Goal: Task Accomplishment & Management: Use online tool/utility

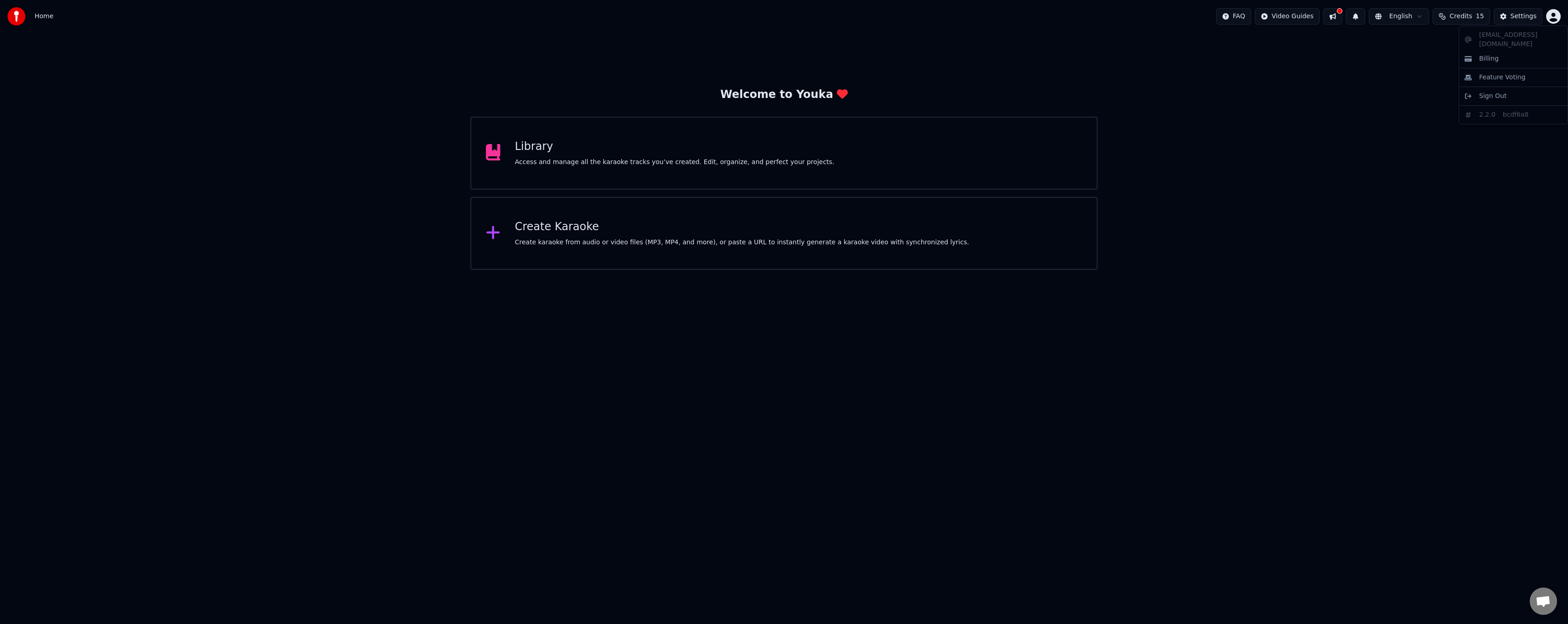
click at [1553, 14] on html "Home FAQ Video Guides English Credits 15 Settings Welcome to Youka Library Acce…" at bounding box center [784, 135] width 1568 height 270
click at [1494, 54] on span "Billing" at bounding box center [1489, 58] width 19 height 9
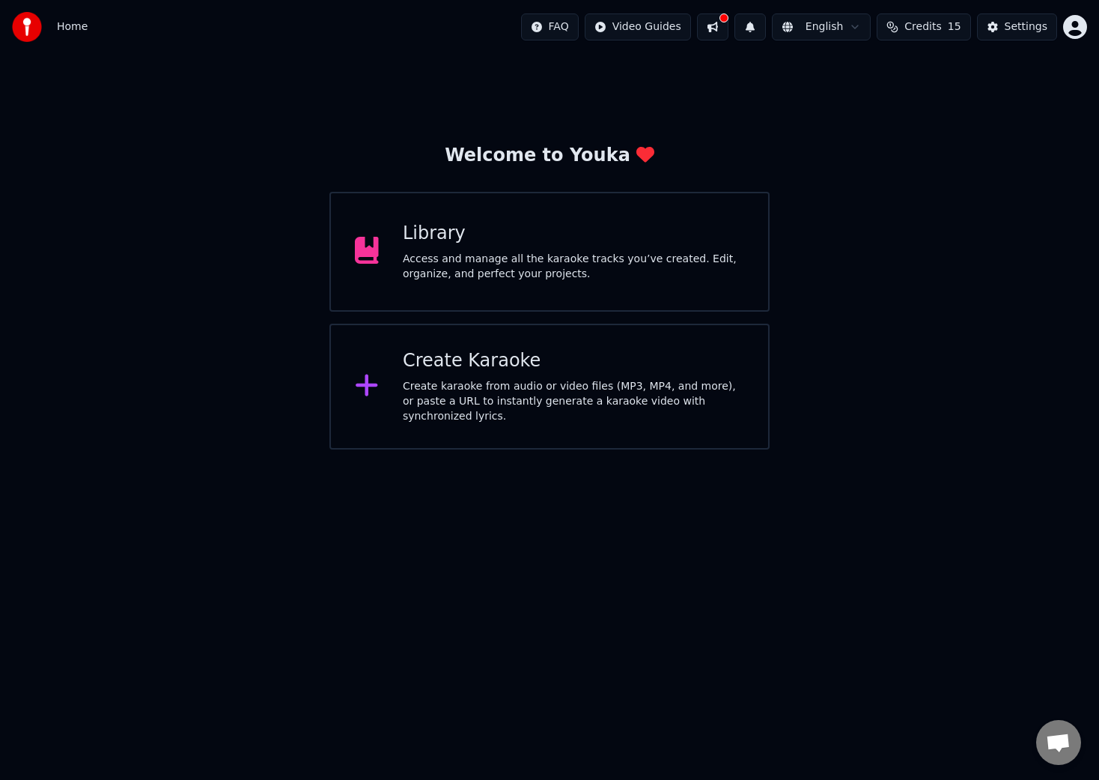
click at [1072, 26] on html "Home FAQ Video Guides English Credits 15 Settings Welcome to Youka Library Acce…" at bounding box center [549, 224] width 1099 height 449
click at [914, 25] on html "Home FAQ Video Guides English Credits 15 Settings Welcome to Youka Library Acce…" at bounding box center [549, 224] width 1099 height 449
click at [725, 28] on button at bounding box center [712, 26] width 31 height 27
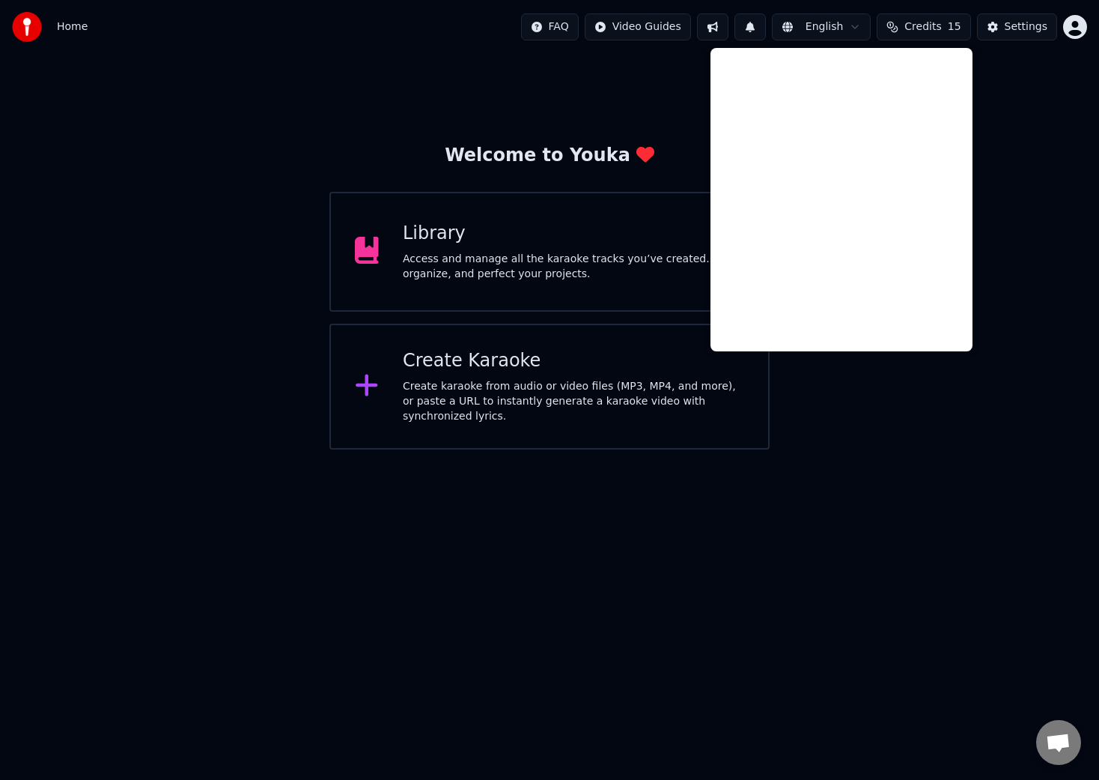
click at [876, 438] on div "Welcome to Youka Library Access and manage all the karaoke tracks you’ve create…" at bounding box center [549, 251] width 1099 height 395
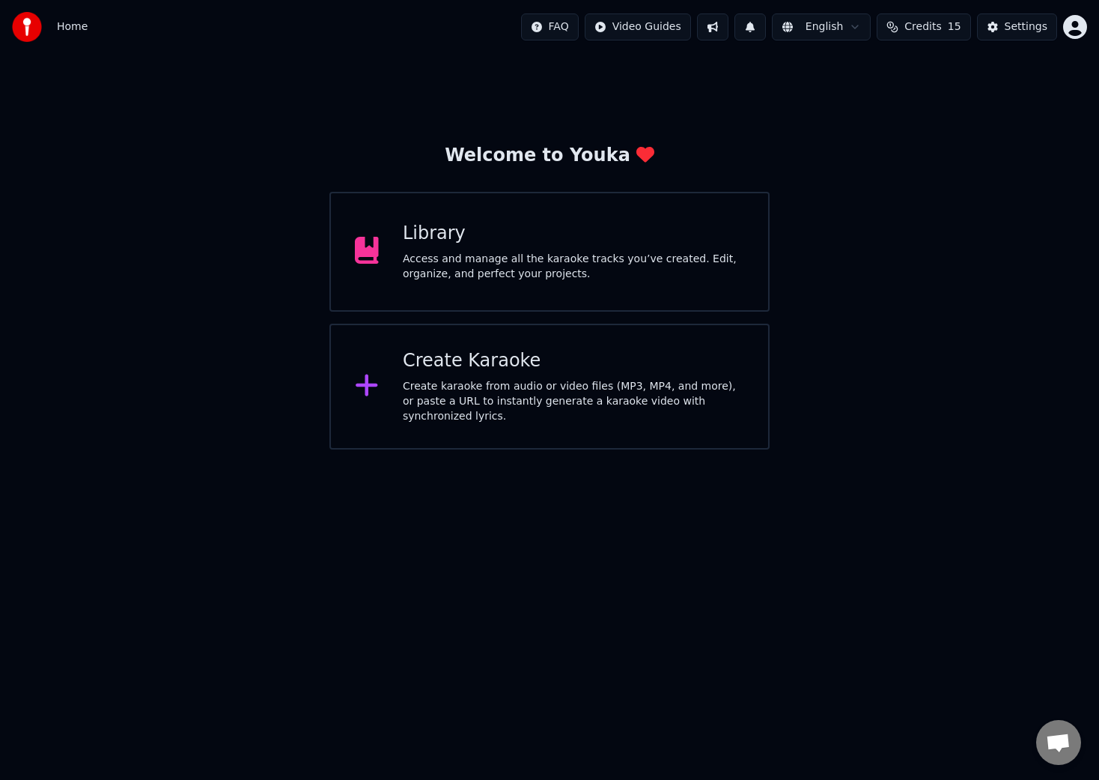
click at [1073, 31] on html "Home FAQ Video Guides English Credits 15 Settings Welcome to Youka Library Acce…" at bounding box center [549, 224] width 1099 height 449
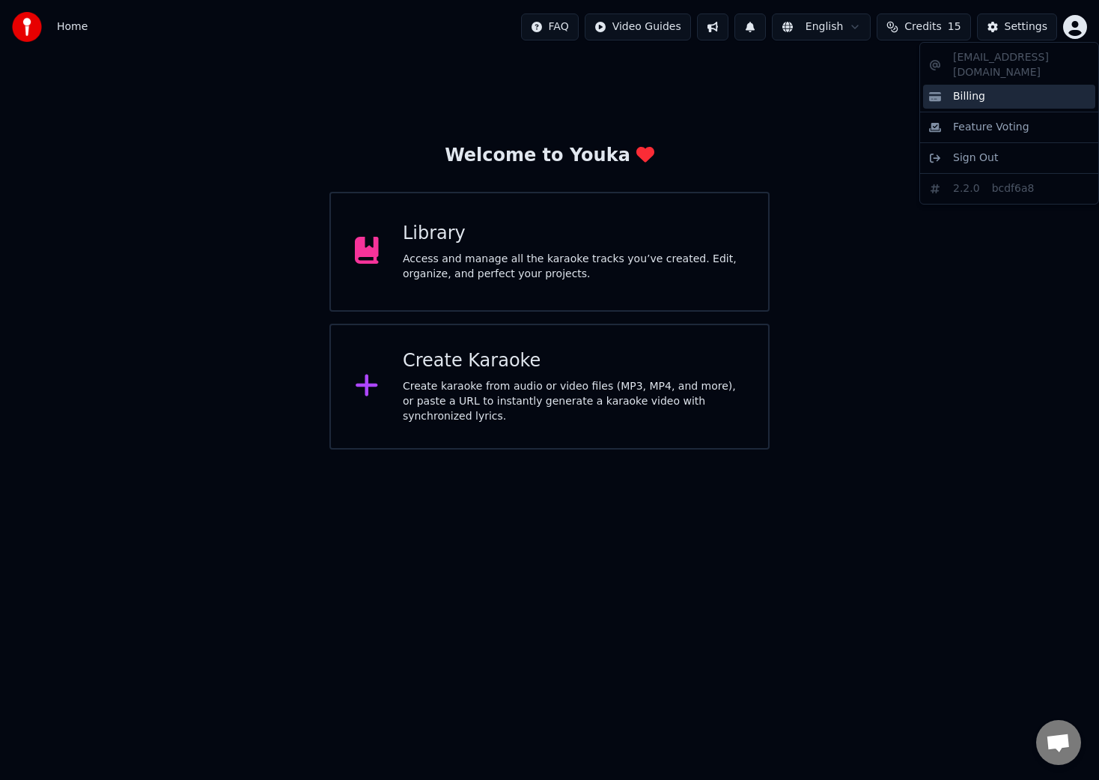
click at [978, 89] on span "Billing" at bounding box center [969, 96] width 32 height 15
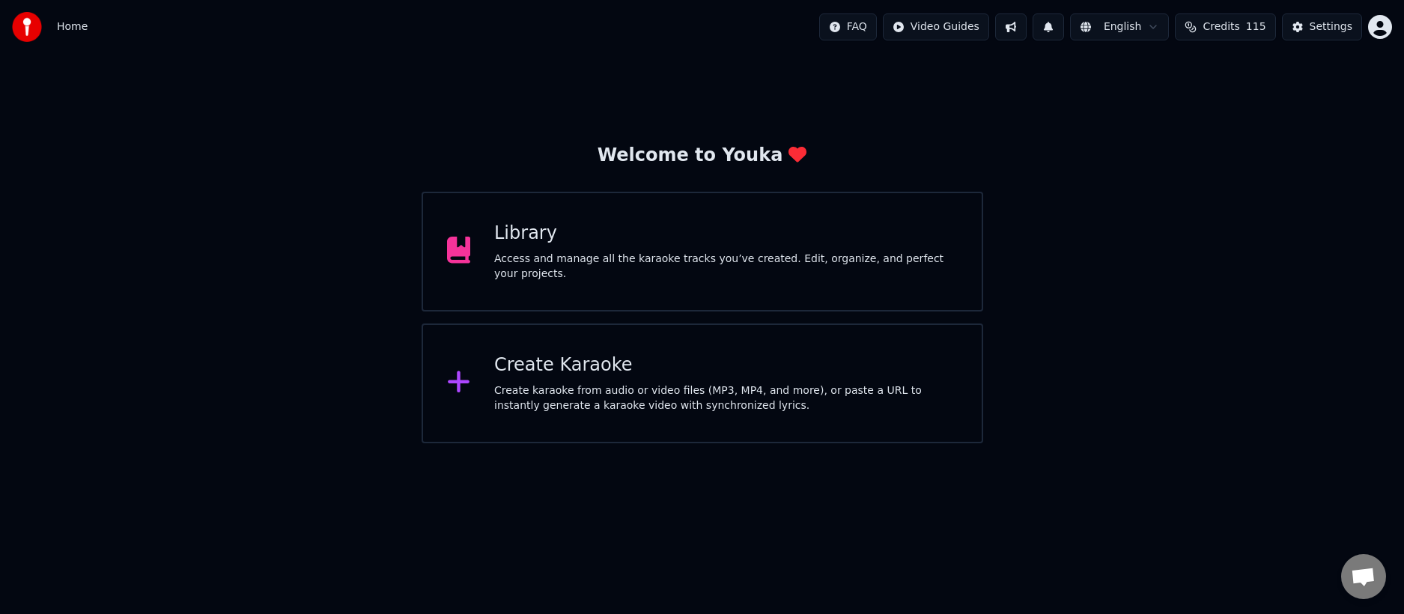
click at [531, 379] on div "Create Karaoke Create karaoke from audio or video files (MP3, MP4, and more), o…" at bounding box center [726, 383] width 464 height 60
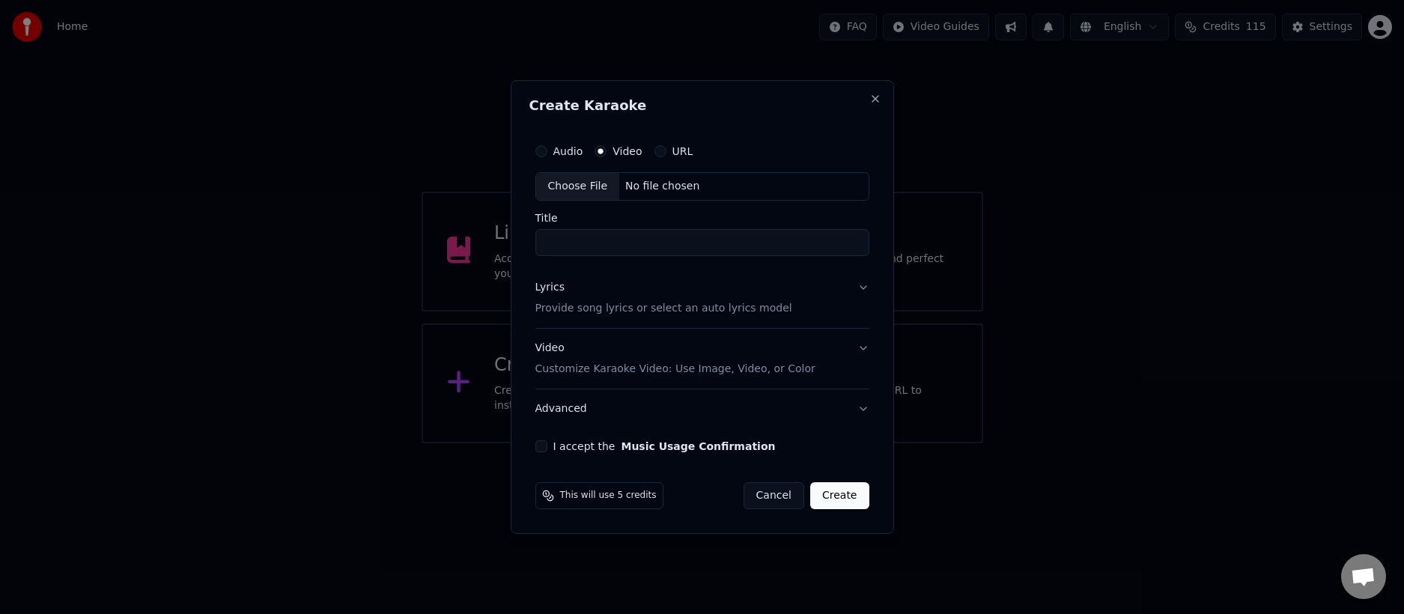
click at [581, 188] on div "Choose File" at bounding box center [578, 186] width 84 height 27
type input "**********"
click at [616, 305] on p "Provide song lyrics or select an auto lyrics model" at bounding box center [660, 308] width 257 height 15
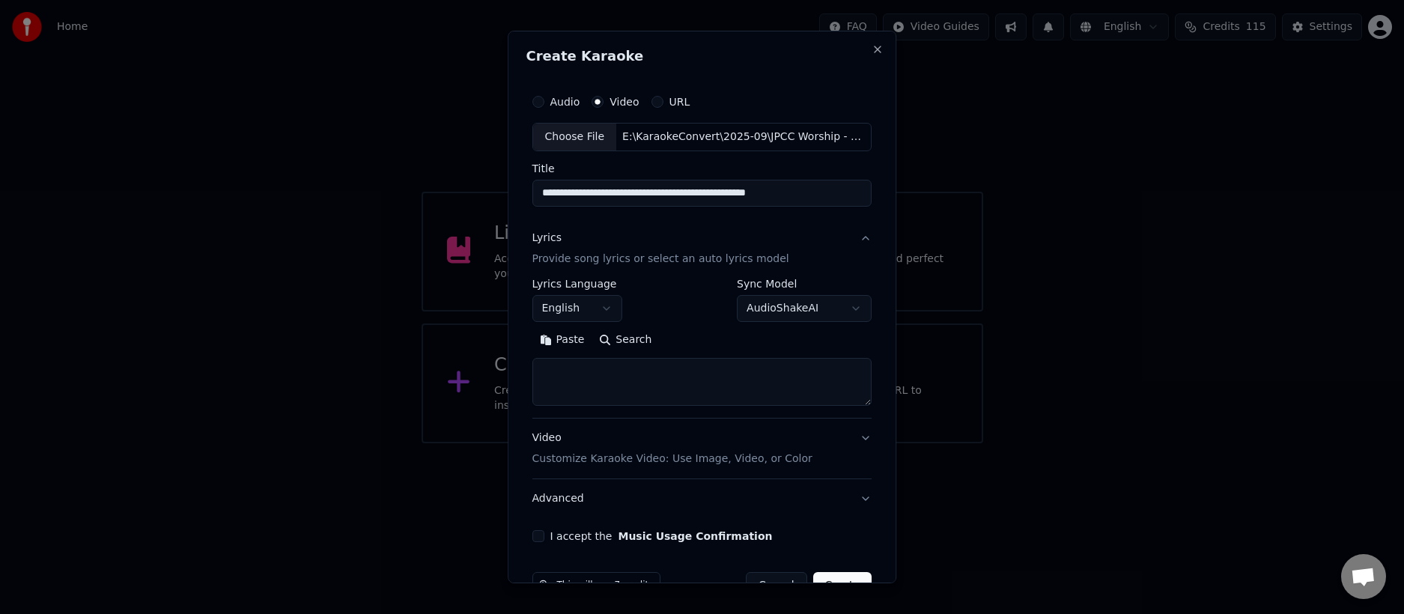
click at [583, 389] on textarea at bounding box center [702, 382] width 340 height 48
paste textarea "**********"
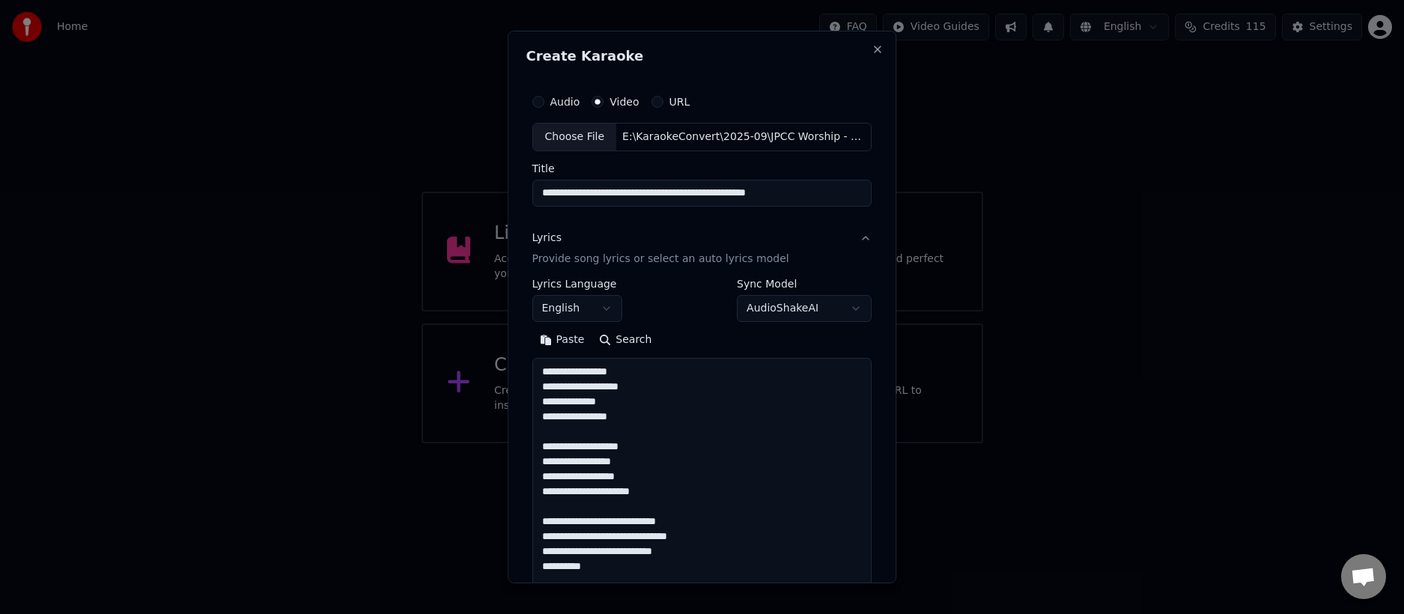
scroll to position [887, 0]
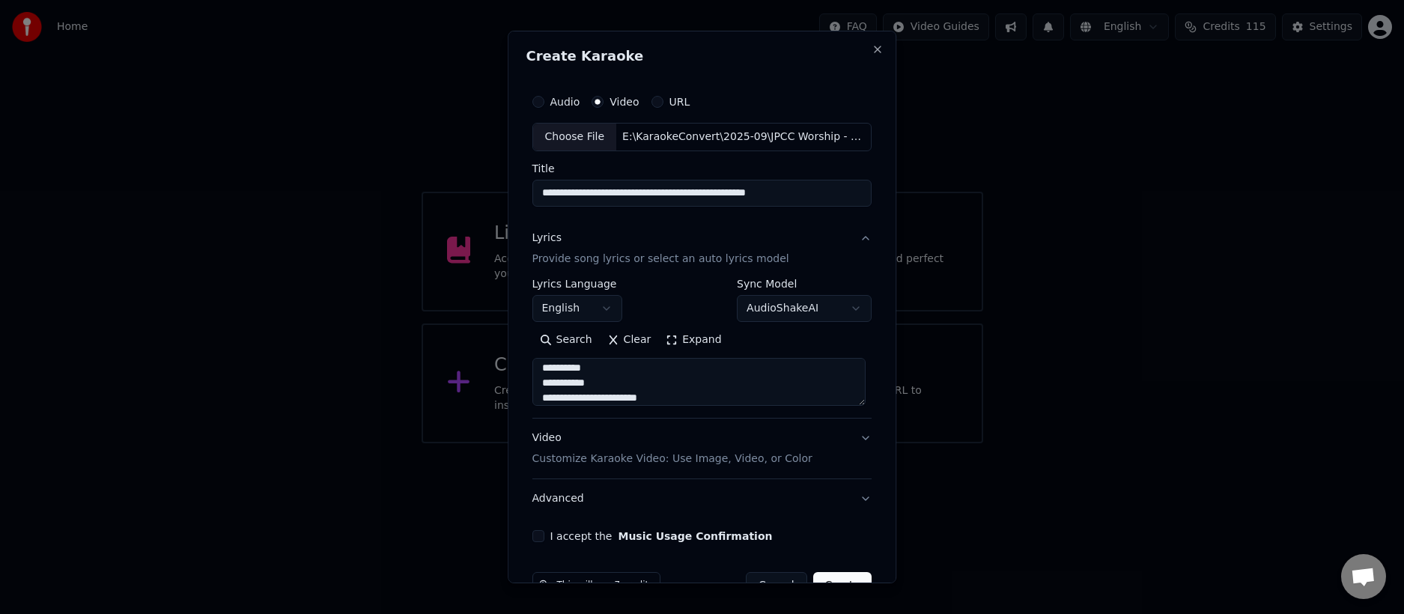
type textarea "**********"
click at [590, 306] on body "**********" at bounding box center [702, 221] width 1404 height 443
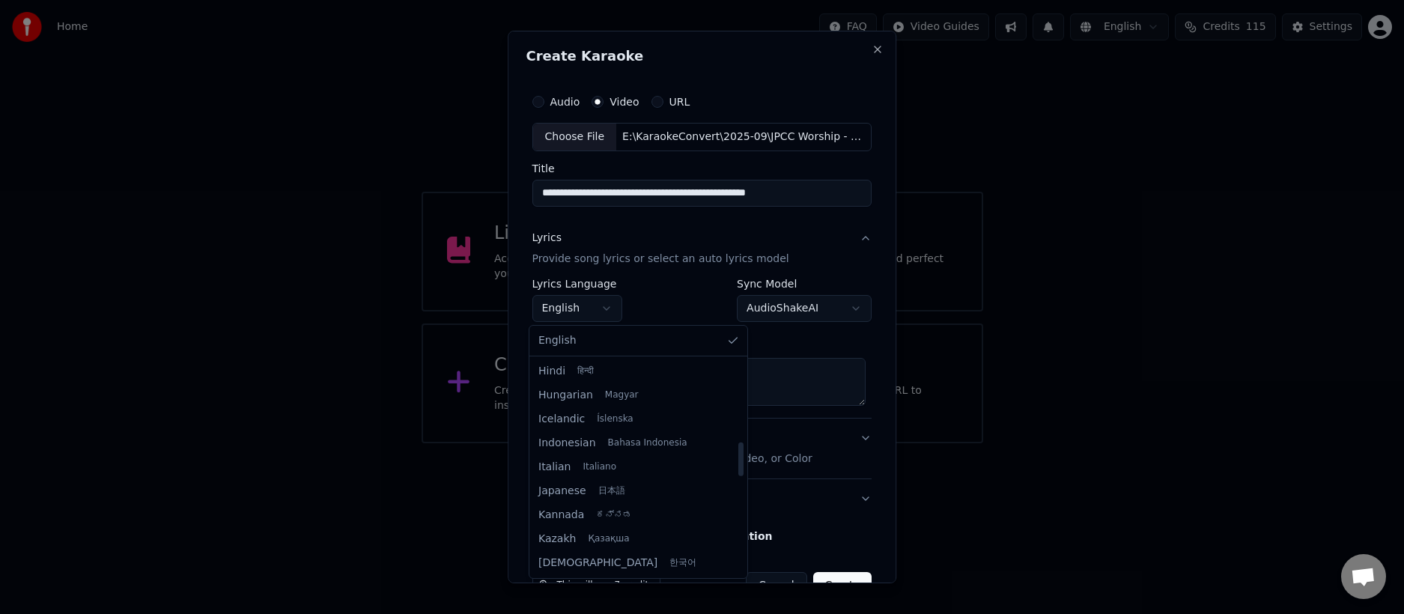
scroll to position [524, 0]
select select "**"
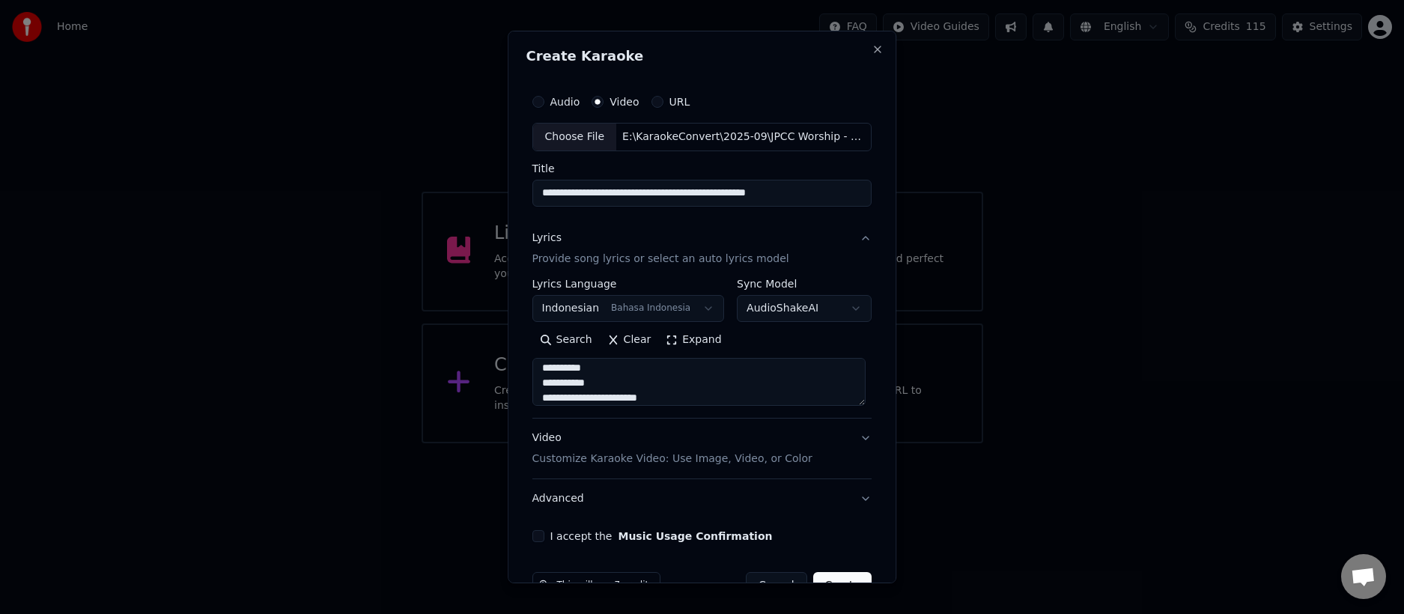
click at [539, 537] on button "I accept the Music Usage Confirmation" at bounding box center [538, 536] width 12 height 12
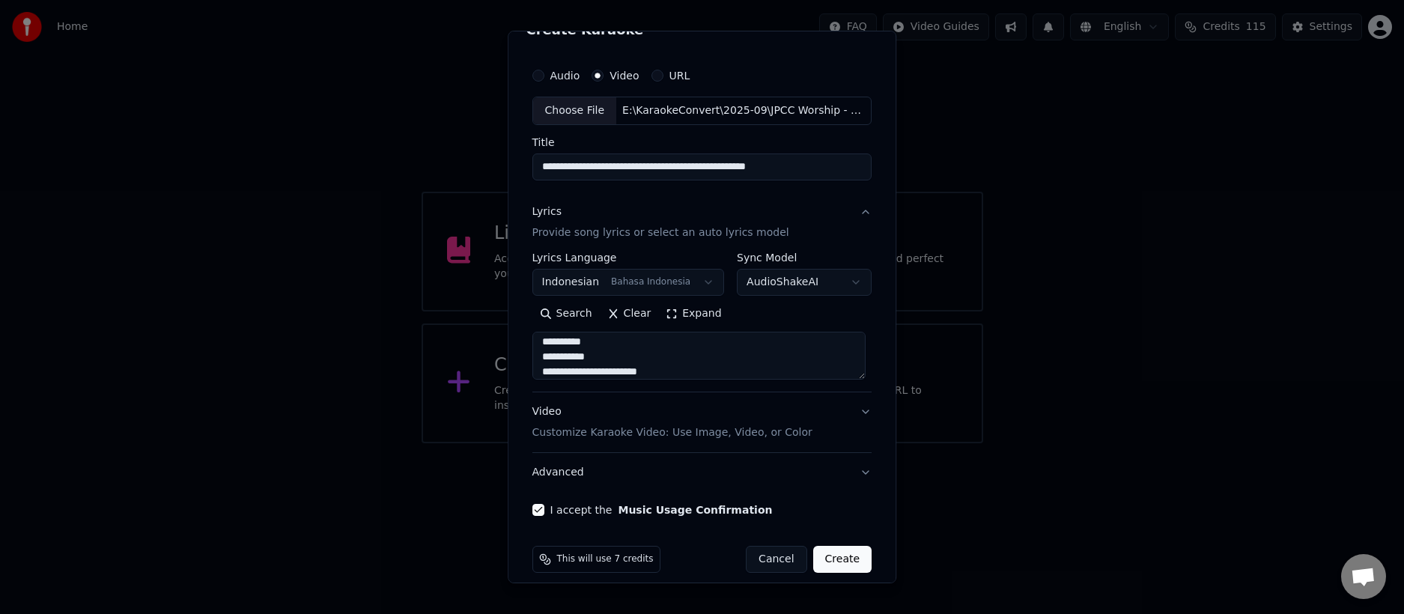
scroll to position [40, 0]
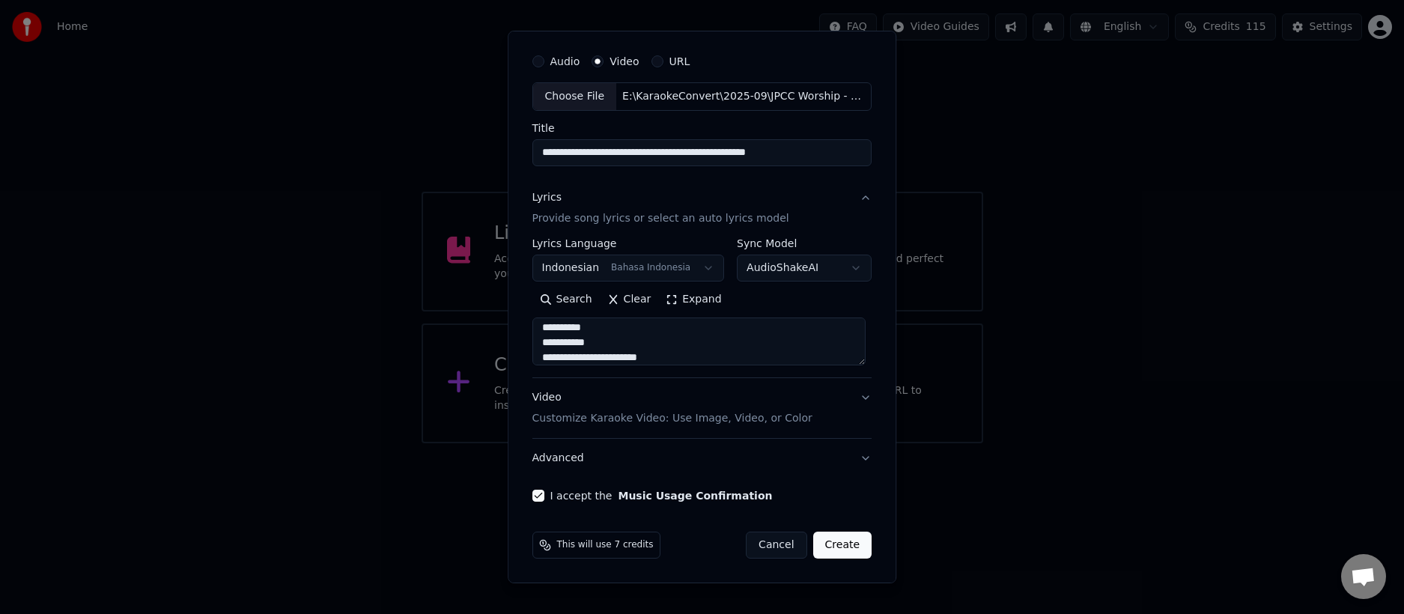
click at [833, 545] on button "Create" at bounding box center [842, 545] width 59 height 27
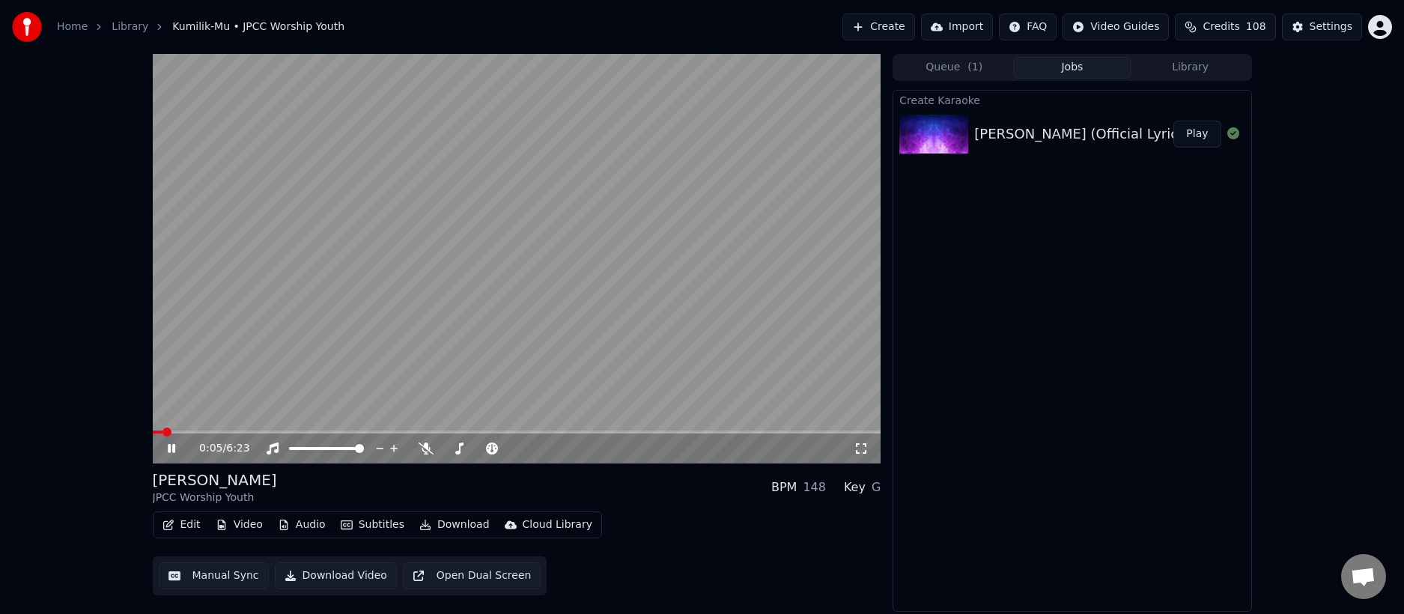
click at [219, 433] on span at bounding box center [517, 432] width 729 height 3
click at [315, 527] on button "Audio" at bounding box center [302, 524] width 60 height 21
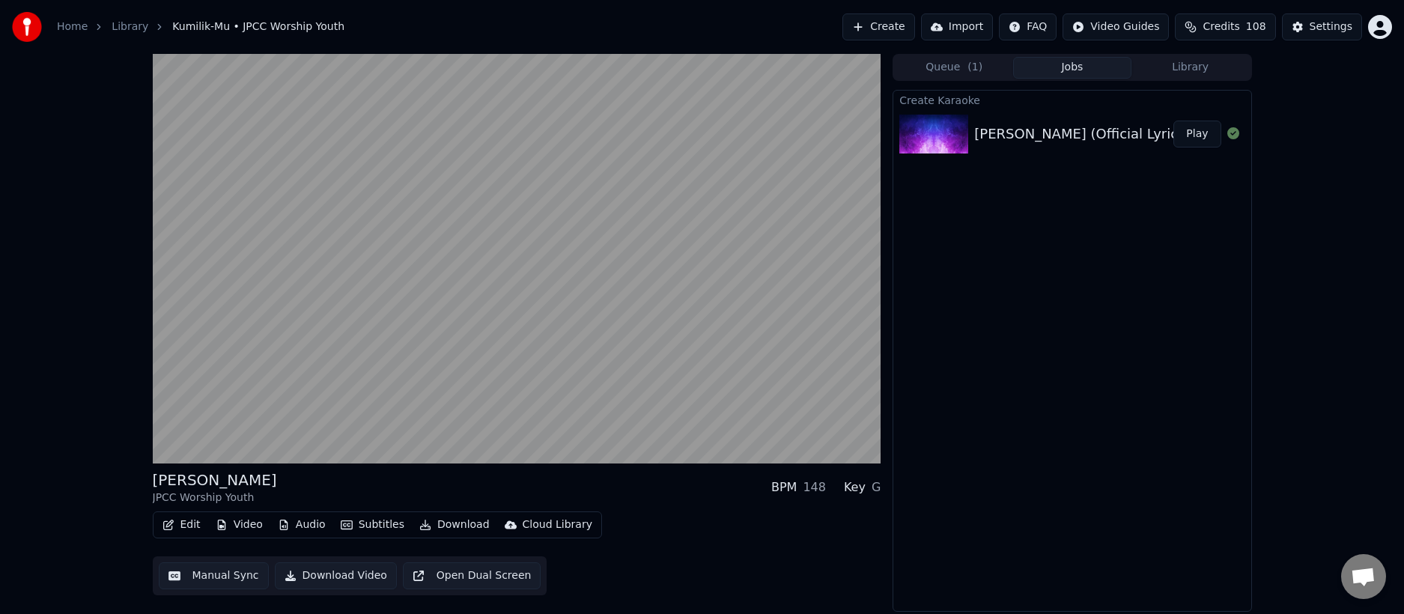
click at [70, 508] on div "Kumilik-Mu JPCC Worship Youth BPM 148 Key G Edit Video Audio Subtitles Download…" at bounding box center [702, 333] width 1404 height 558
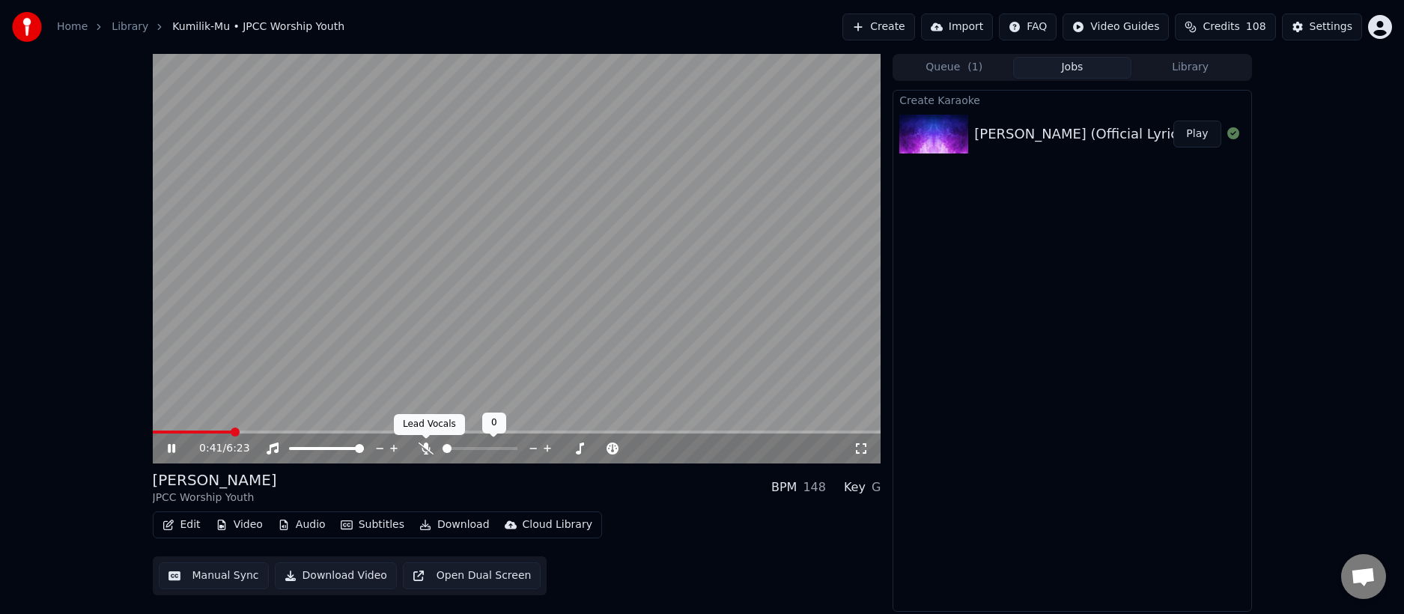
click at [435, 449] on div at bounding box center [494, 448] width 121 height 15
click at [429, 451] on icon at bounding box center [426, 449] width 15 height 12
click at [479, 449] on span at bounding box center [480, 448] width 75 height 3
click at [517, 444] on span at bounding box center [512, 448] width 9 height 9
click at [565, 434] on span at bounding box center [517, 432] width 729 height 3
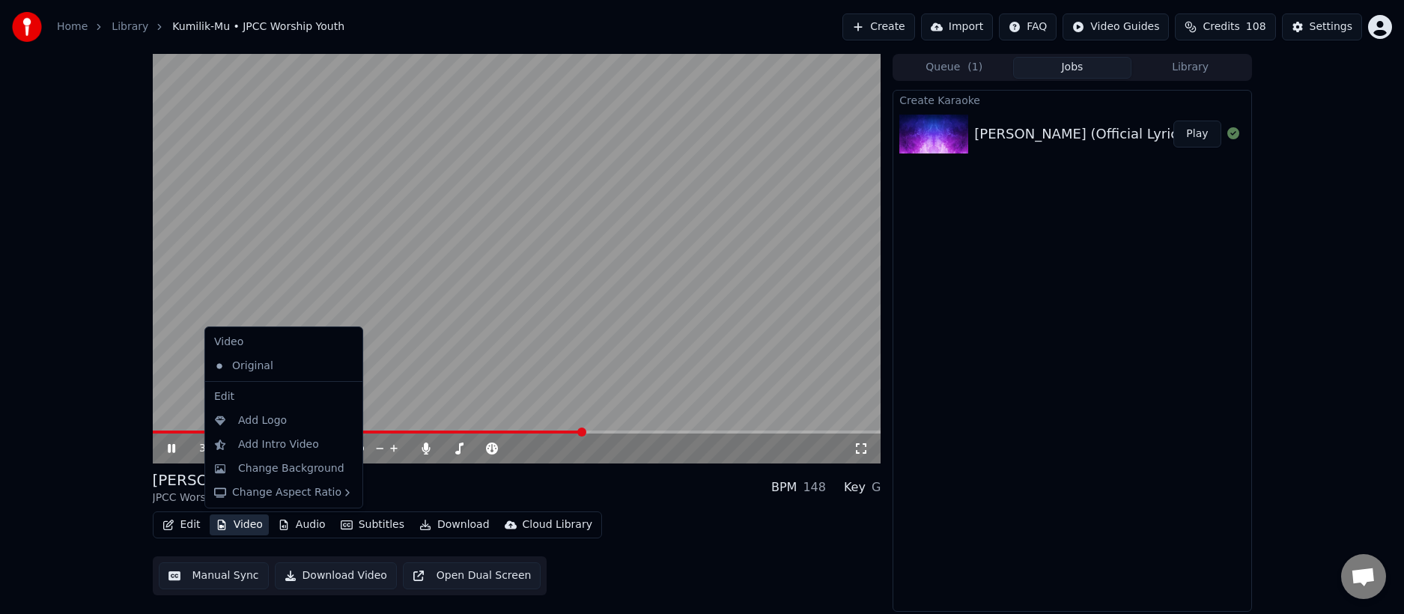
click at [246, 520] on button "Video" at bounding box center [239, 524] width 59 height 21
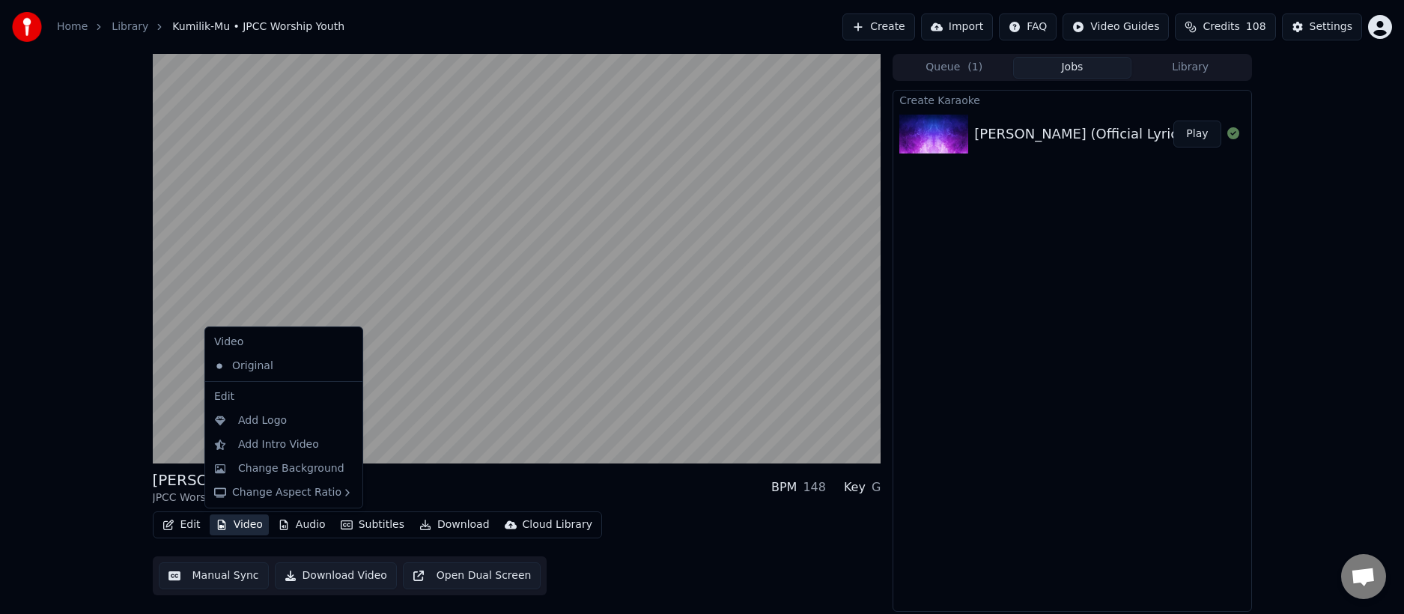
click at [740, 552] on div "Edit Video Audio Subtitles Download Cloud Library Manual Sync Download Video Op…" at bounding box center [517, 553] width 729 height 84
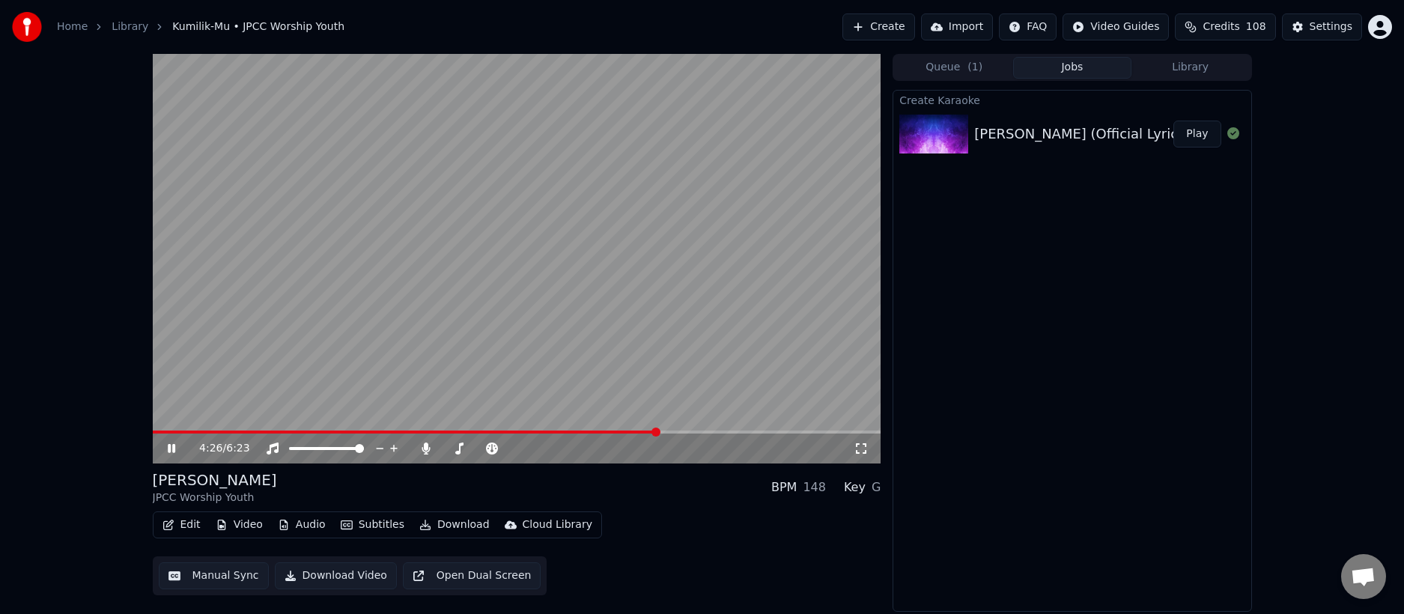
click at [657, 431] on span at bounding box center [517, 432] width 729 height 3
click at [732, 431] on span at bounding box center [517, 432] width 729 height 3
click at [745, 432] on span at bounding box center [517, 432] width 729 height 3
click at [754, 431] on span at bounding box center [517, 432] width 729 height 3
click at [772, 429] on video at bounding box center [517, 259] width 729 height 410
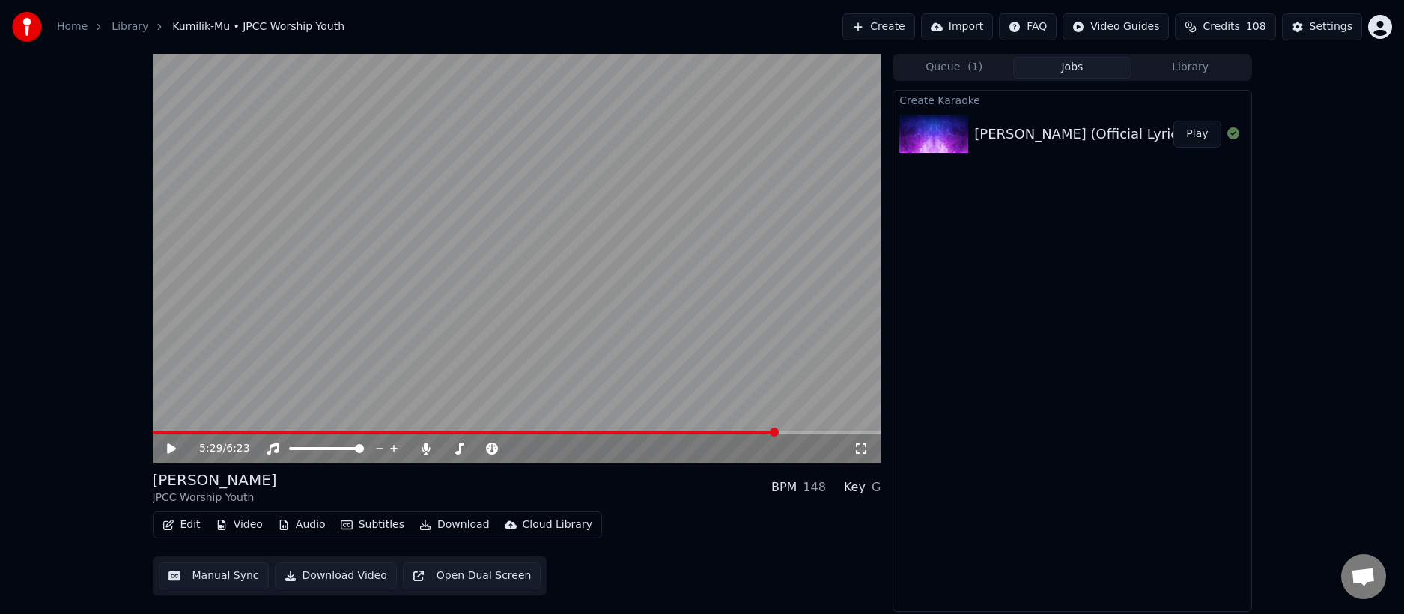
click at [777, 432] on span at bounding box center [517, 432] width 729 height 3
click at [781, 387] on video at bounding box center [517, 259] width 729 height 410
click at [836, 431] on span at bounding box center [517, 432] width 729 height 3
click at [827, 433] on span at bounding box center [490, 432] width 674 height 3
click at [809, 434] on span at bounding box center [492, 432] width 679 height 3
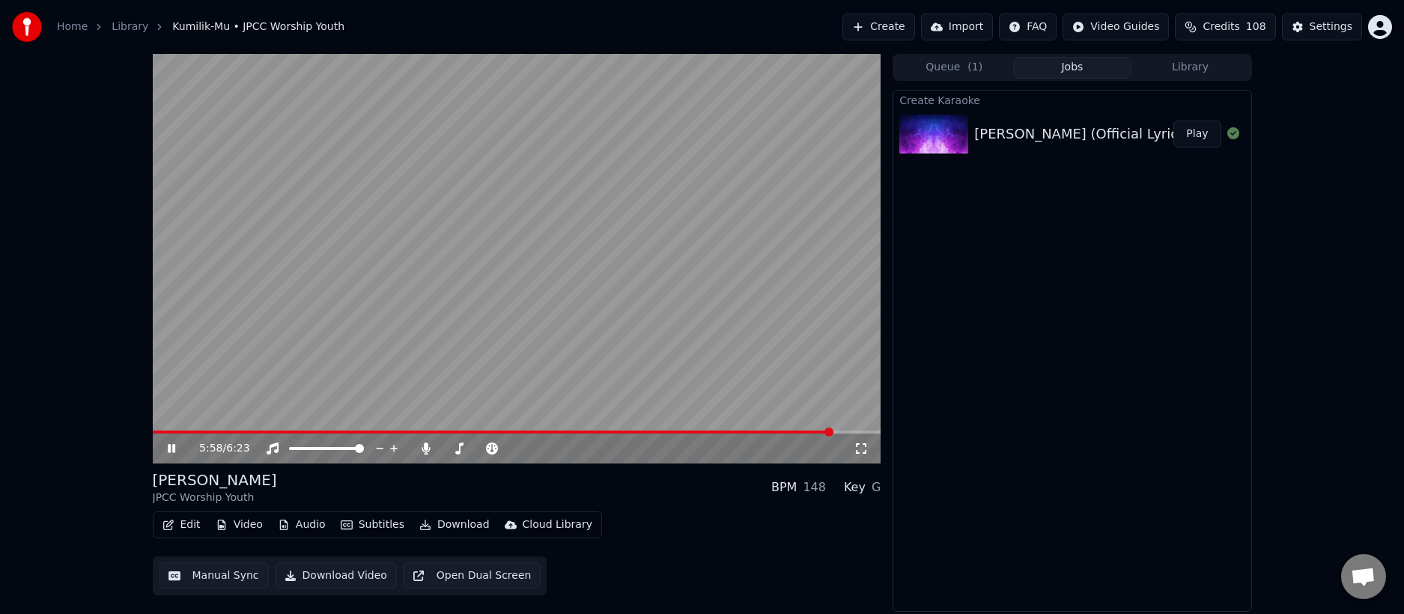
click at [174, 449] on icon at bounding box center [171, 448] width 7 height 9
click at [184, 524] on button "Edit" at bounding box center [182, 524] width 50 height 21
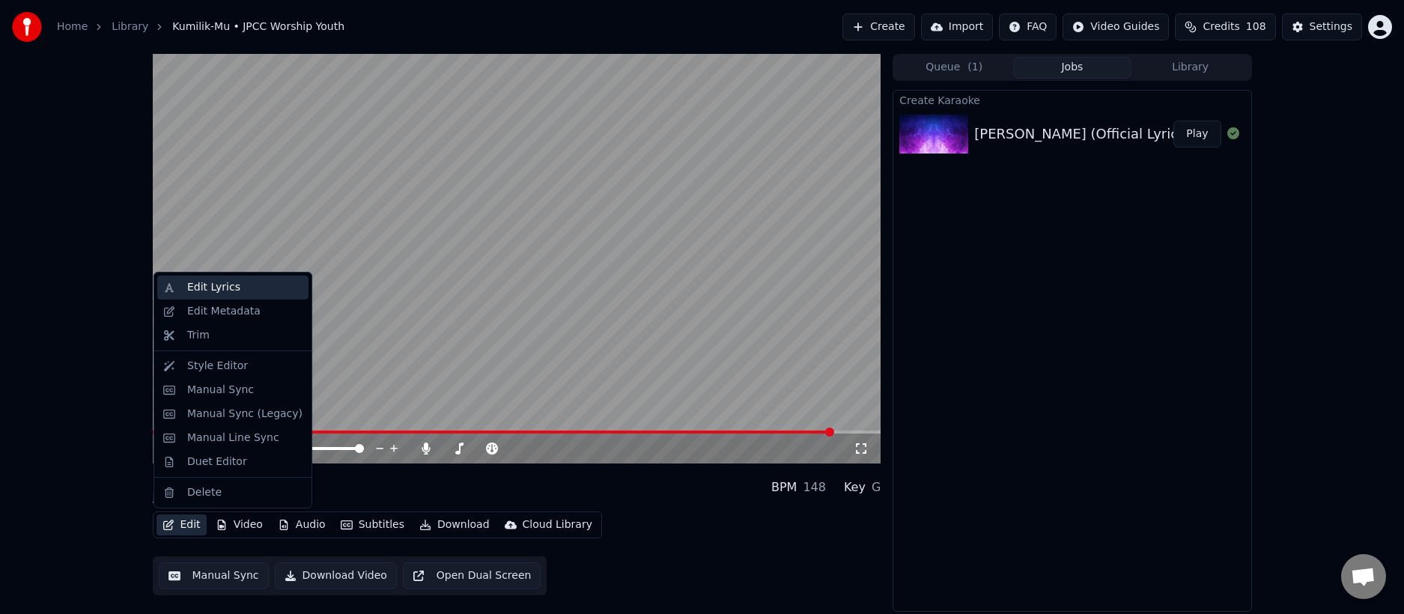
click at [222, 292] on div "Edit Lyrics" at bounding box center [213, 287] width 53 height 15
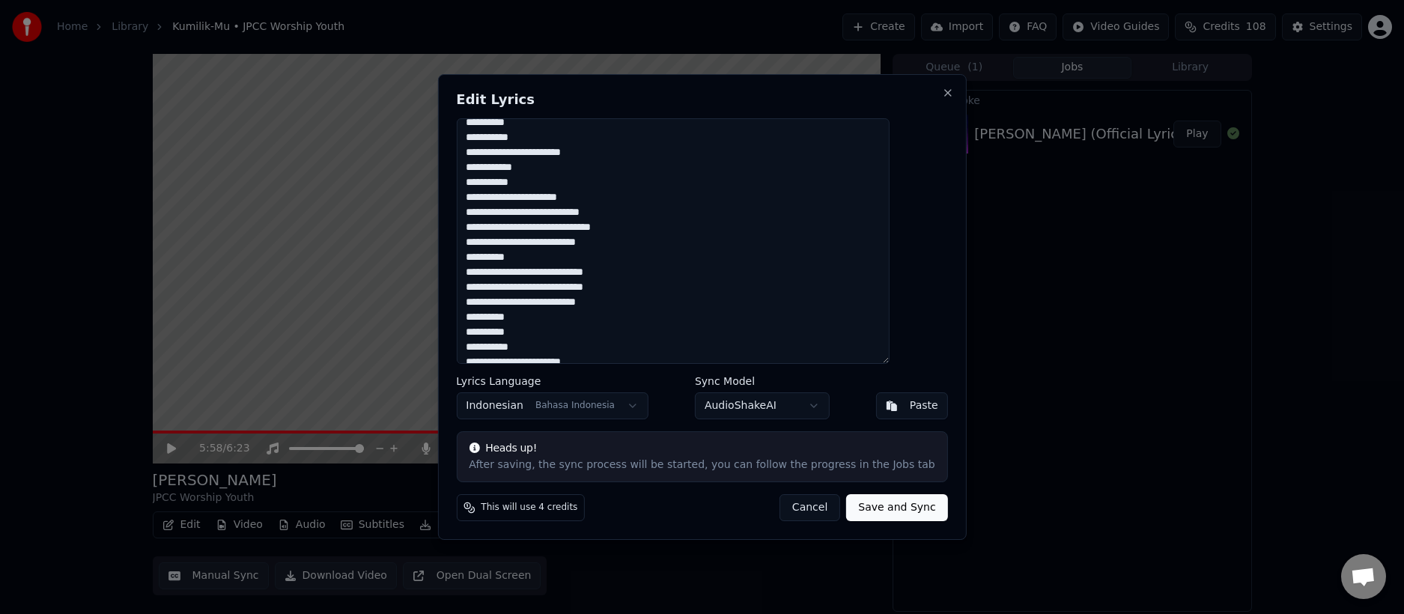
scroll to position [561, 0]
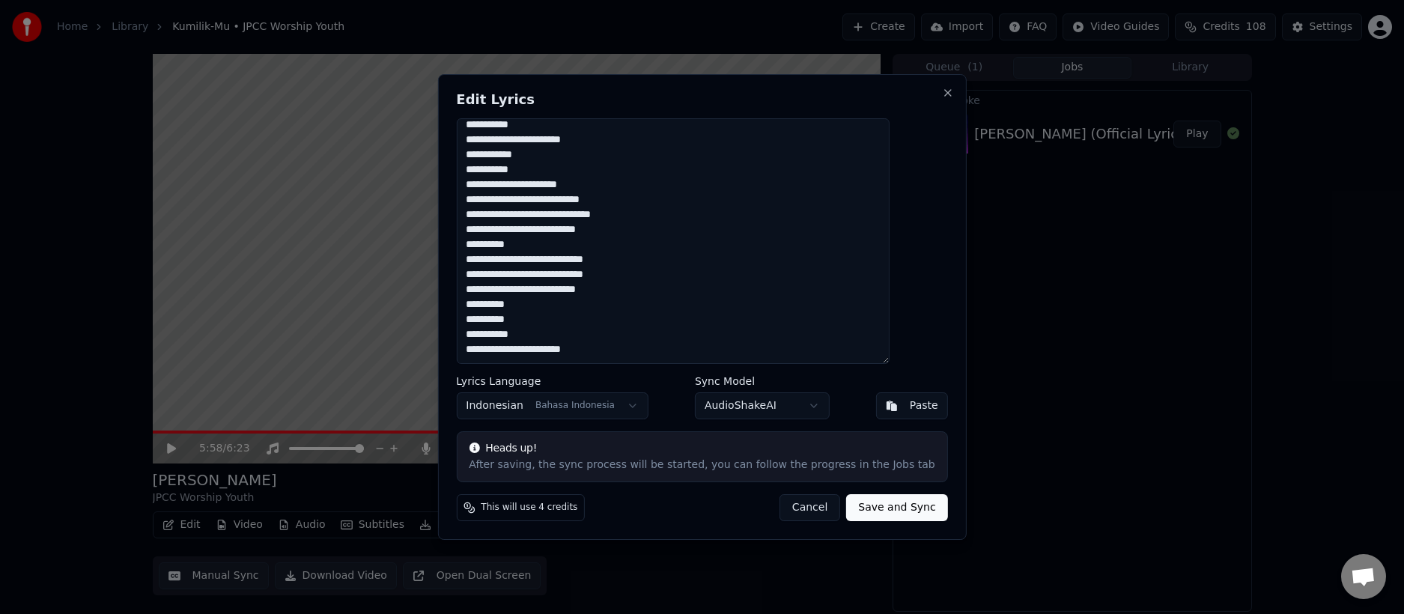
drag, startPoint x: 493, startPoint y: 322, endPoint x: 700, endPoint y: 353, distance: 209.7
click at [700, 353] on textarea at bounding box center [672, 241] width 433 height 246
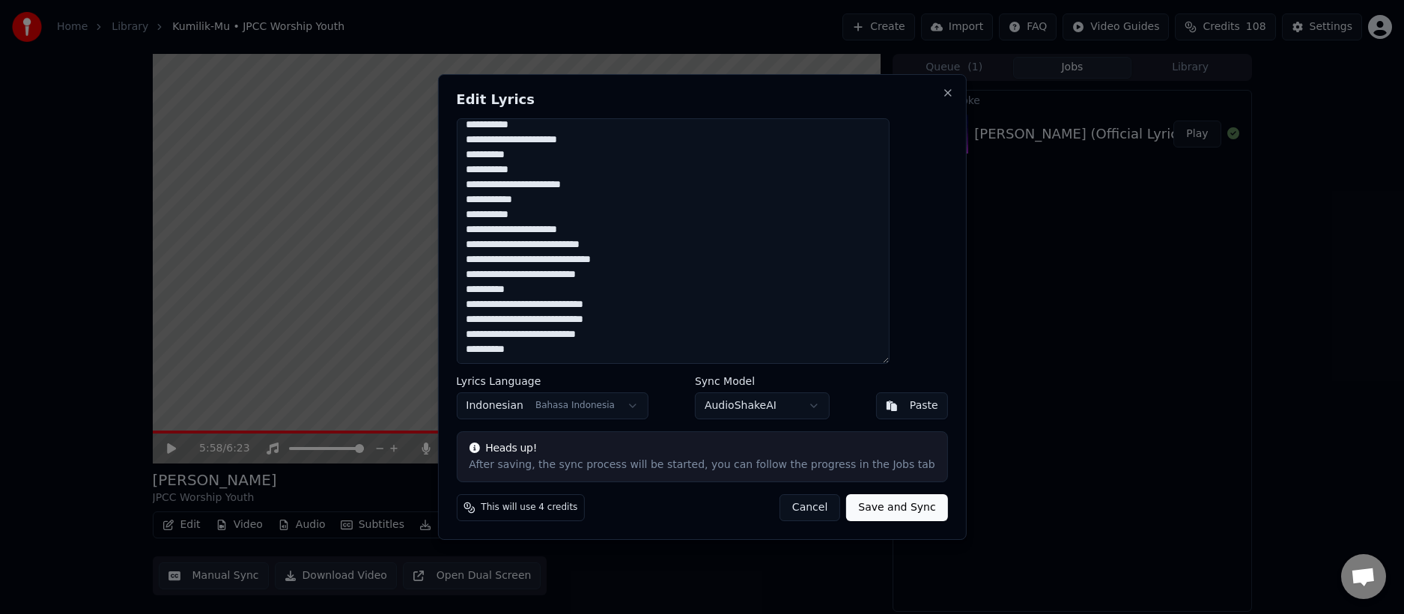
scroll to position [516, 0]
type textarea "**********"
click at [857, 509] on button "Save and Sync" at bounding box center [896, 507] width 101 height 27
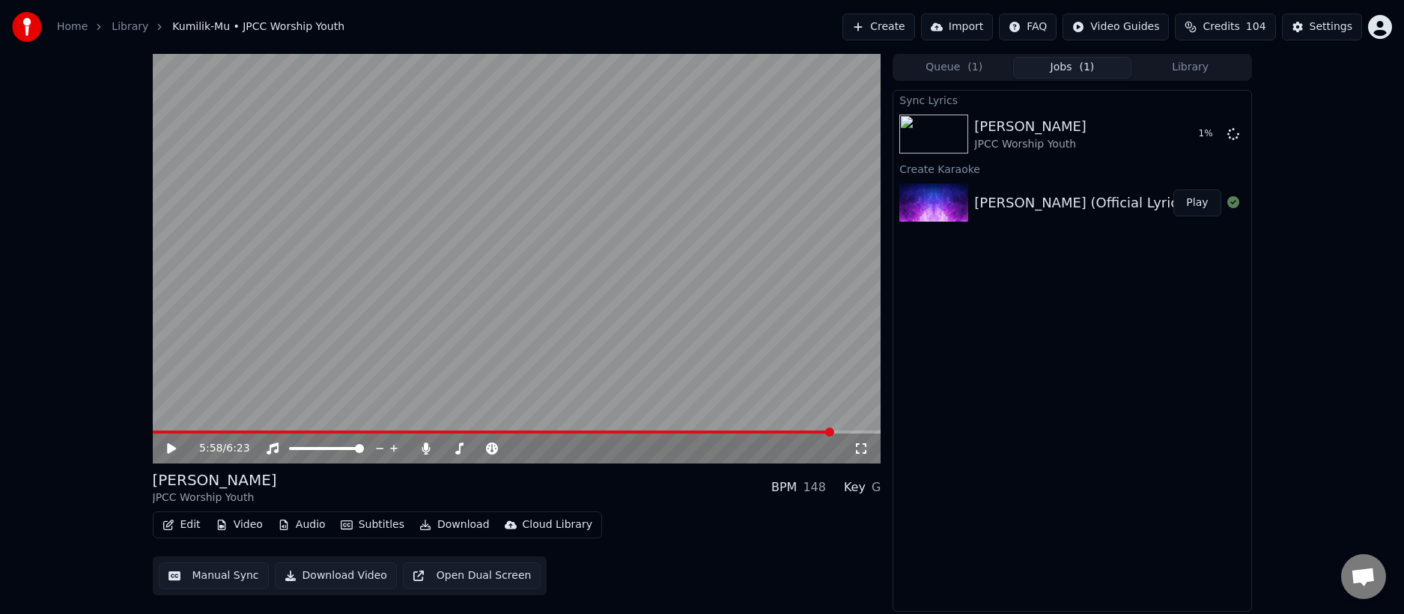
click at [237, 524] on button "Video" at bounding box center [239, 524] width 59 height 21
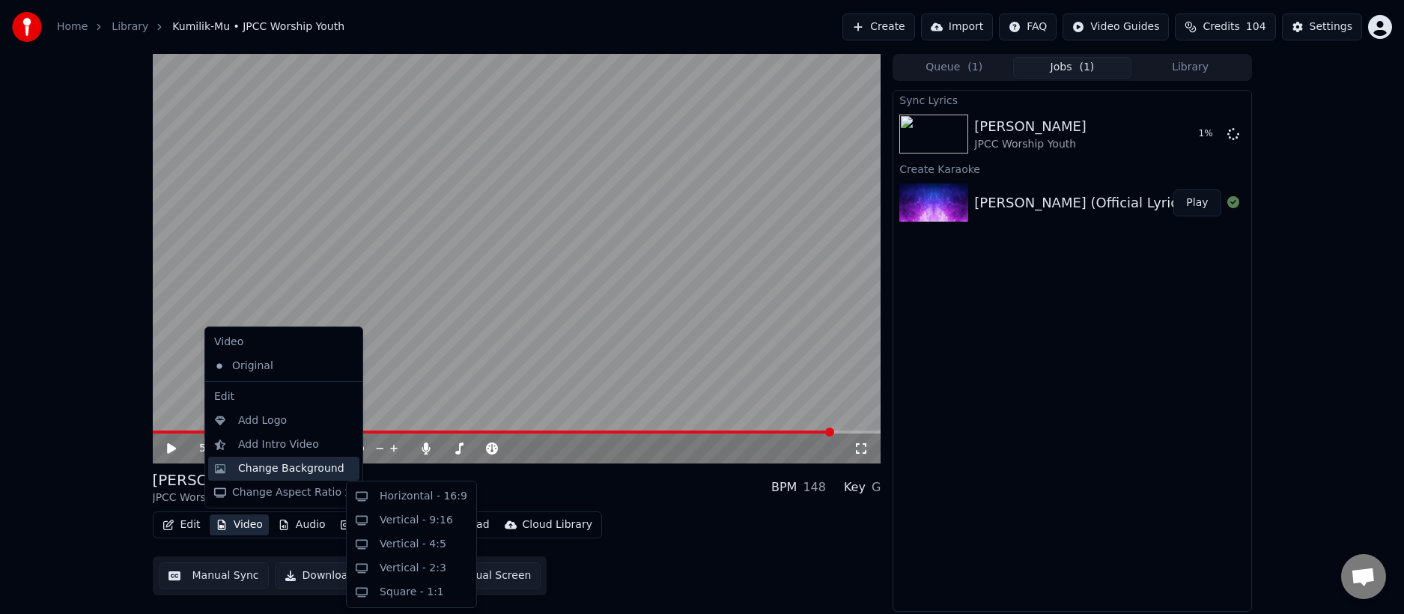
click at [270, 476] on div "Change Background" at bounding box center [283, 469] width 151 height 24
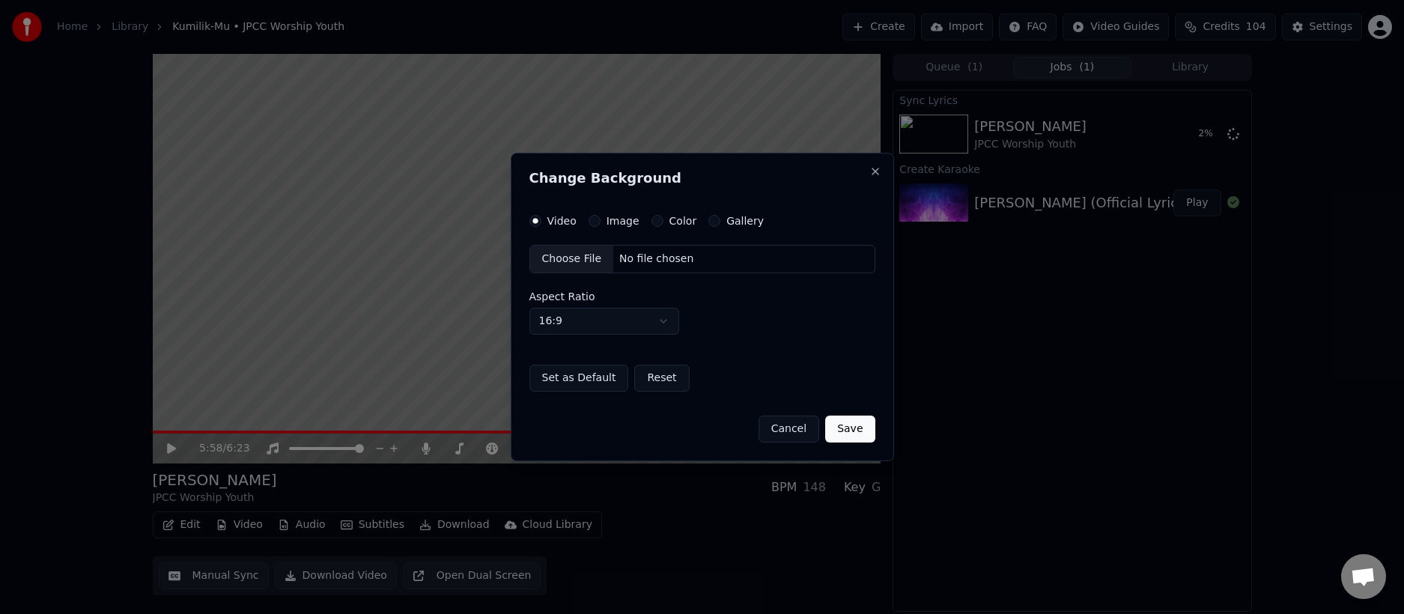
click at [581, 264] on div "Choose File" at bounding box center [572, 259] width 84 height 27
click at [857, 425] on button "Save" at bounding box center [849, 429] width 49 height 27
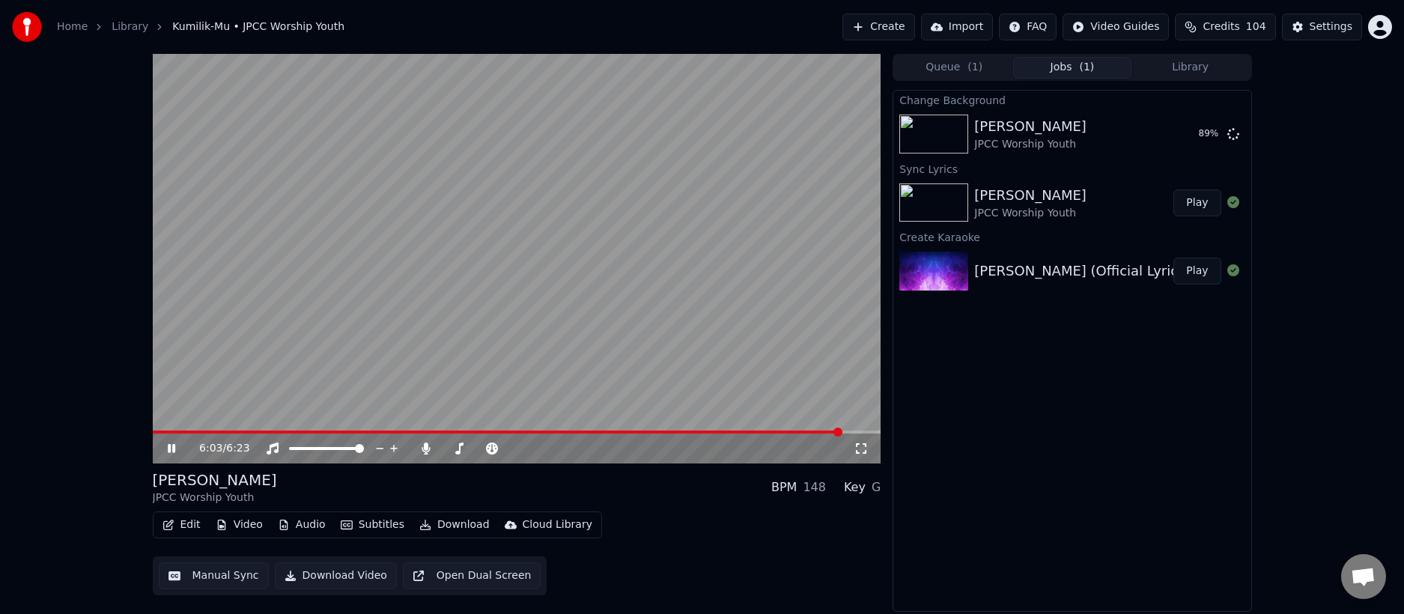
click at [810, 431] on span at bounding box center [498, 432] width 690 height 3
click at [660, 431] on span at bounding box center [483, 432] width 660 height 3
click at [174, 449] on icon at bounding box center [171, 448] width 7 height 9
click at [1197, 134] on button "Play" at bounding box center [1196, 134] width 47 height 27
click at [246, 431] on span at bounding box center [517, 432] width 729 height 3
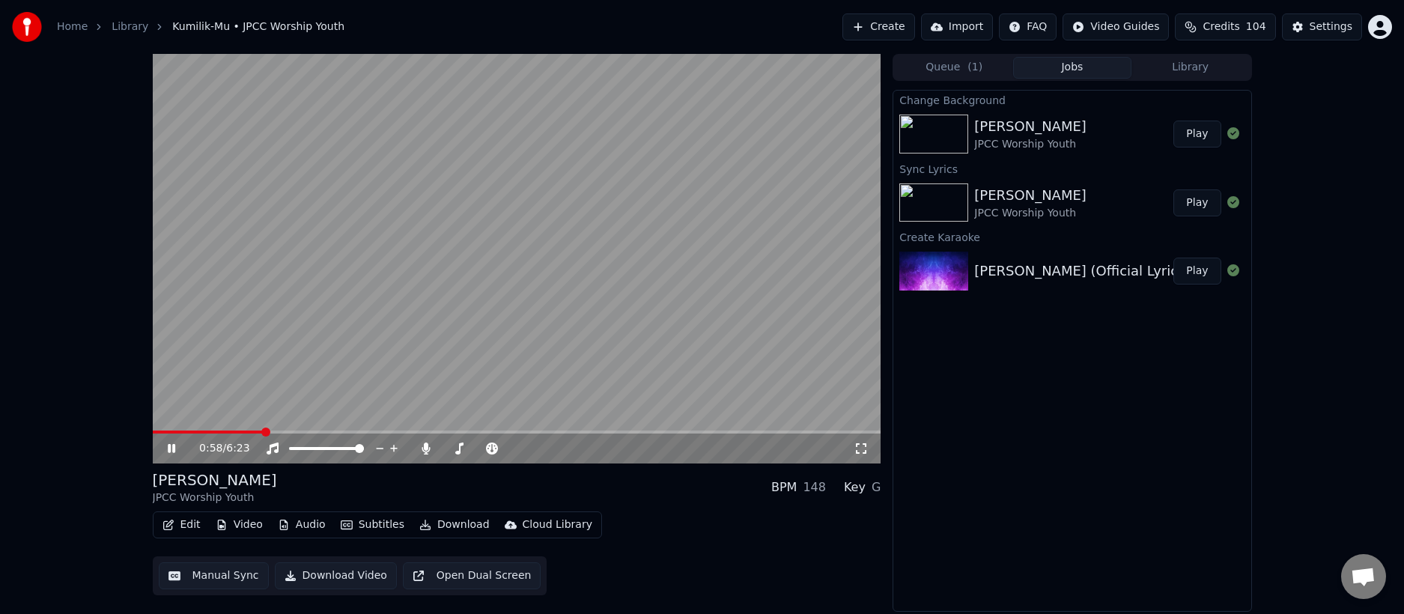
click at [374, 431] on span at bounding box center [517, 432] width 729 height 3
click at [190, 524] on button "Edit" at bounding box center [182, 524] width 50 height 21
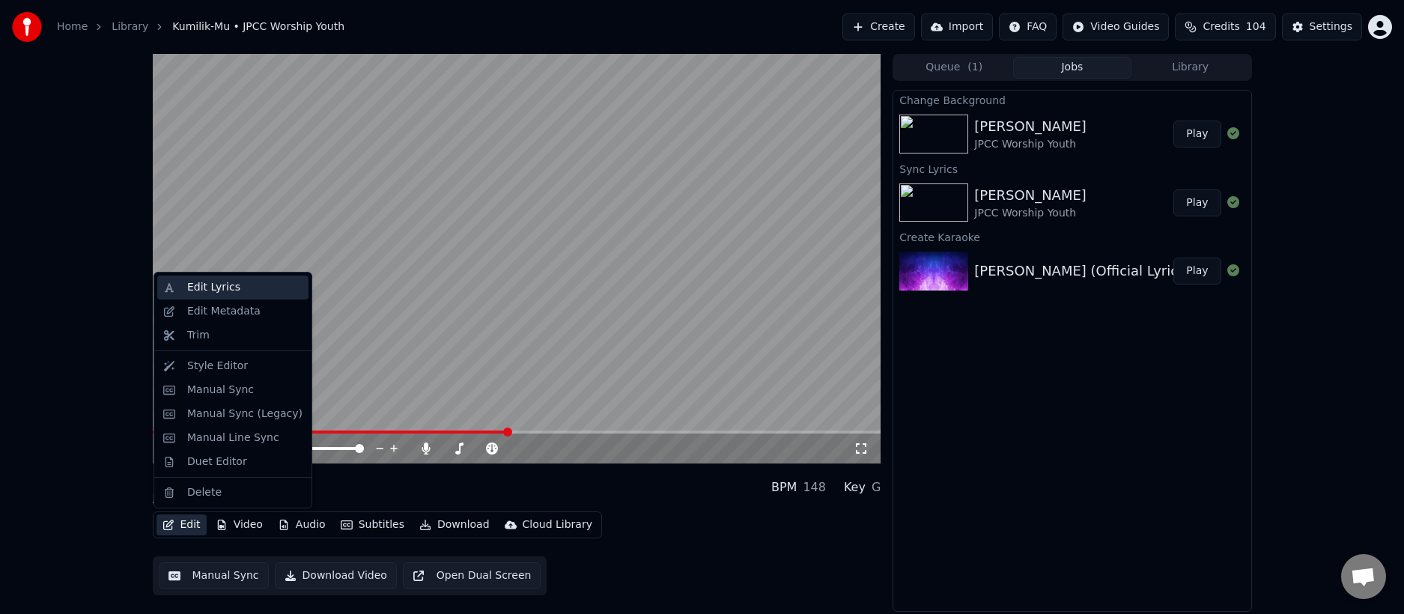
click at [216, 284] on div "Edit Lyrics" at bounding box center [213, 287] width 53 height 15
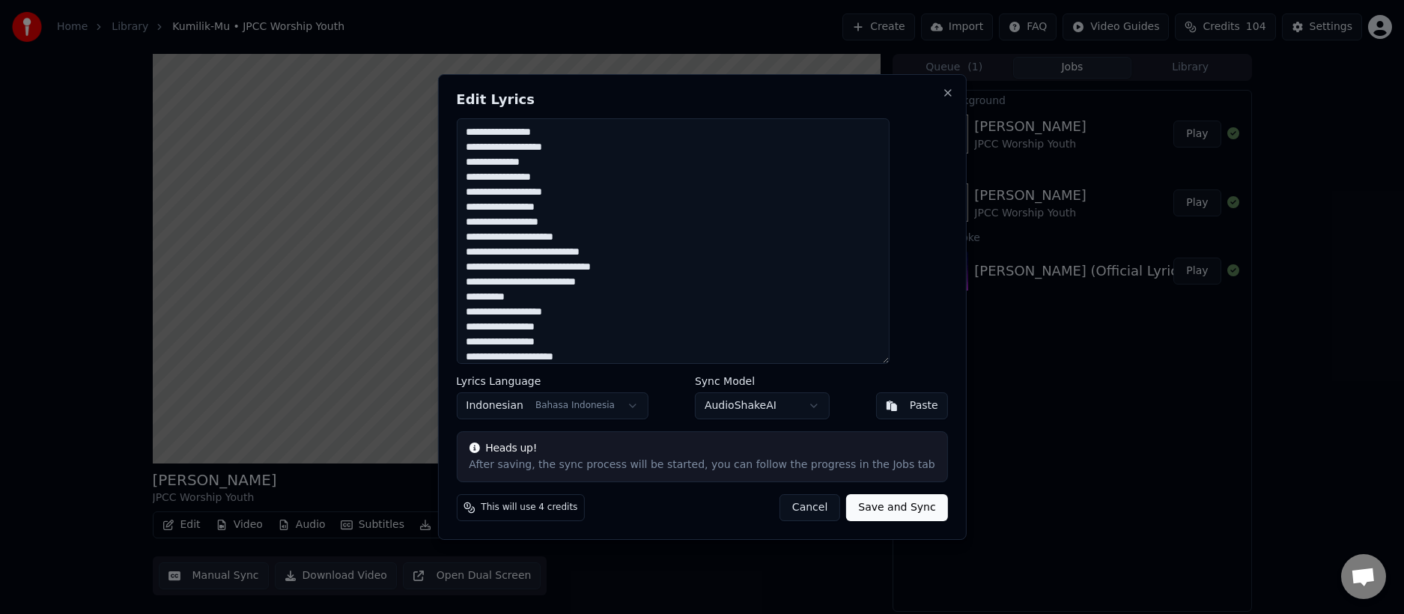
click at [538, 297] on textarea at bounding box center [672, 241] width 433 height 246
click at [533, 297] on textarea at bounding box center [672, 241] width 433 height 246
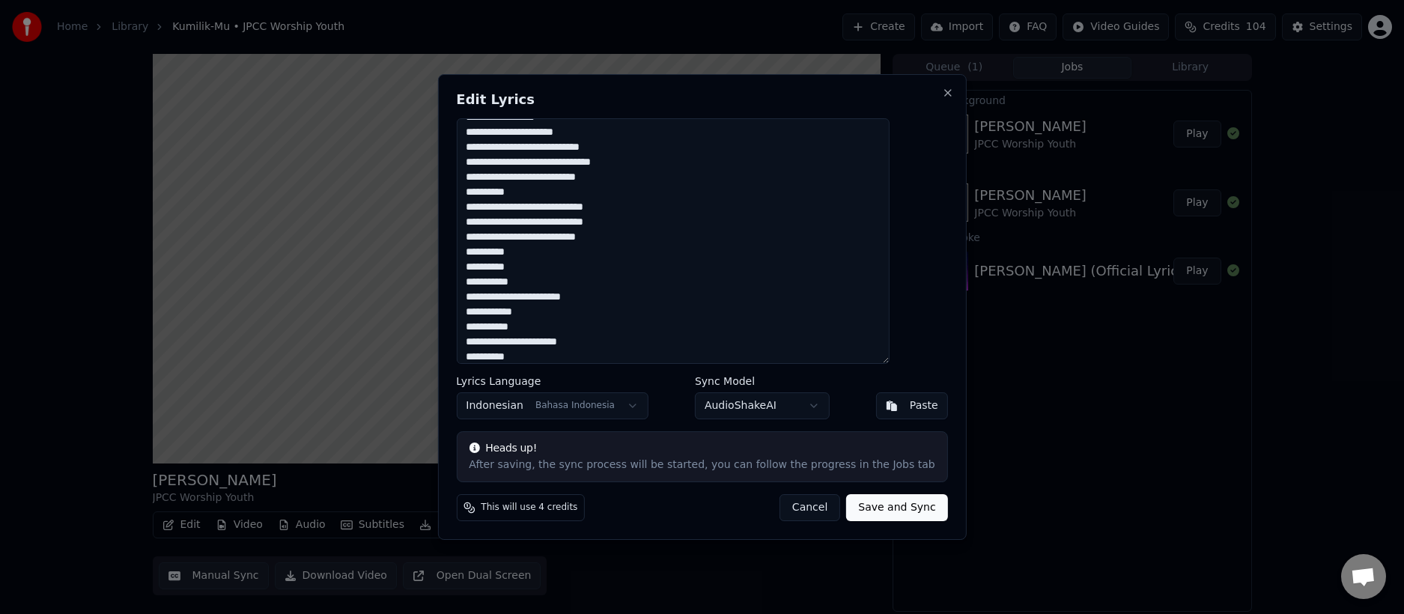
click at [536, 194] on textarea at bounding box center [672, 241] width 433 height 246
click at [535, 252] on textarea at bounding box center [672, 241] width 433 height 246
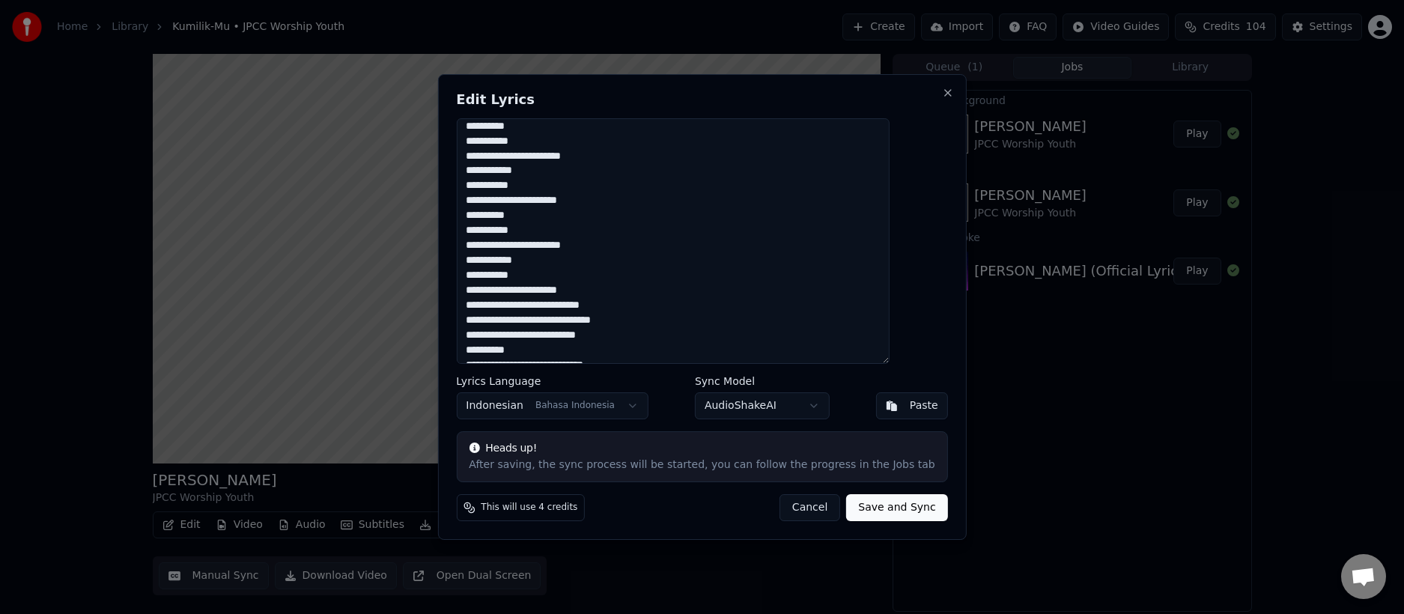
scroll to position [516, 0]
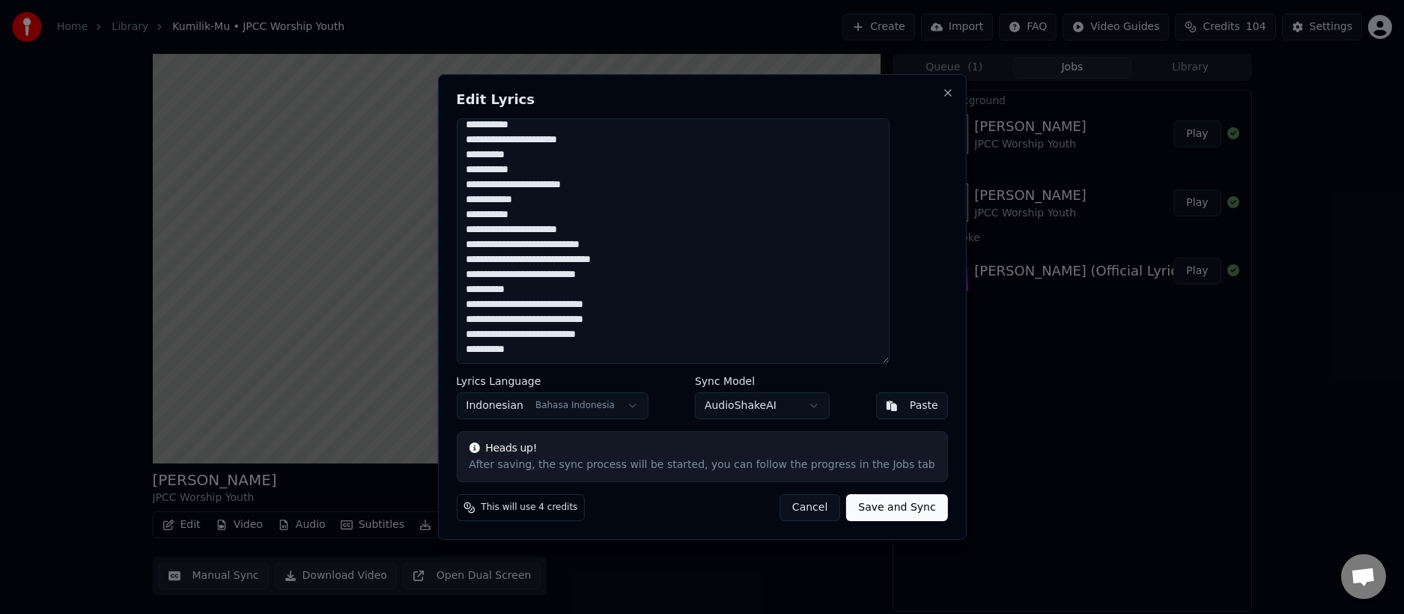
click at [535, 291] on textarea at bounding box center [672, 241] width 433 height 246
click at [535, 350] on textarea at bounding box center [672, 241] width 433 height 246
type textarea "**********"
click at [856, 505] on button "Save and Sync" at bounding box center [896, 507] width 101 height 27
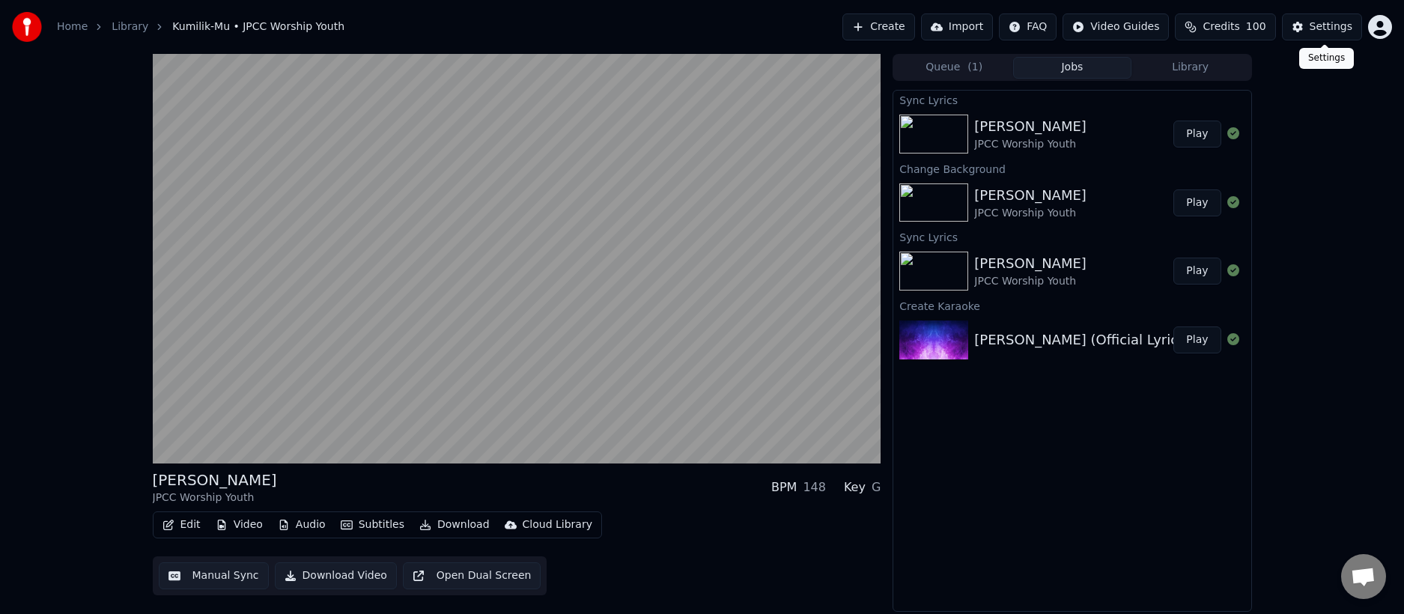
click at [1336, 25] on div "Settings" at bounding box center [1331, 26] width 43 height 15
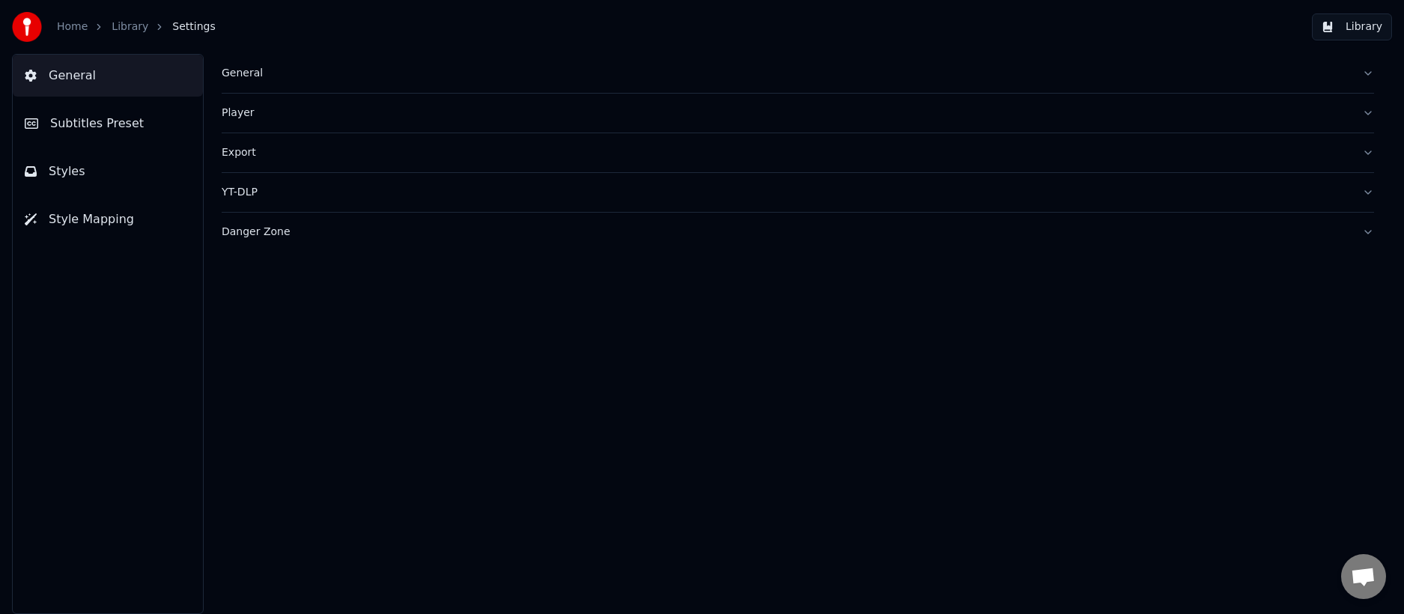
click at [73, 125] on span "Subtitles Preset" at bounding box center [97, 124] width 94 height 18
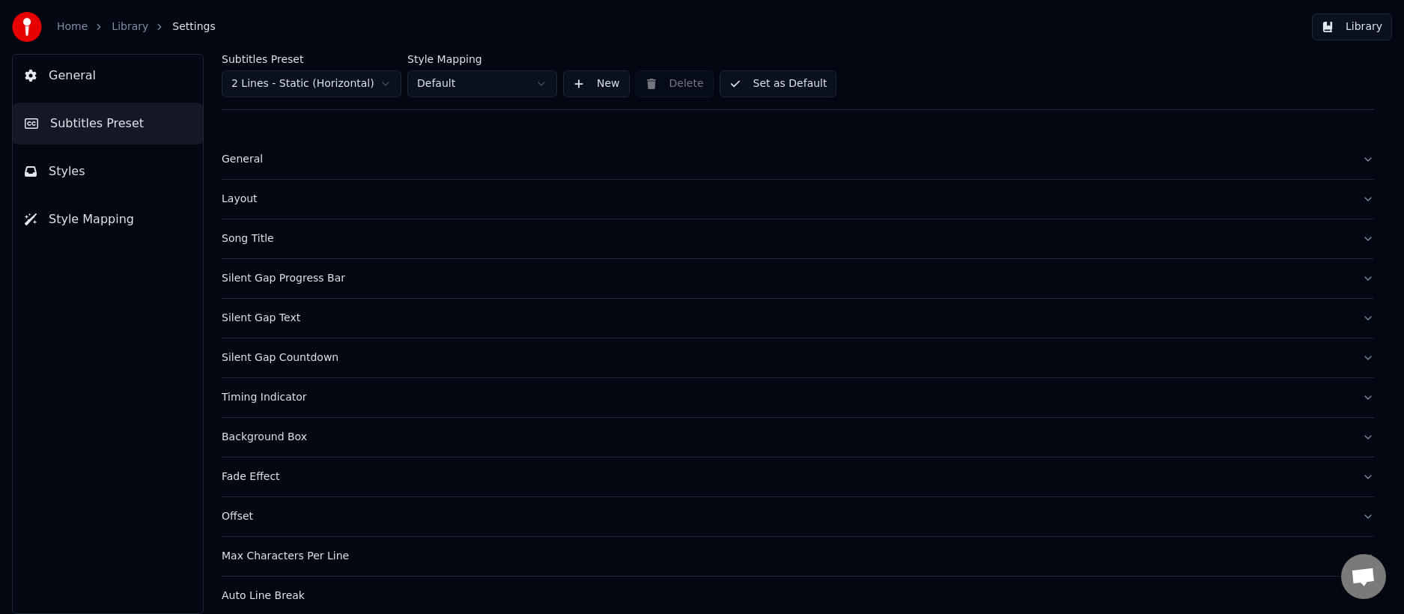
click at [60, 171] on span "Styles" at bounding box center [67, 171] width 37 height 18
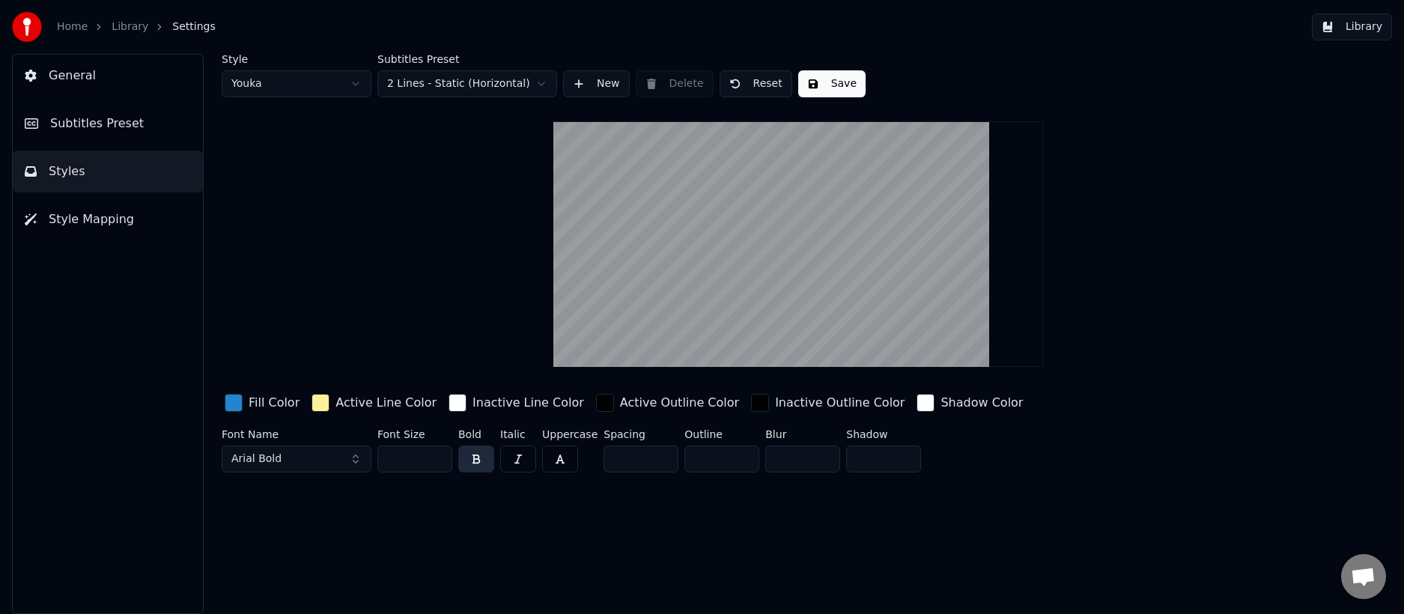
click at [318, 399] on div "button" at bounding box center [321, 403] width 18 height 18
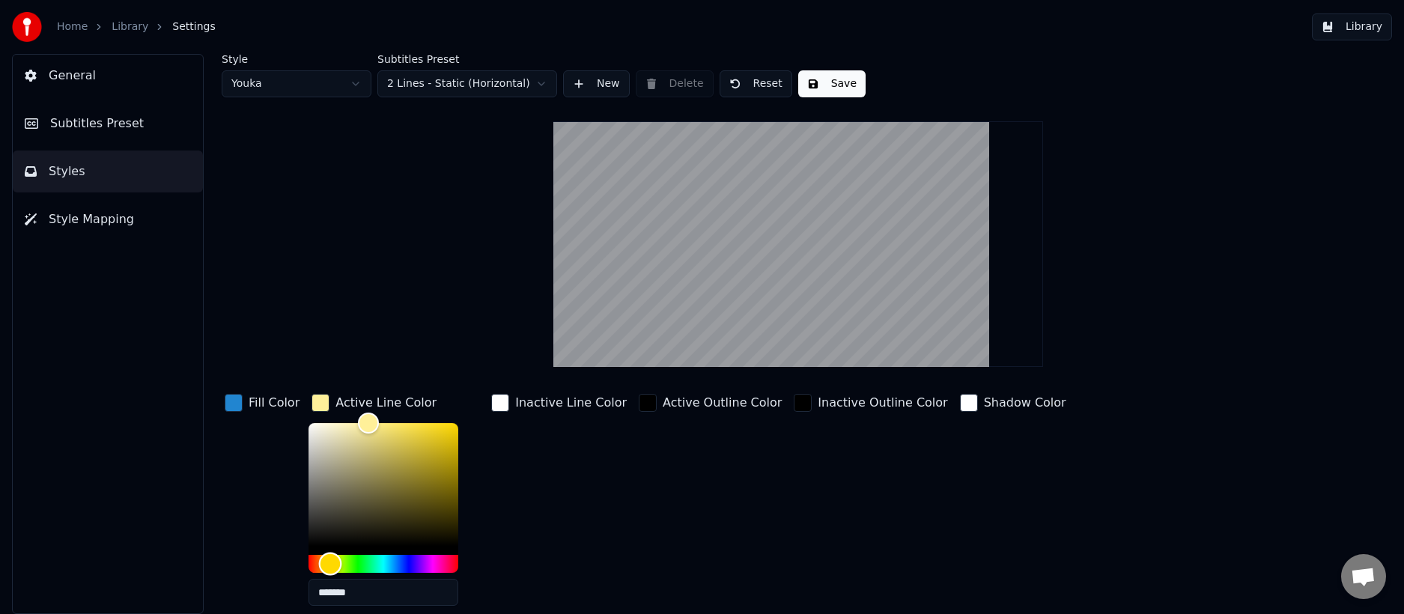
click at [379, 563] on div "Hue" at bounding box center [384, 564] width 150 height 18
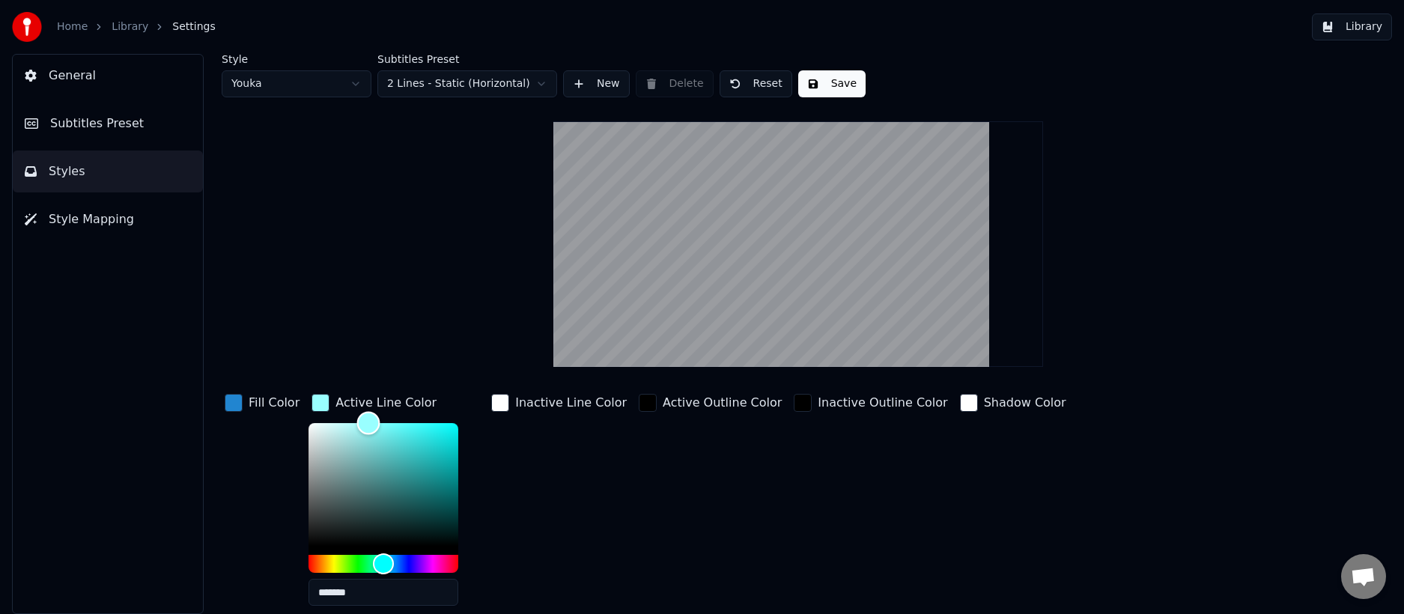
type input "*******"
drag, startPoint x: 293, startPoint y: 417, endPoint x: 240, endPoint y: 402, distance: 55.2
click at [240, 402] on div "Fill Color Active Line Color ******* Inactive Line Color Active Outline Color I…" at bounding box center [713, 504] width 983 height 227
click at [613, 528] on div "Fill Color Active Line Color ******* Inactive Line Color Active Outline Color I…" at bounding box center [713, 504] width 983 height 227
click at [271, 87] on html "Home Library Settings Library General Subtitles Preset Styles Style Mapping Sty…" at bounding box center [702, 307] width 1404 height 614
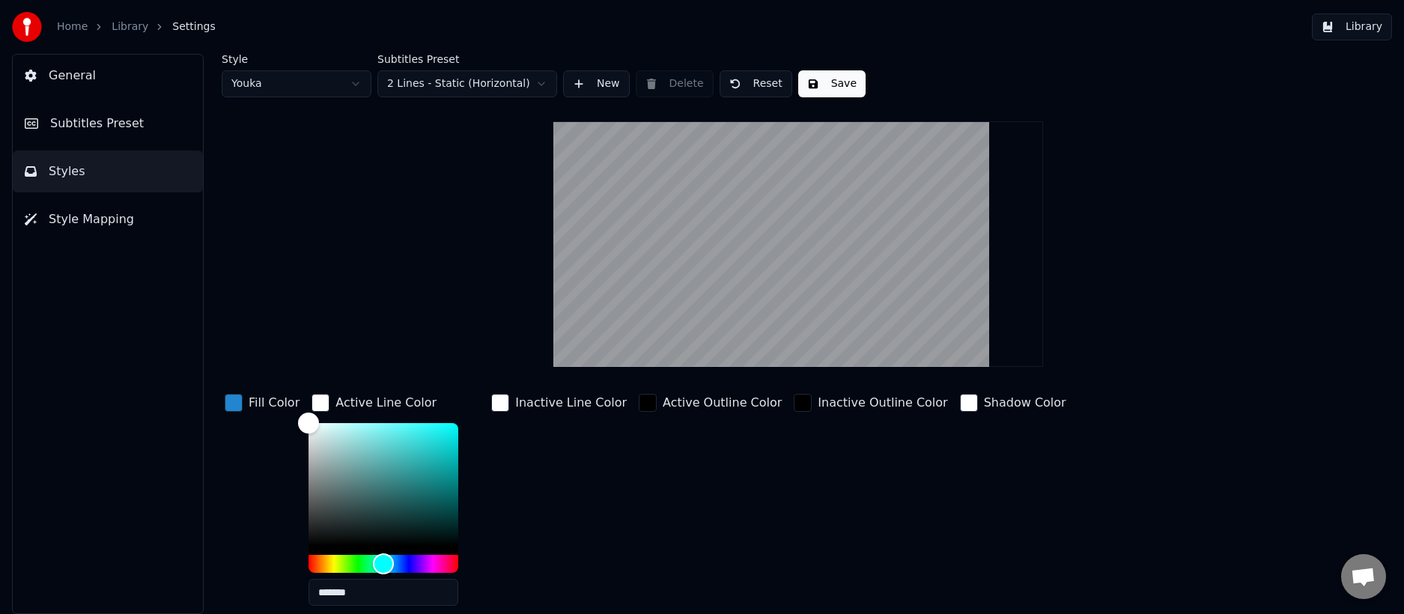
click at [809, 539] on html "Home Library Settings Library General Subtitles Preset Styles Style Mapping Sty…" at bounding box center [702, 307] width 1404 height 614
click at [825, 79] on button "Save" at bounding box center [831, 83] width 67 height 27
click at [535, 476] on div "Inactive Line Color" at bounding box center [559, 504] width 142 height 227
click at [106, 128] on span "Subtitles Preset" at bounding box center [97, 124] width 94 height 18
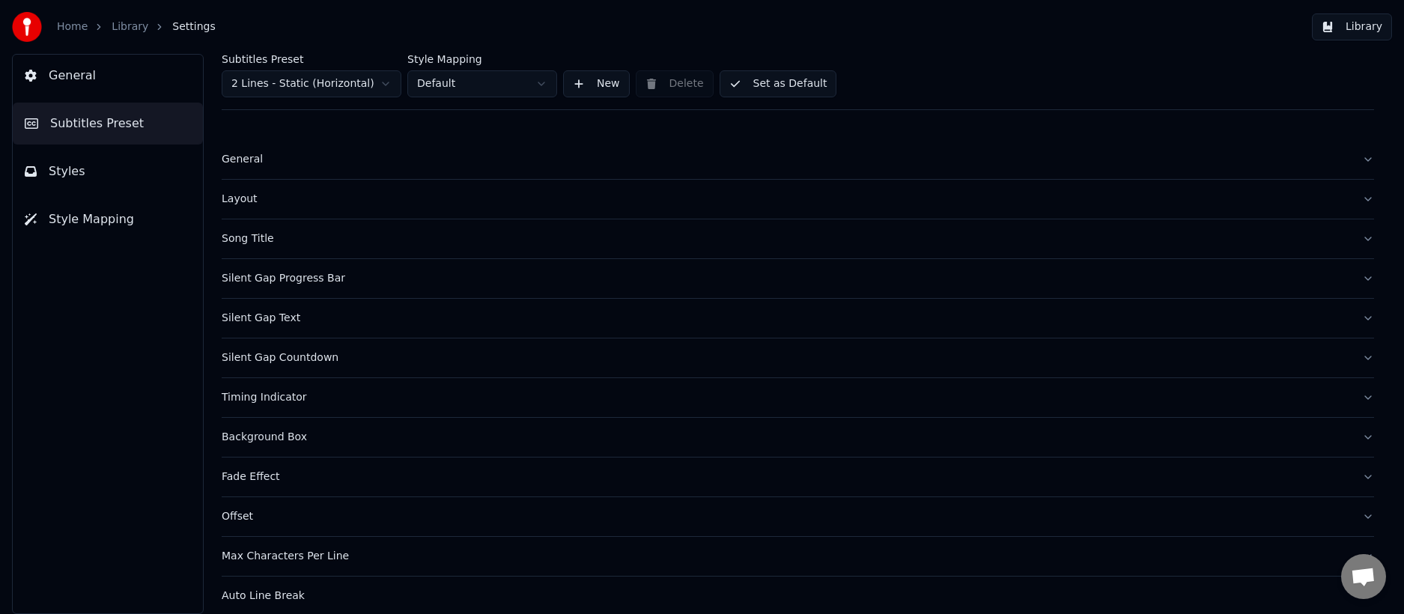
click at [242, 236] on div "Song Title" at bounding box center [786, 238] width 1128 height 15
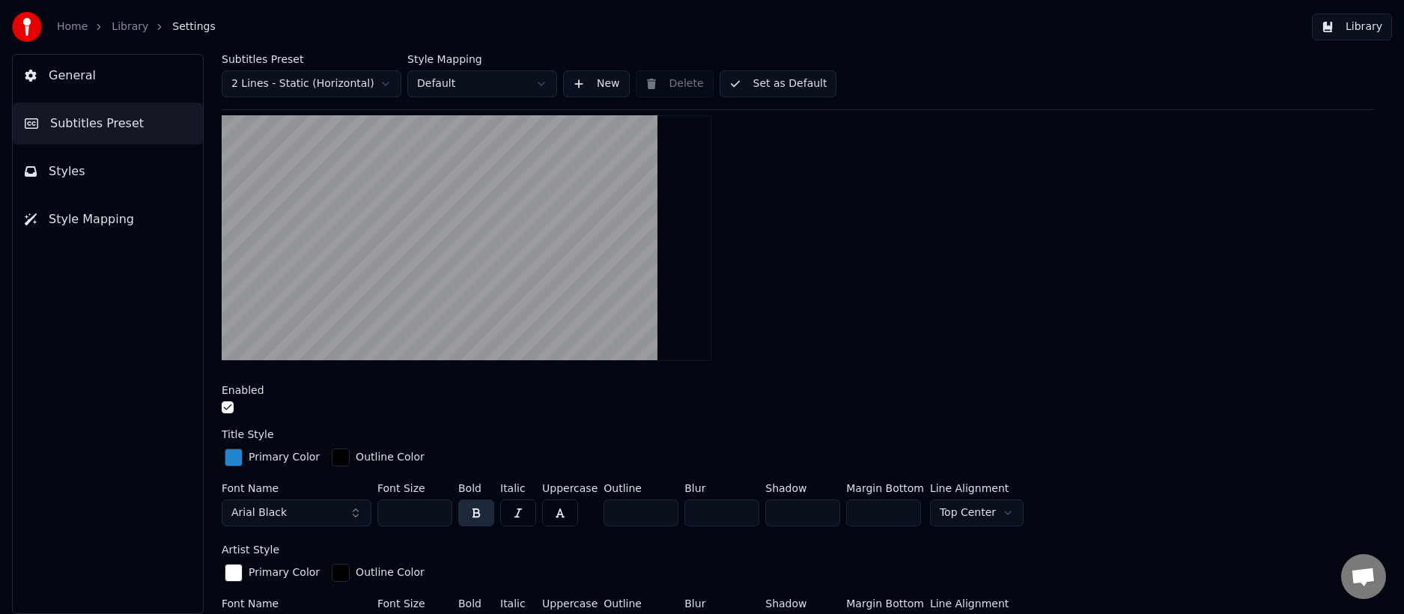
scroll to position [150, 0]
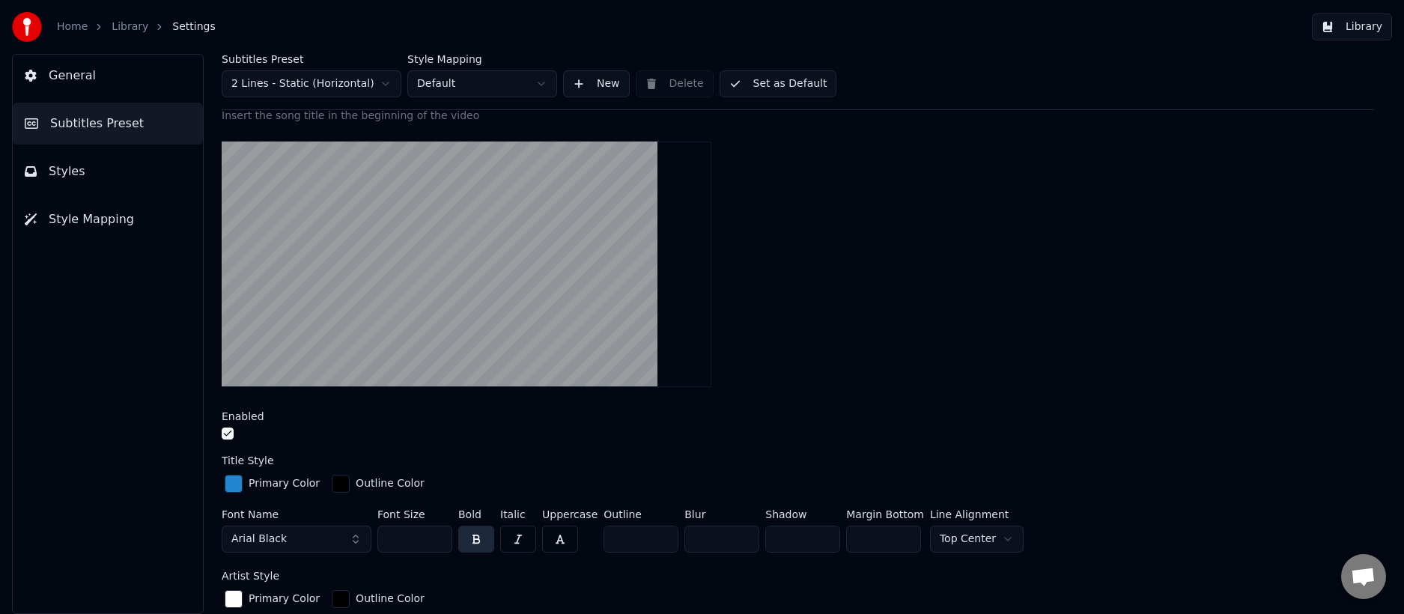
click at [336, 539] on button "Arial Black" at bounding box center [297, 539] width 150 height 27
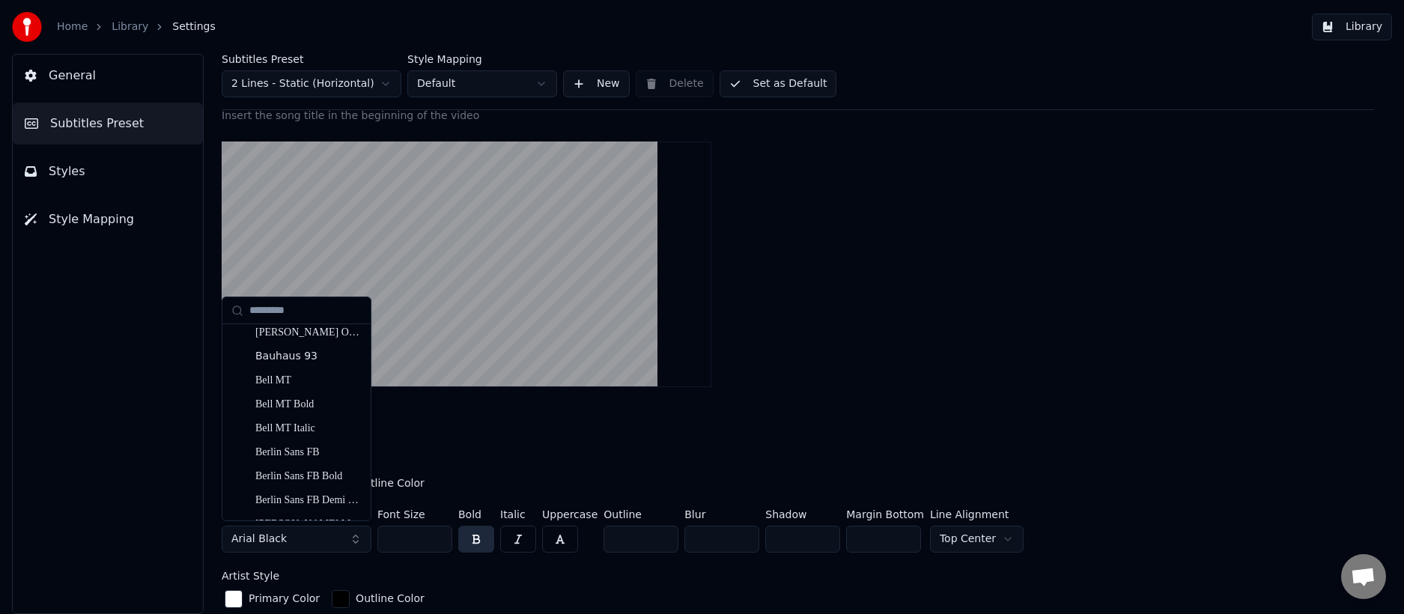
scroll to position [374, 0]
click at [38, 371] on div "General Subtitles Preset Styles Style Mapping" at bounding box center [108, 334] width 192 height 560
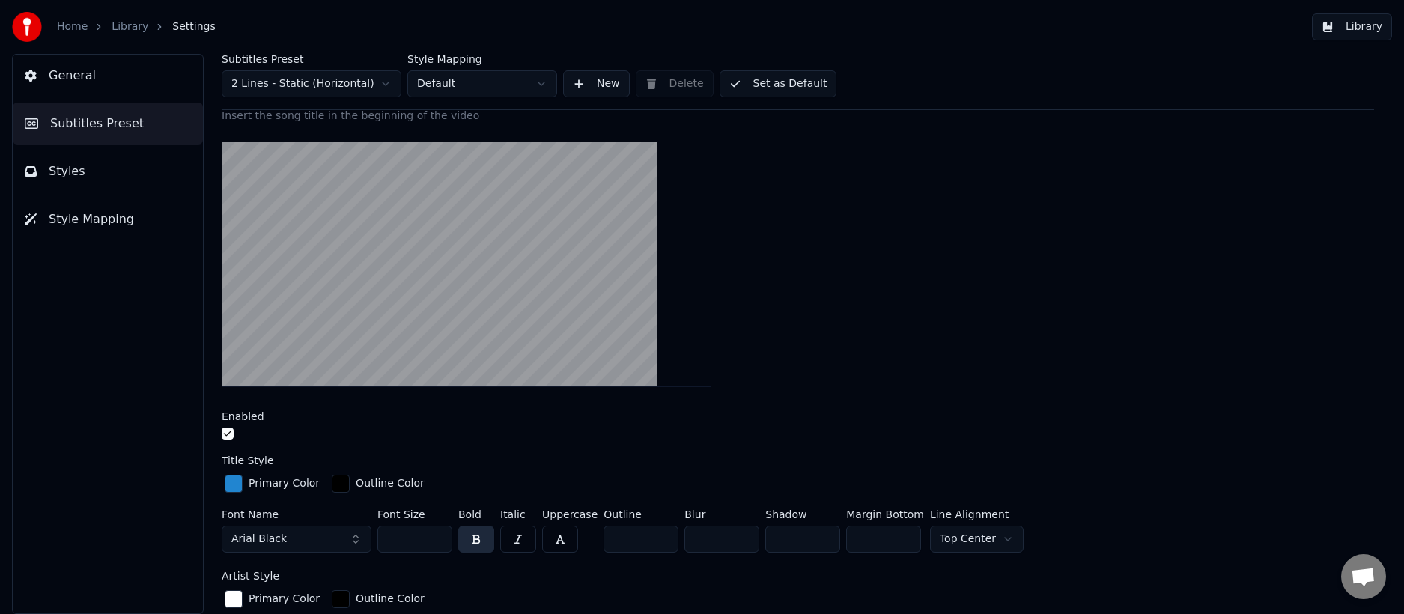
click at [77, 171] on span "Styles" at bounding box center [67, 171] width 37 height 18
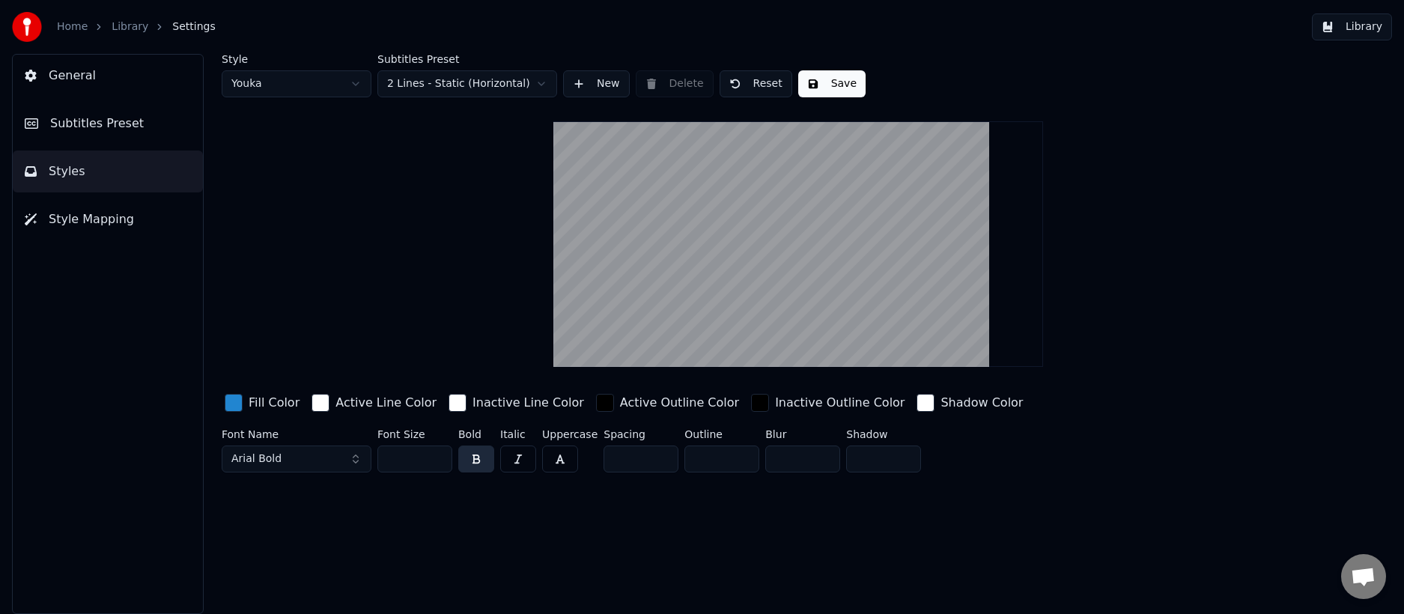
click at [280, 462] on button "Arial Bold" at bounding box center [297, 459] width 150 height 27
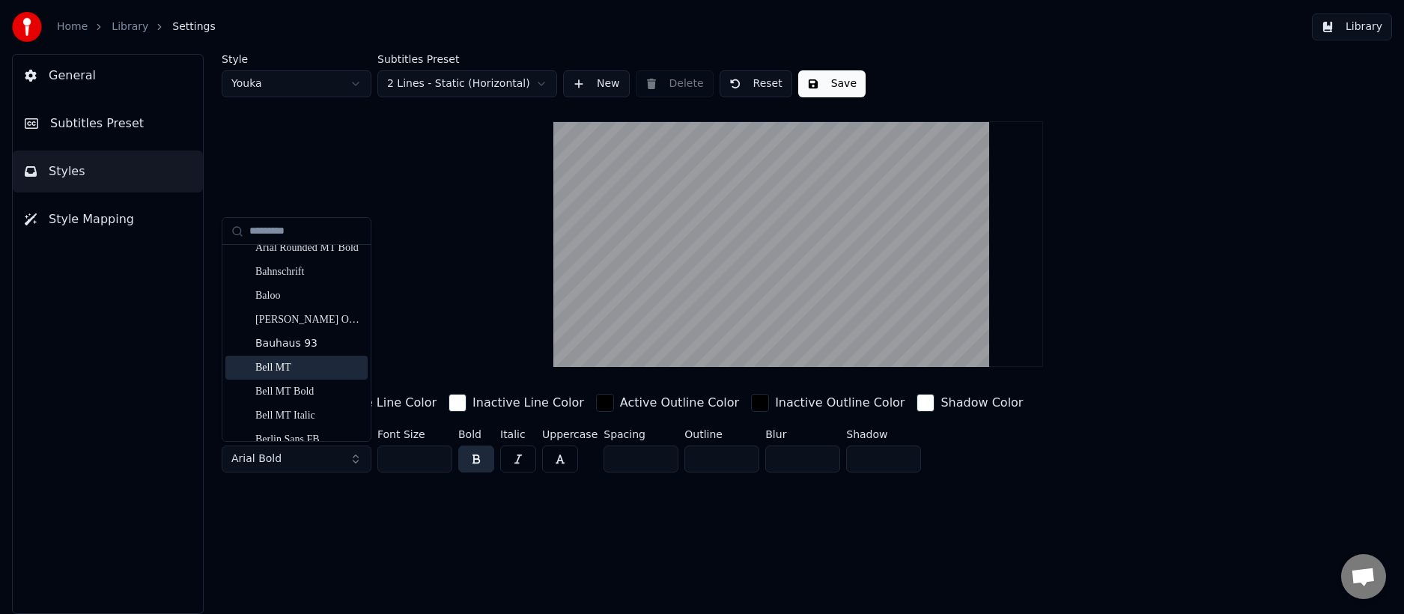
scroll to position [225, 0]
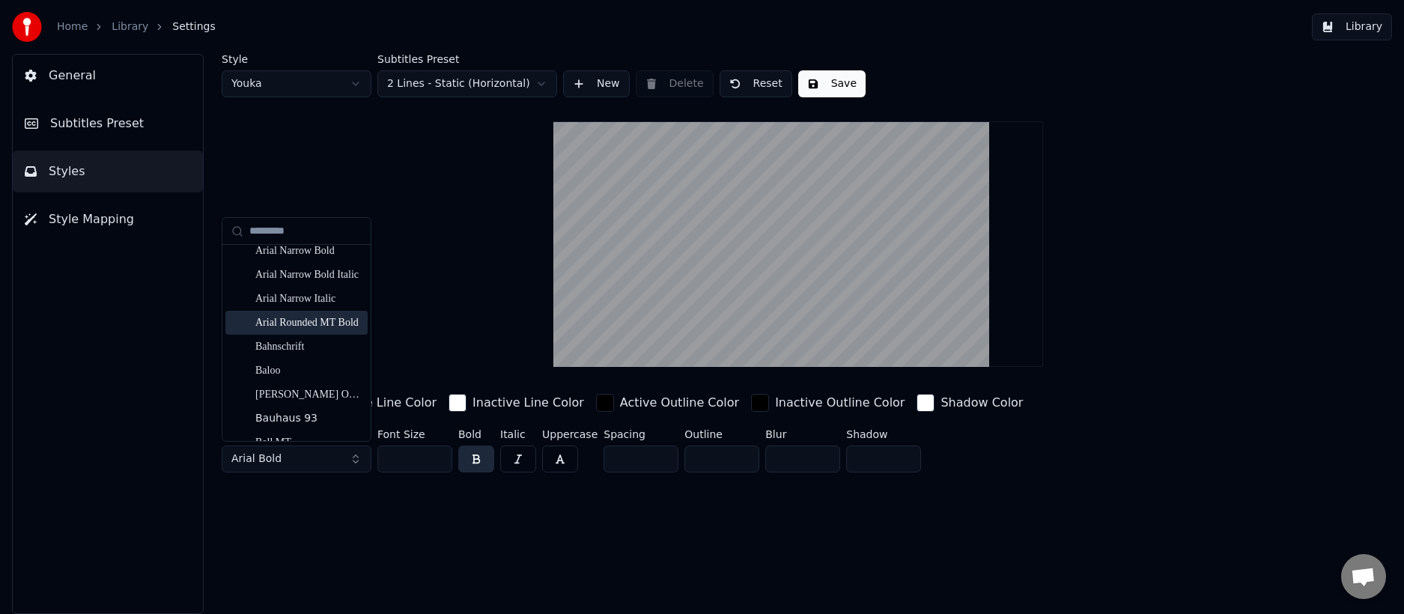
click at [323, 321] on div "Arial Rounded MT Bold" at bounding box center [308, 322] width 106 height 15
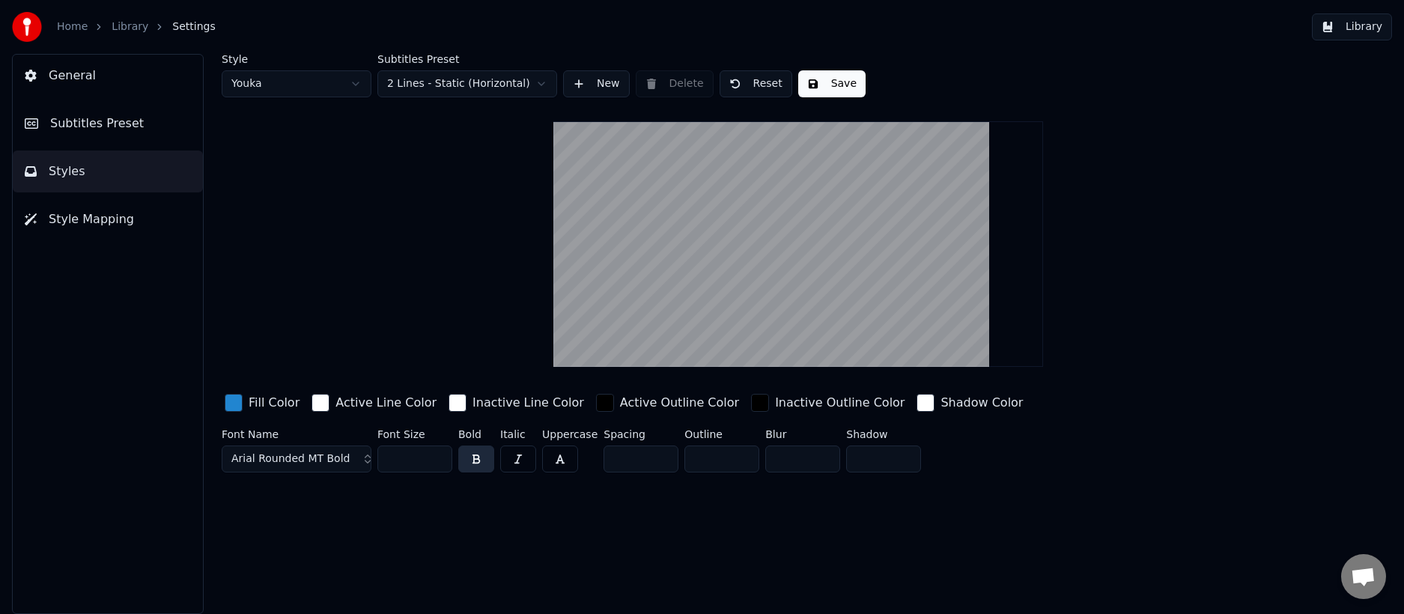
click at [824, 73] on button "Save" at bounding box center [831, 83] width 67 height 27
click at [125, 28] on link "Library" at bounding box center [130, 26] width 37 height 15
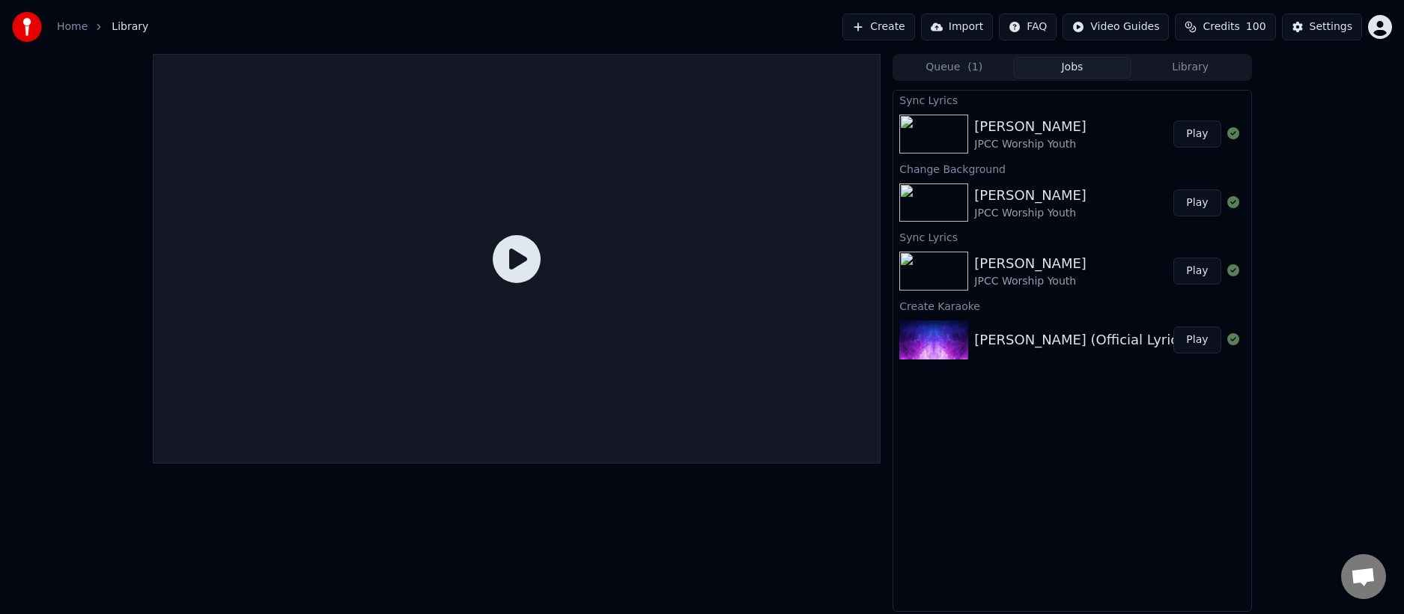
click at [1209, 137] on button "Play" at bounding box center [1196, 134] width 47 height 27
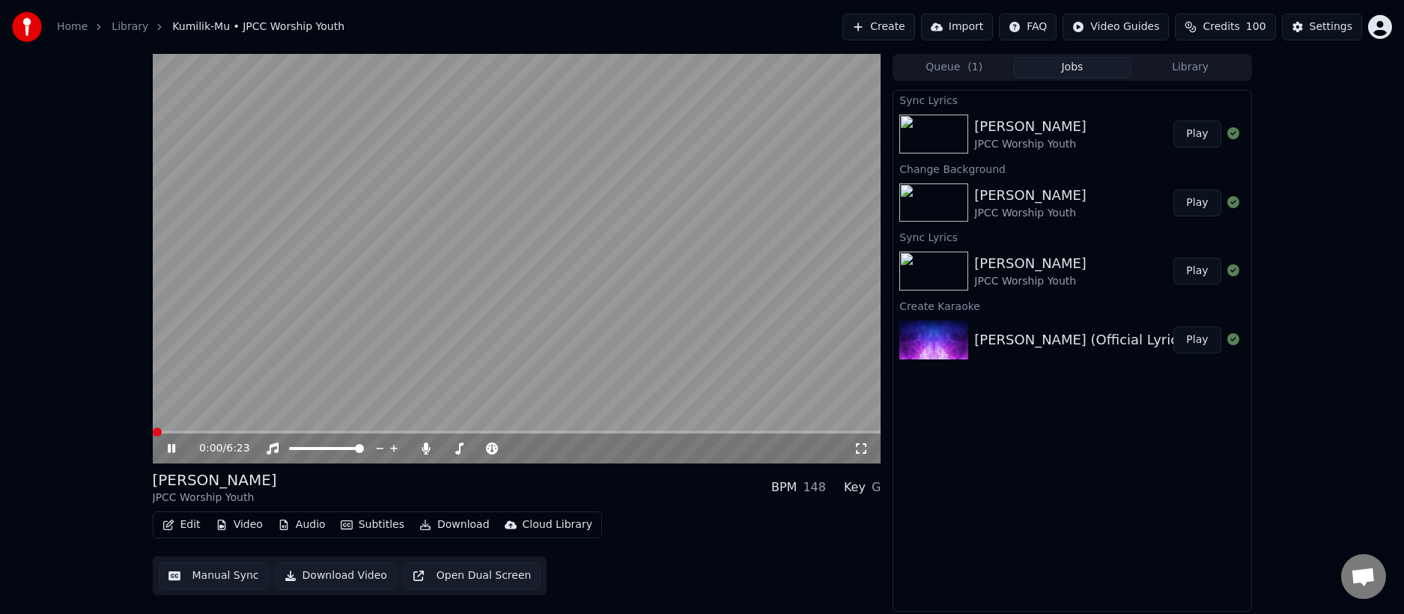
click at [283, 428] on video at bounding box center [517, 259] width 729 height 410
click at [282, 431] on span at bounding box center [517, 432] width 729 height 3
click at [399, 333] on video at bounding box center [517, 259] width 729 height 410
click at [318, 433] on span at bounding box center [517, 432] width 729 height 3
click at [342, 430] on video at bounding box center [517, 259] width 729 height 410
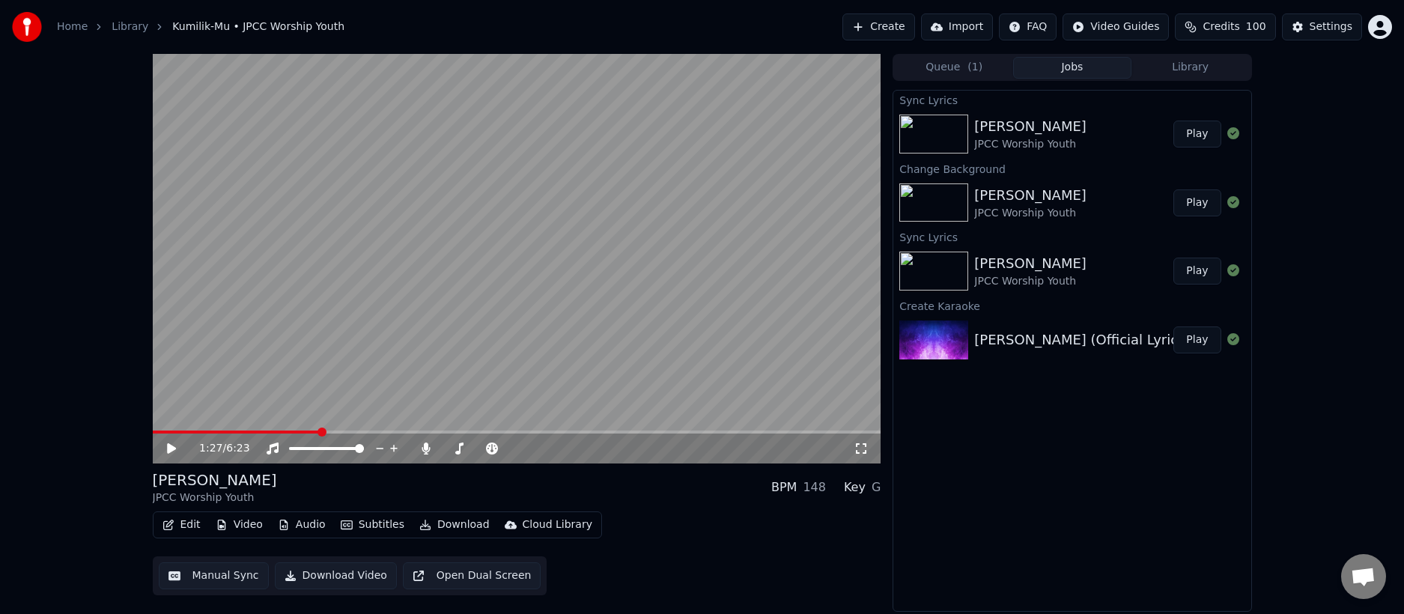
click at [356, 431] on span at bounding box center [517, 432] width 729 height 3
click at [480, 332] on video at bounding box center [517, 259] width 729 height 410
click at [390, 433] on span at bounding box center [517, 432] width 729 height 3
click at [411, 434] on span at bounding box center [517, 432] width 729 height 3
click at [429, 432] on span at bounding box center [517, 432] width 729 height 3
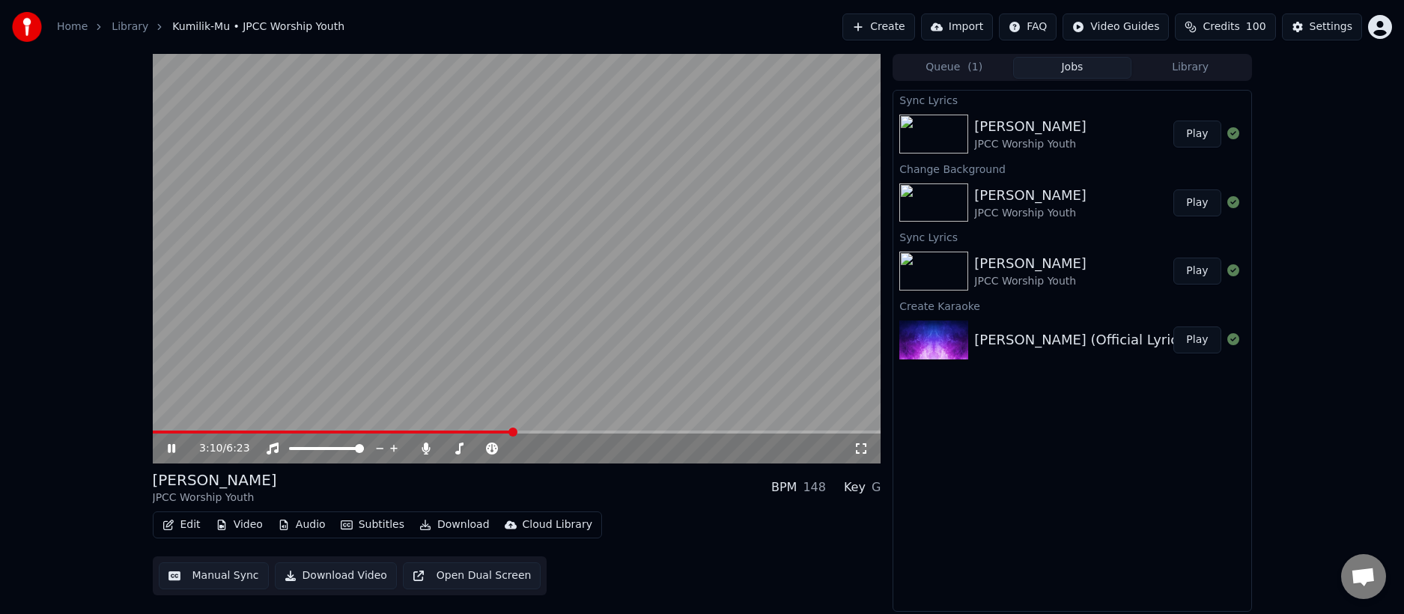
click at [513, 431] on span at bounding box center [517, 432] width 729 height 3
click at [719, 431] on span at bounding box center [517, 432] width 729 height 3
click at [768, 431] on span at bounding box center [517, 432] width 729 height 3
click at [1313, 22] on button "Settings" at bounding box center [1322, 26] width 80 height 27
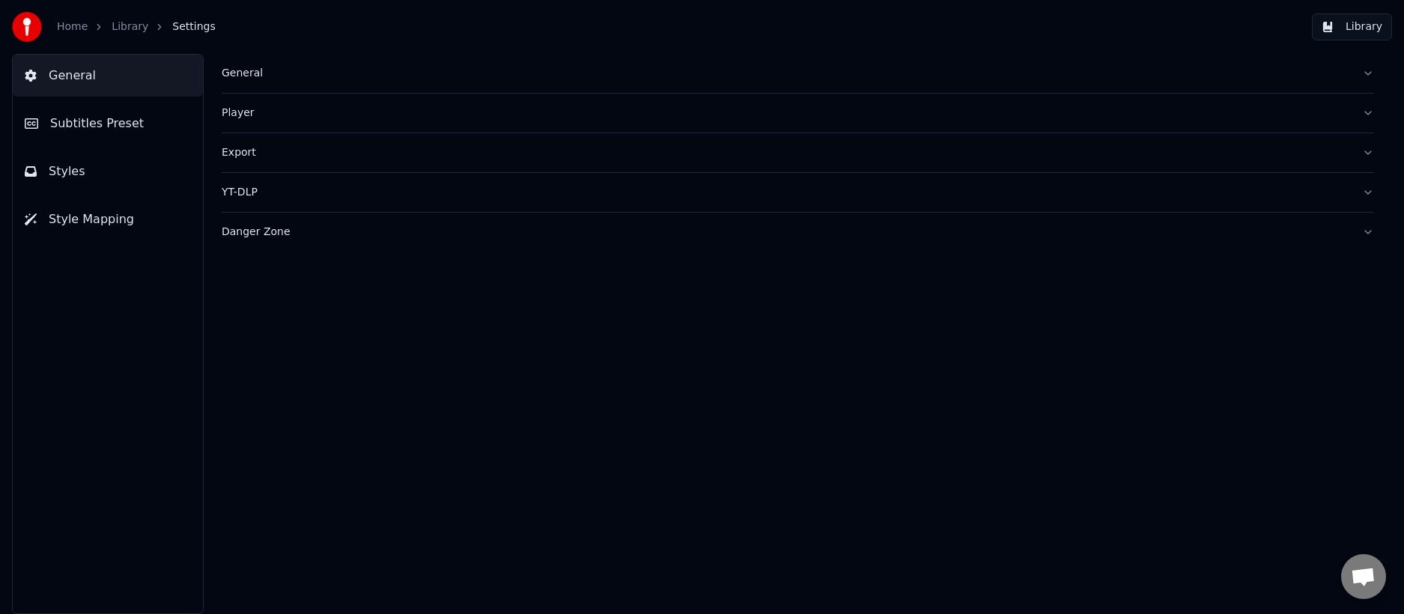
click at [115, 124] on span "Subtitles Preset" at bounding box center [97, 124] width 94 height 18
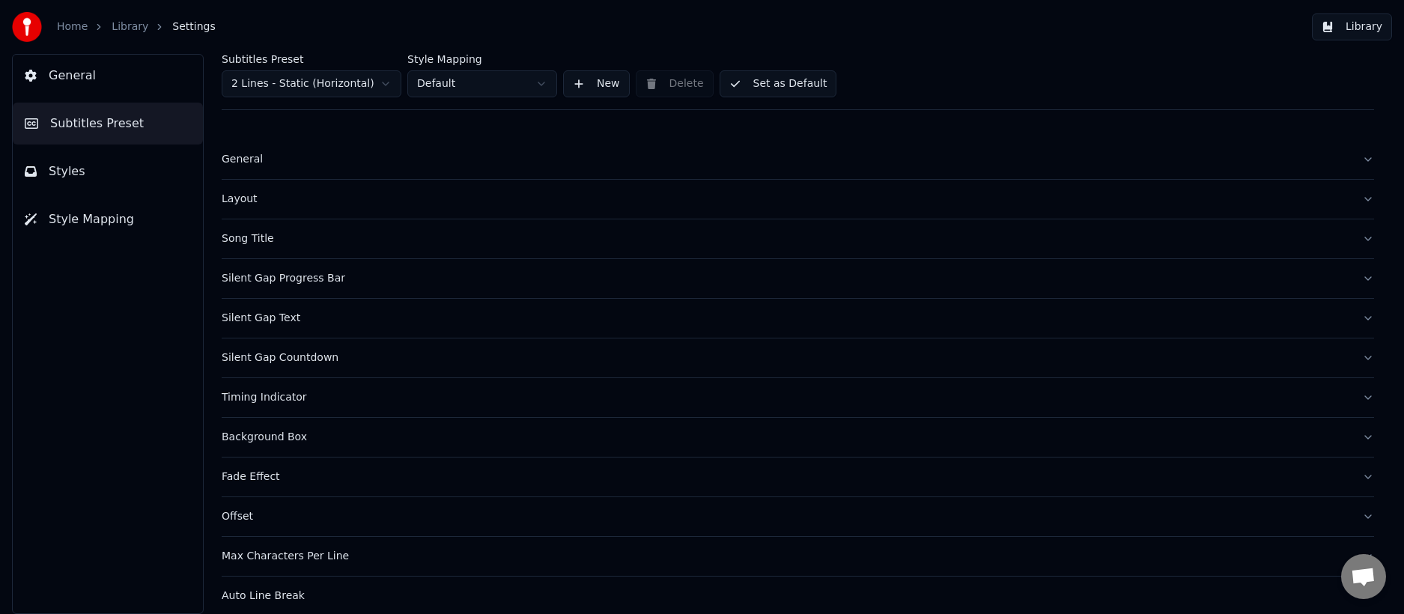
click at [301, 398] on div "Timing Indicator" at bounding box center [786, 397] width 1128 height 15
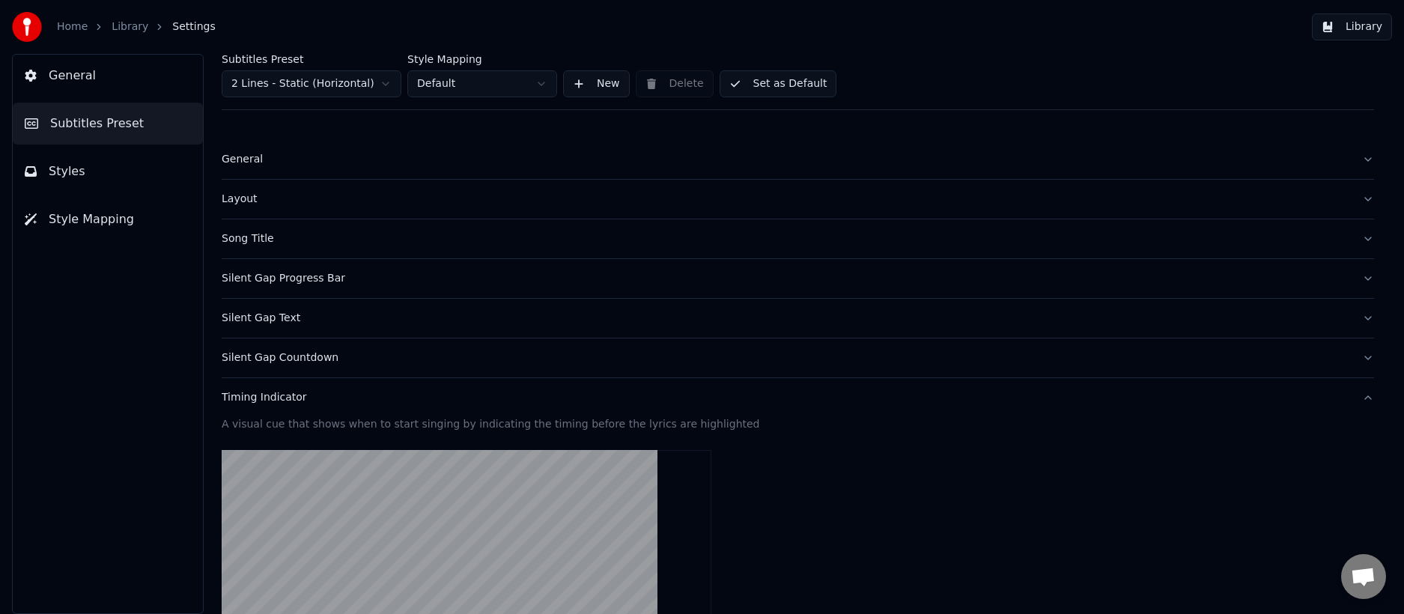
click at [270, 318] on div "Silent Gap Text" at bounding box center [786, 318] width 1128 height 15
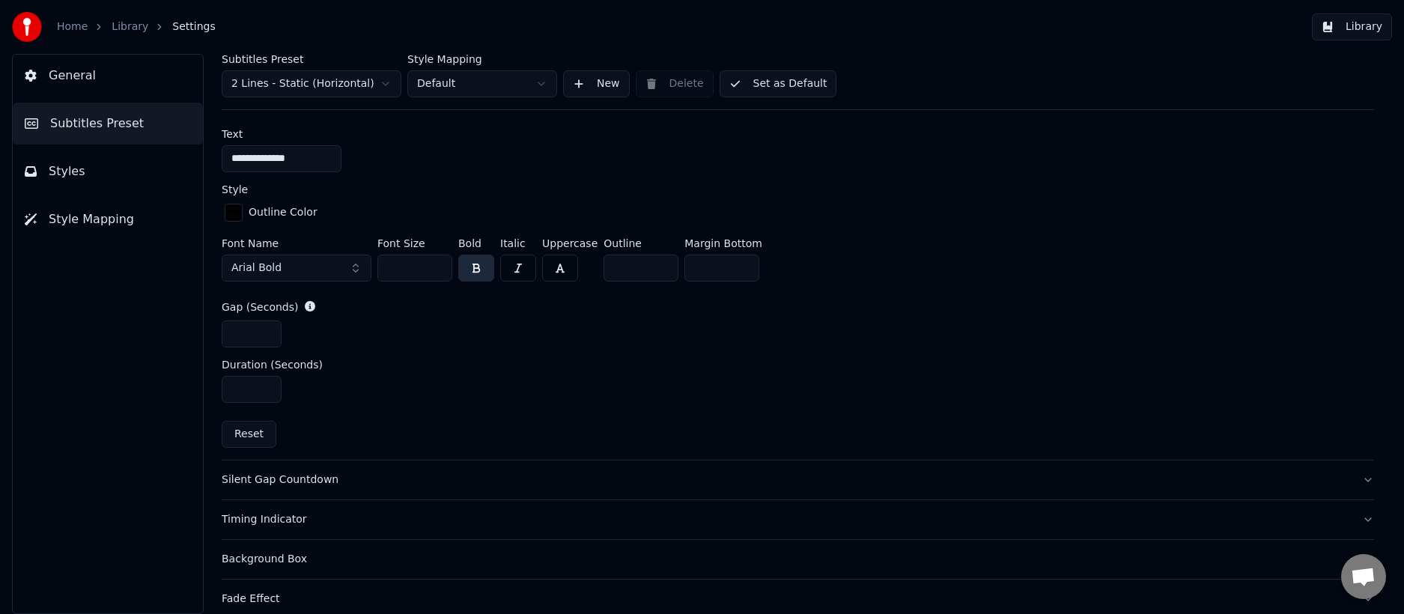
scroll to position [741, 0]
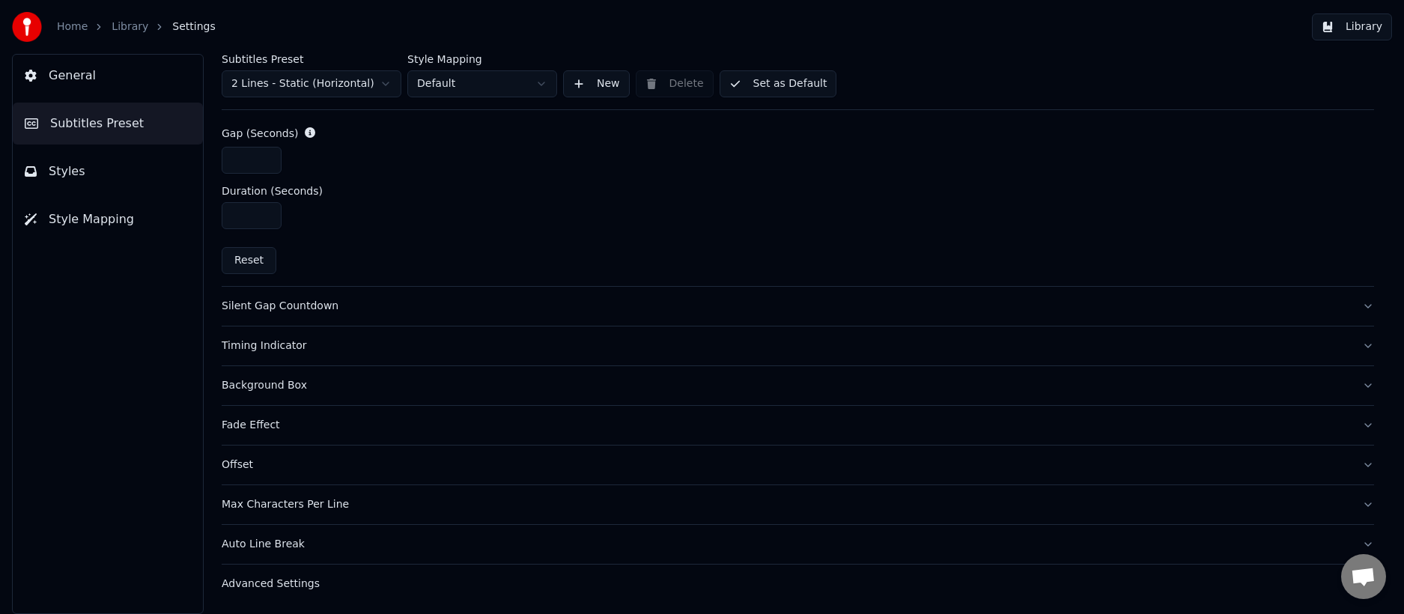
click at [251, 428] on div "Fade Effect" at bounding box center [786, 425] width 1128 height 15
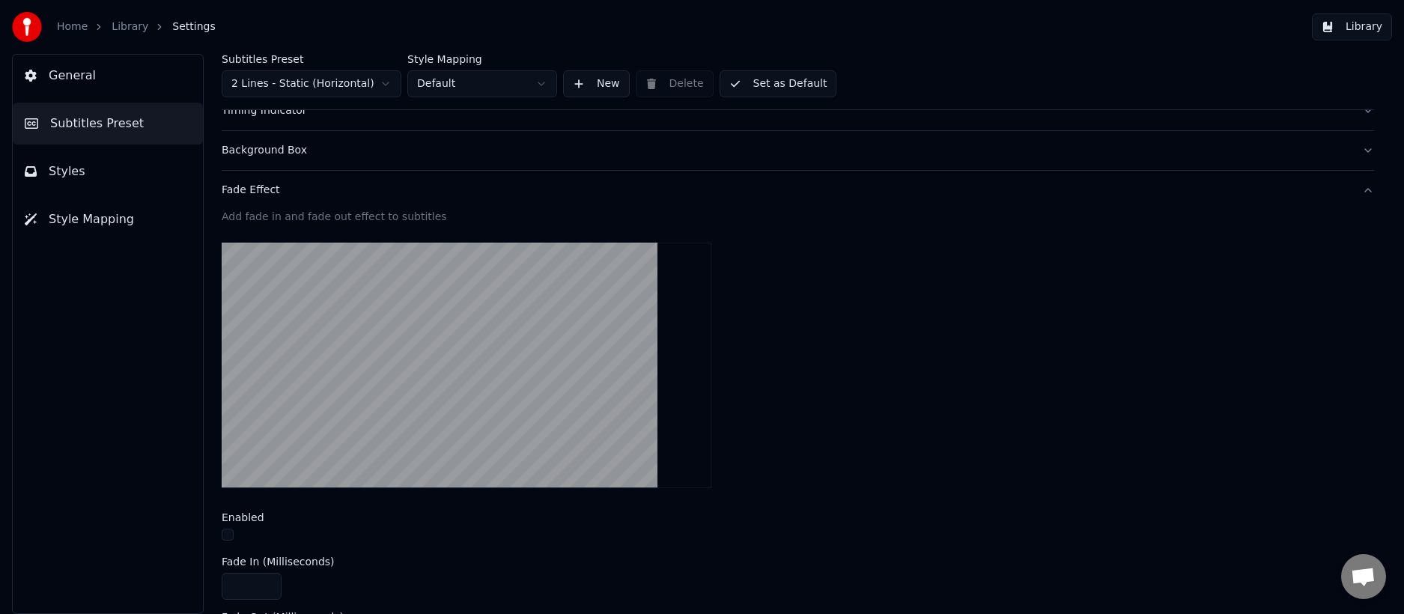
scroll to position [362, 0]
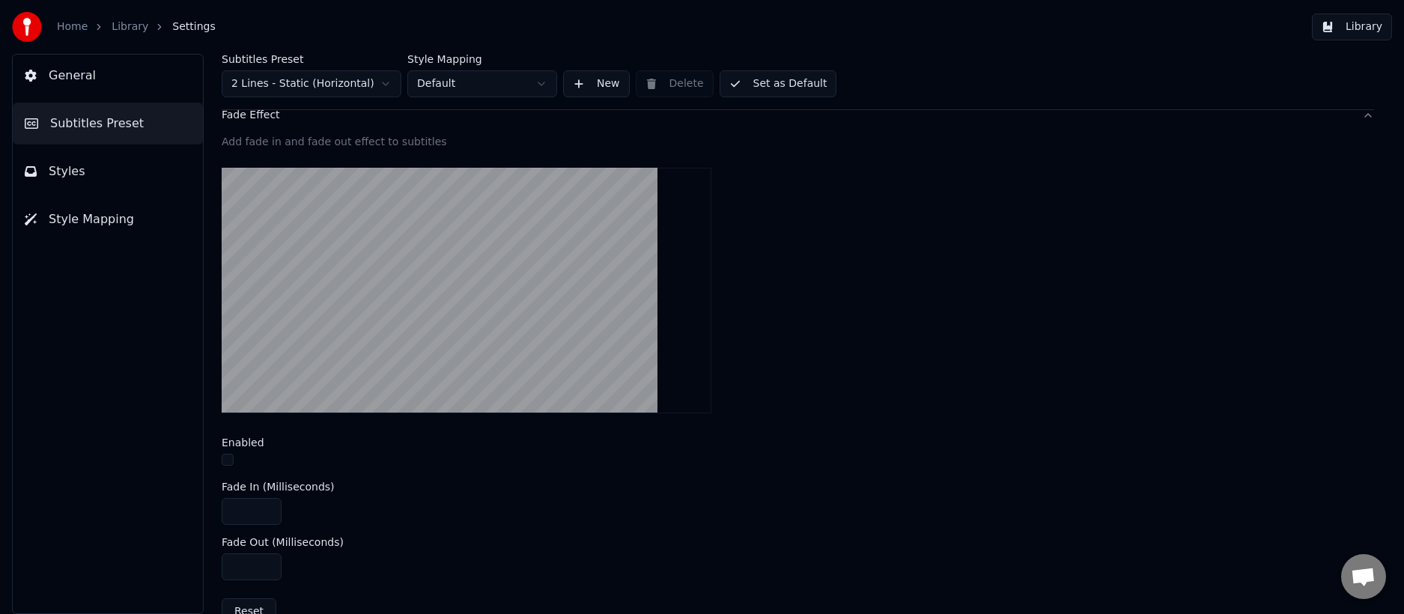
click at [231, 461] on button "button" at bounding box center [228, 460] width 12 height 12
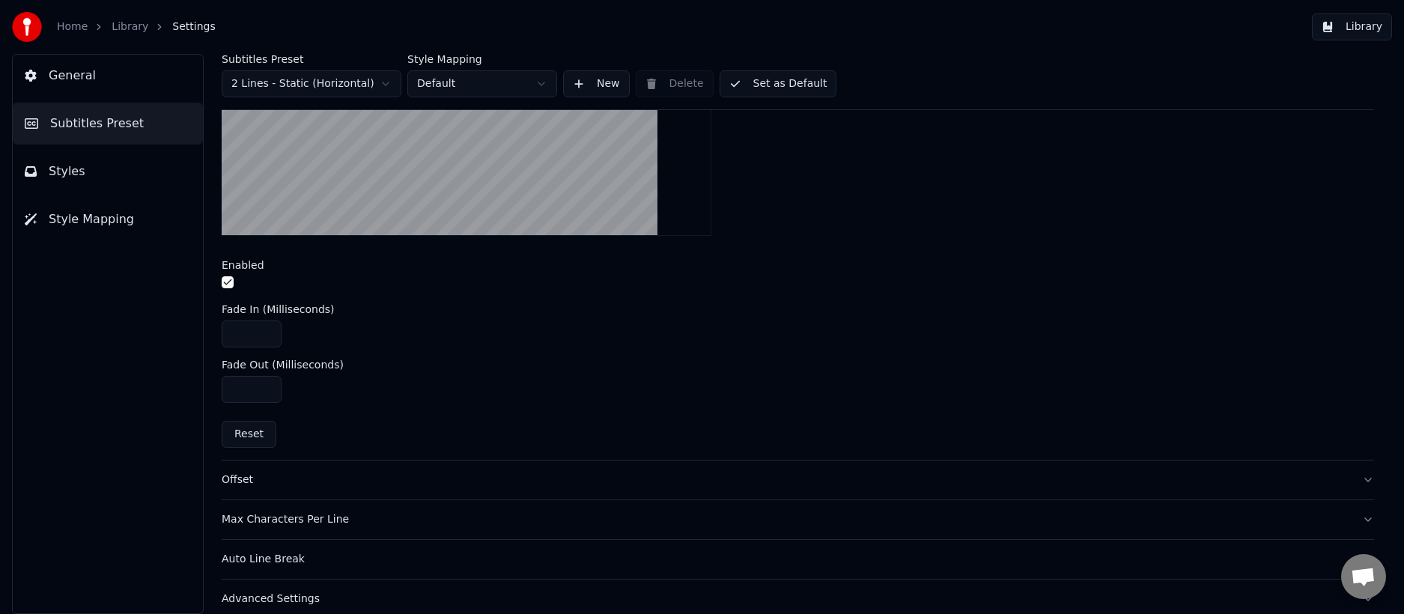
scroll to position [555, 0]
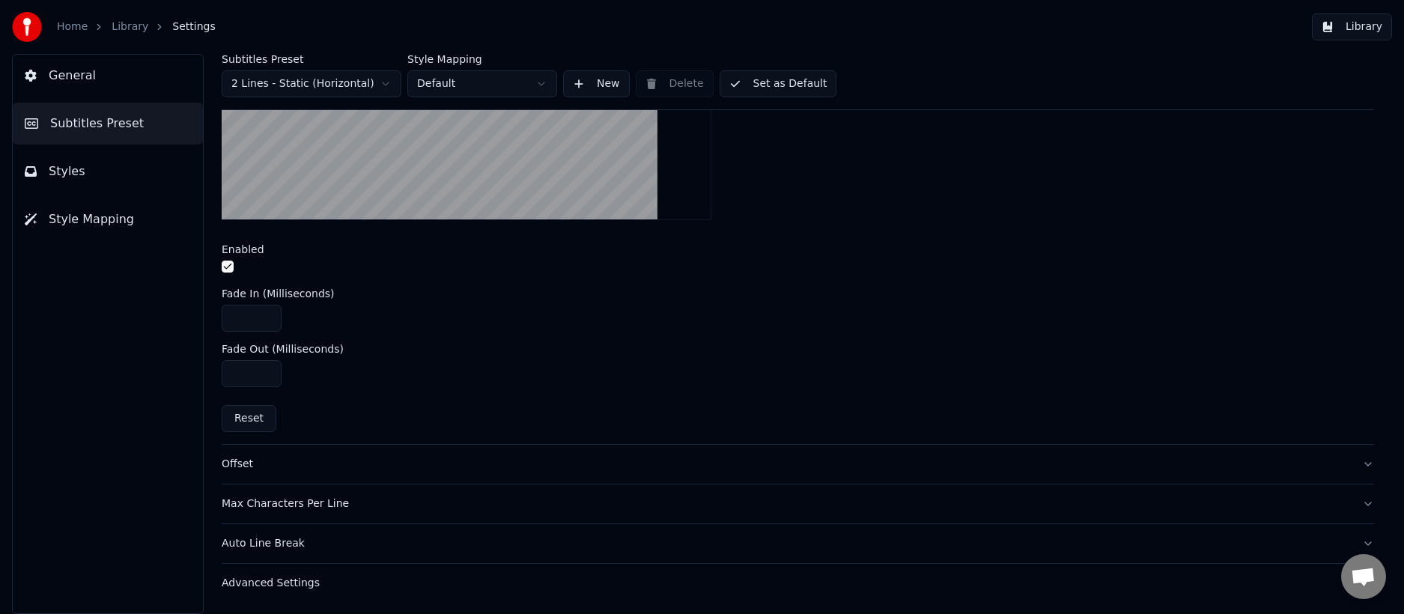
click at [59, 165] on span "Styles" at bounding box center [67, 171] width 37 height 18
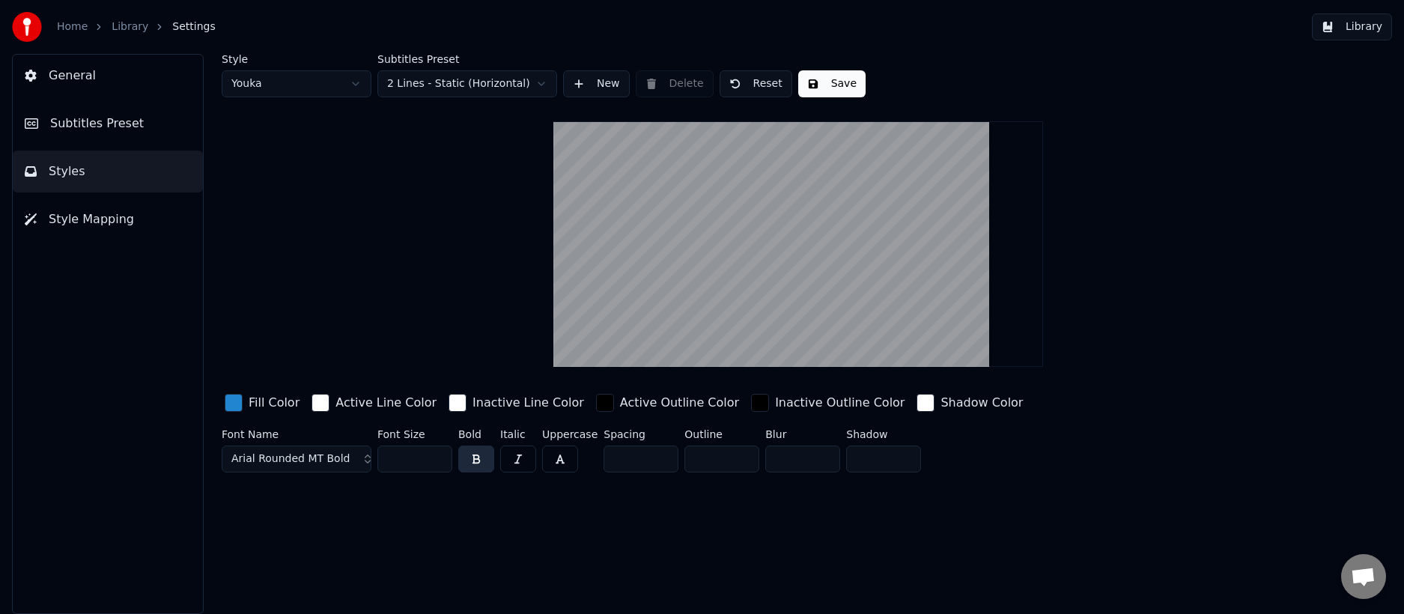
click at [89, 217] on span "Style Mapping" at bounding box center [91, 219] width 85 height 18
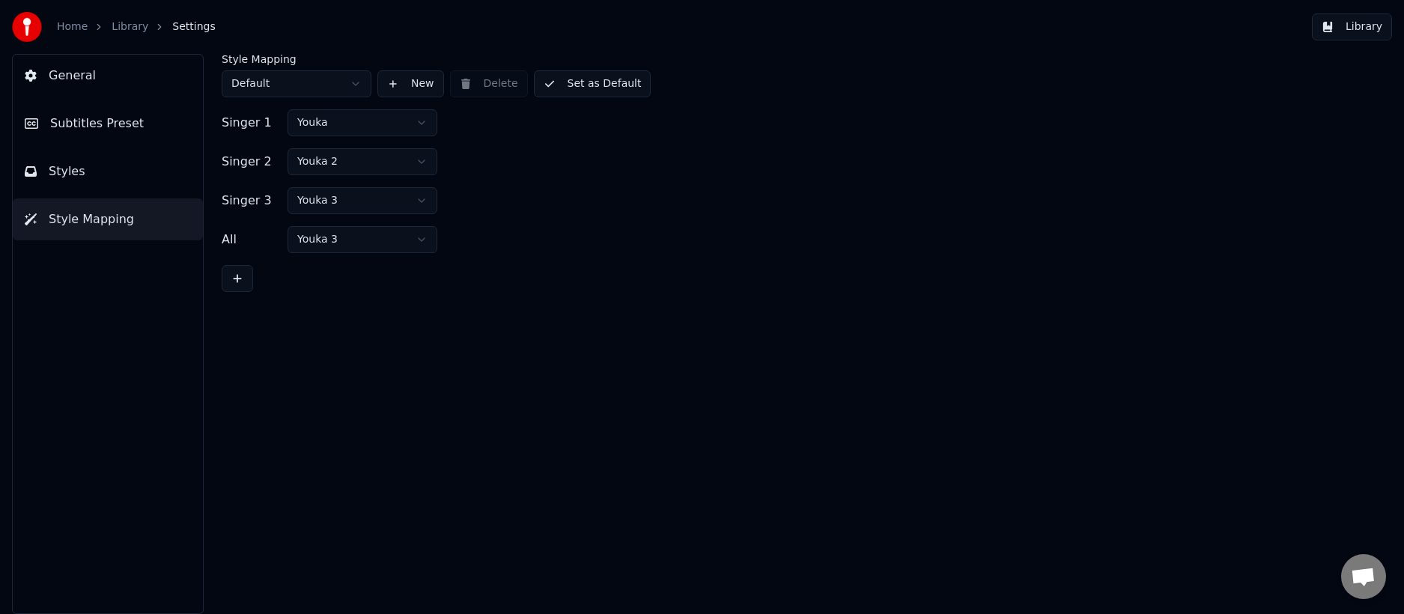
click at [75, 174] on span "Styles" at bounding box center [67, 171] width 37 height 18
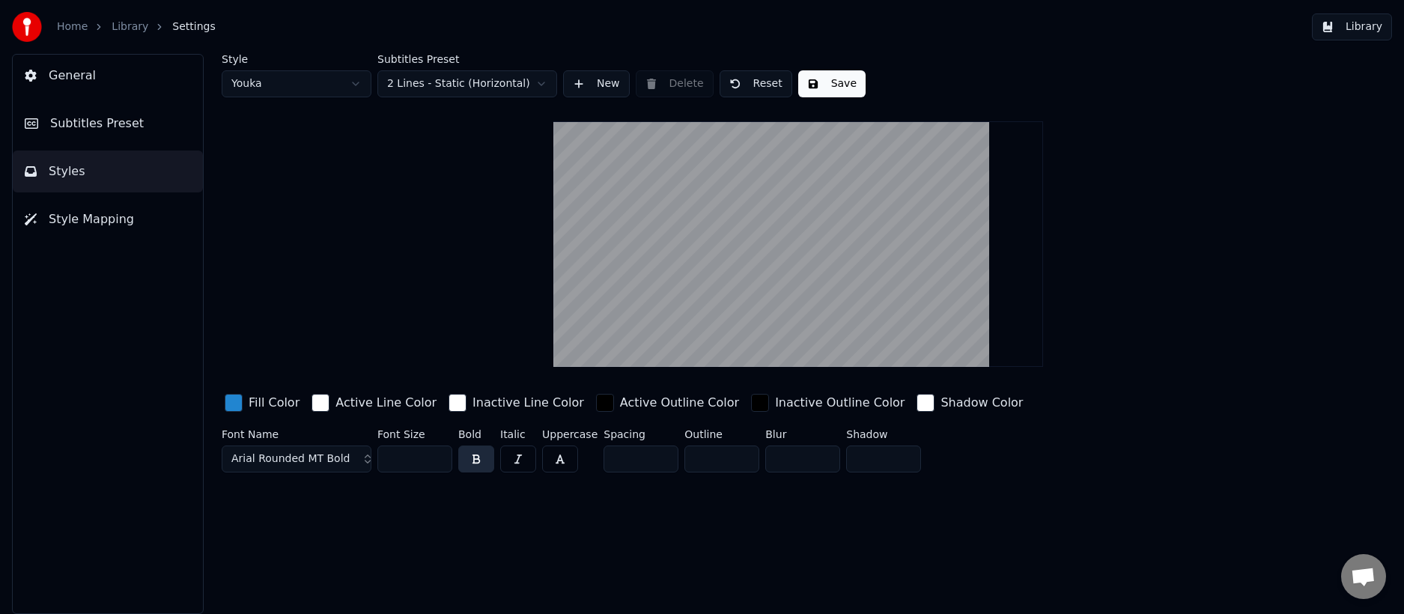
click at [86, 75] on span "General" at bounding box center [72, 76] width 47 height 18
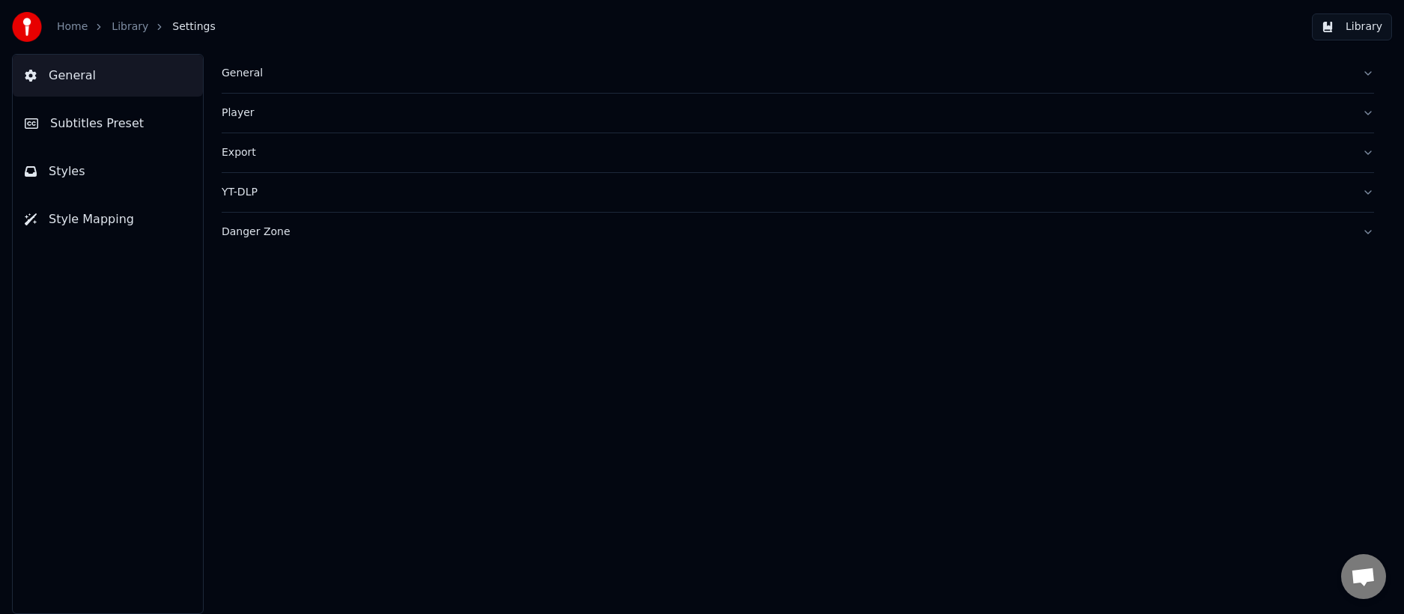
click at [82, 177] on button "Styles" at bounding box center [108, 172] width 190 height 42
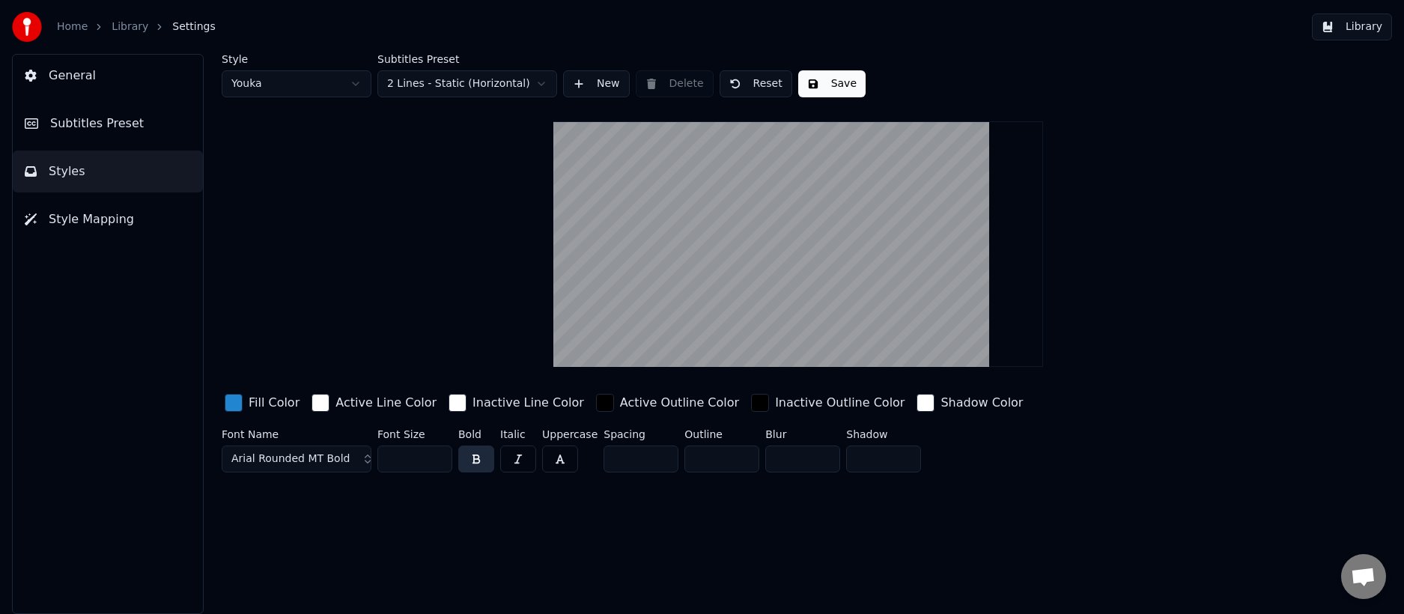
click at [97, 133] on button "Subtitles Preset" at bounding box center [108, 124] width 190 height 42
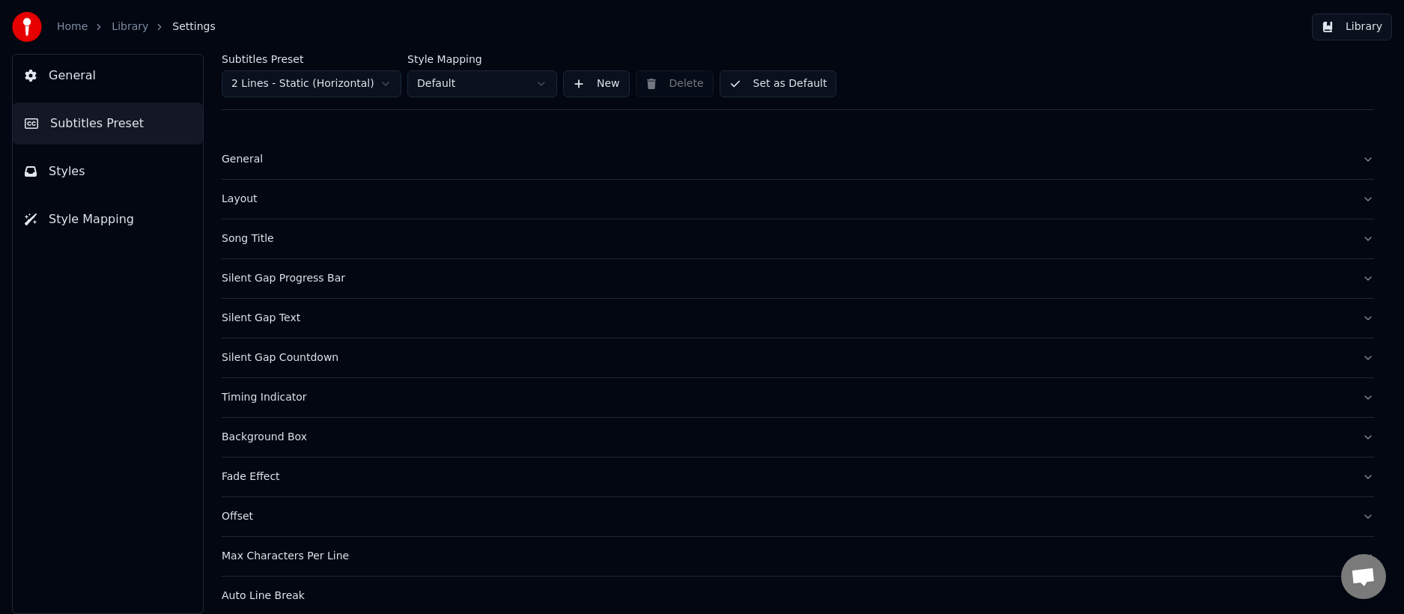
click at [279, 275] on div "Silent Gap Progress Bar" at bounding box center [786, 278] width 1128 height 15
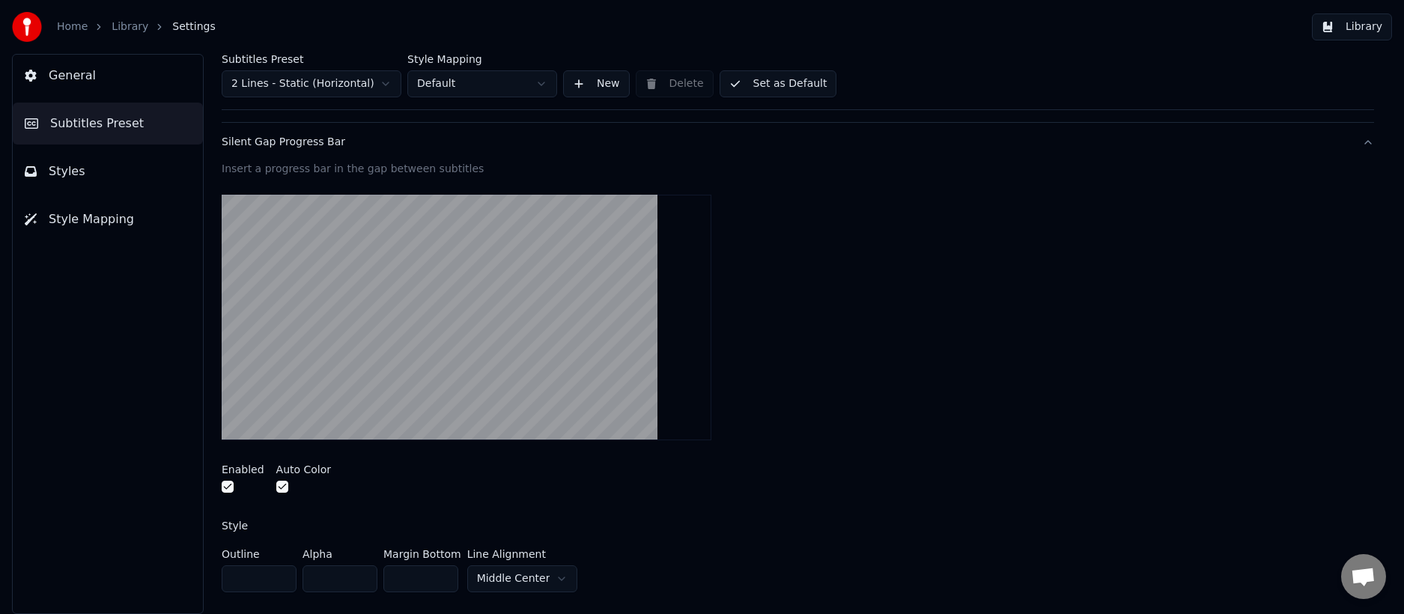
scroll to position [150, 0]
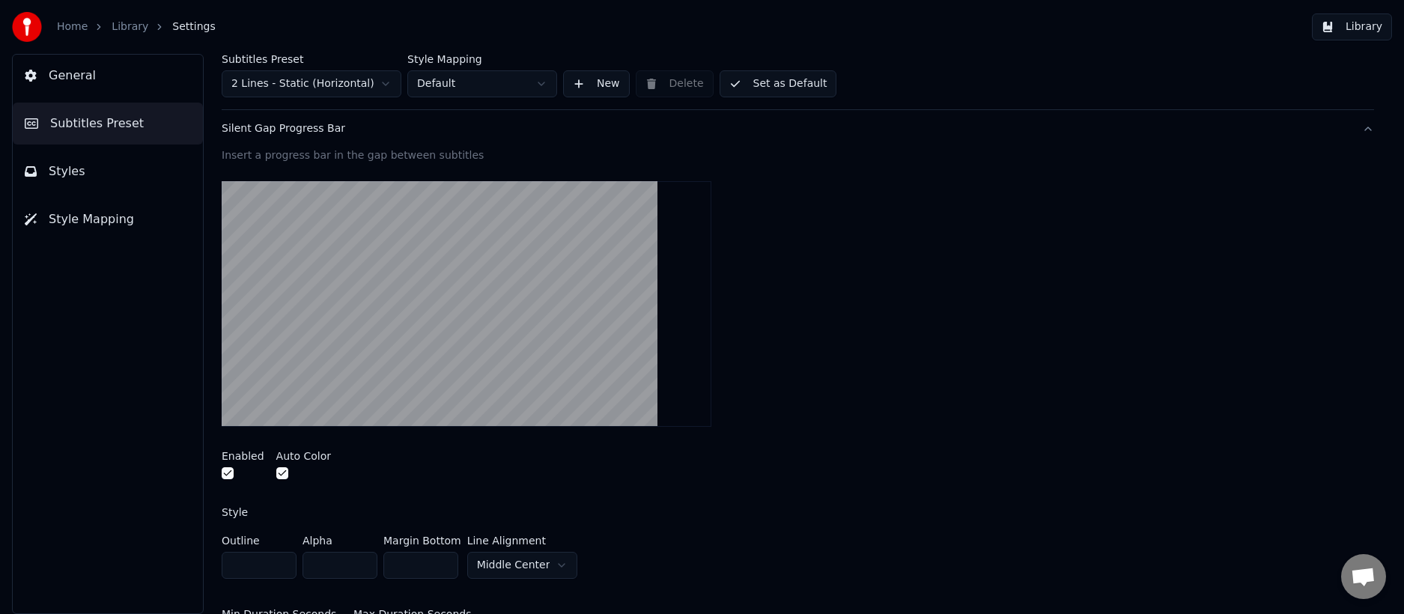
click at [226, 474] on button "button" at bounding box center [228, 473] width 12 height 12
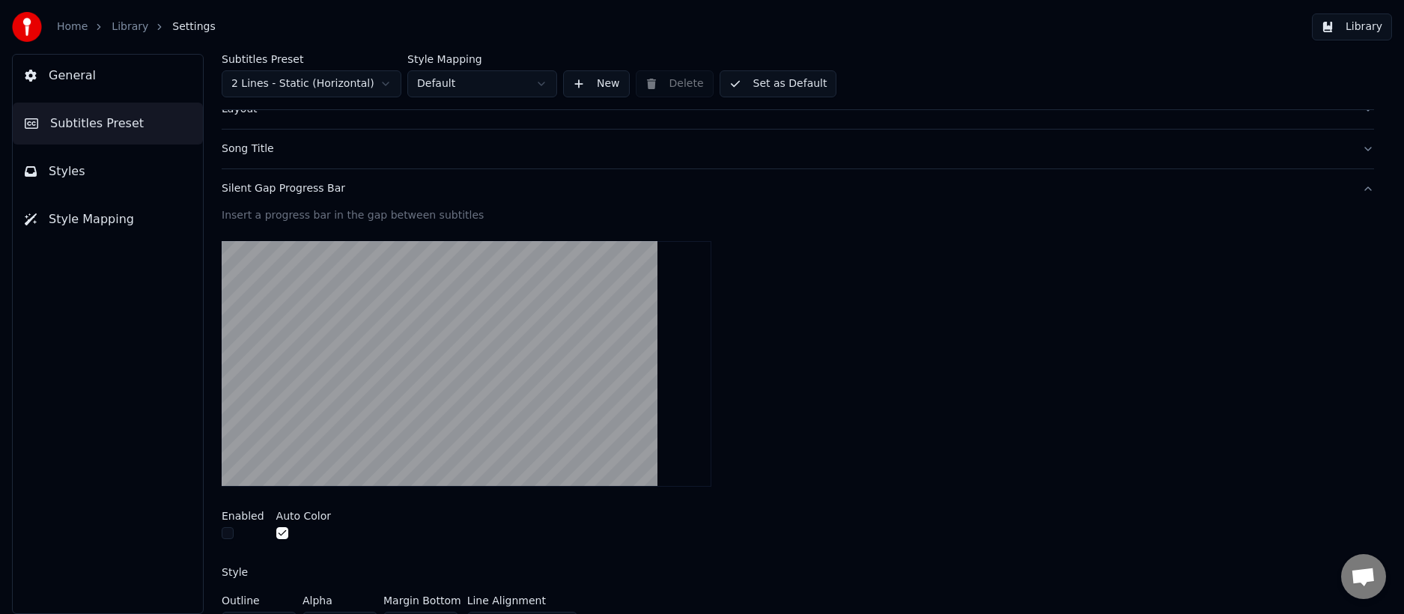
scroll to position [0, 0]
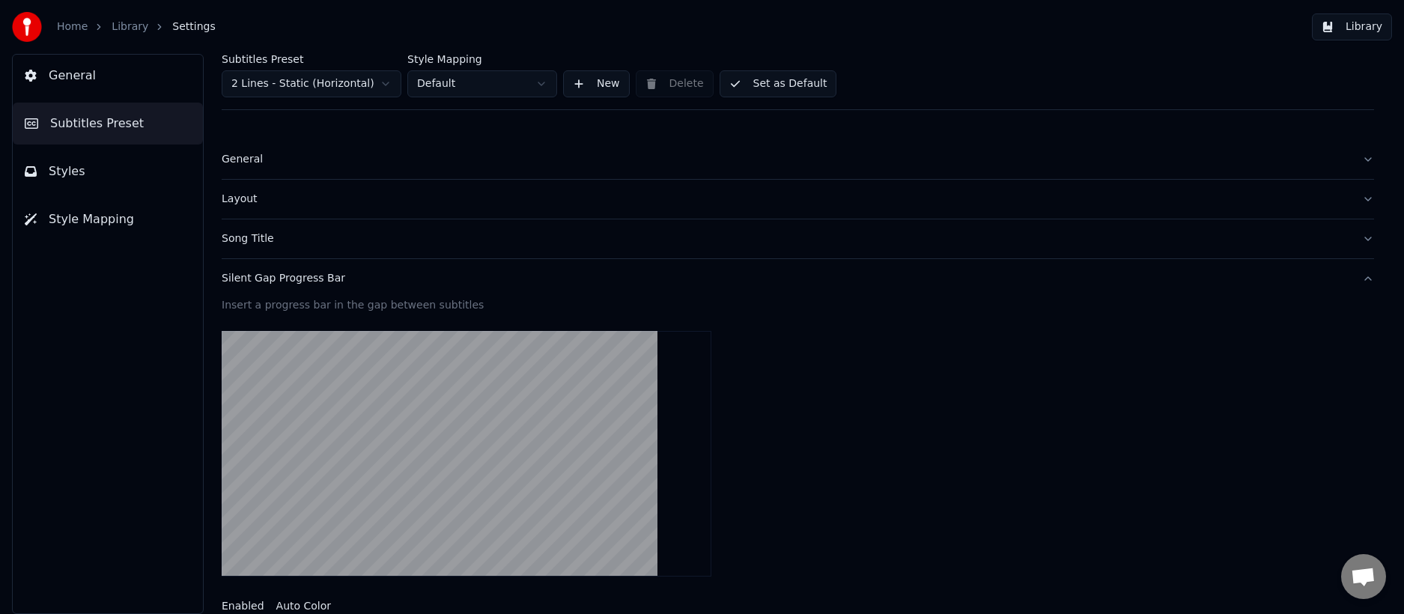
click at [776, 80] on button "Set as Default" at bounding box center [779, 83] width 118 height 27
click at [79, 174] on button "Styles" at bounding box center [108, 172] width 190 height 42
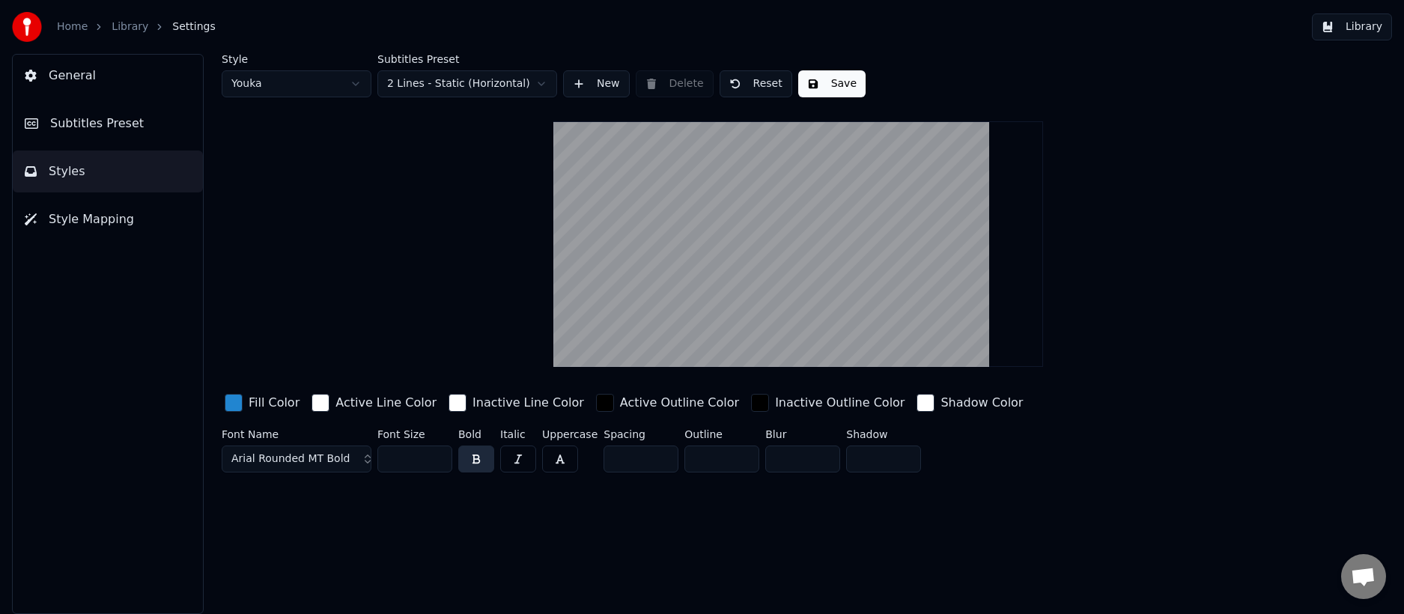
click at [127, 33] on link "Library" at bounding box center [130, 26] width 37 height 15
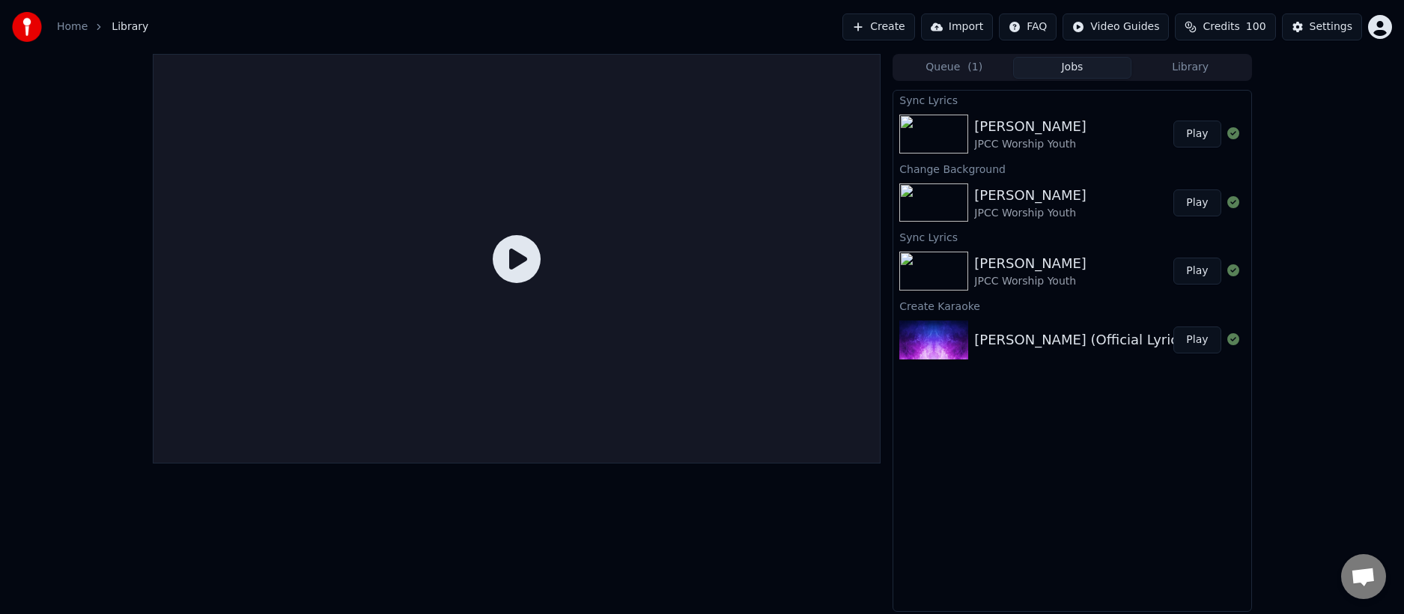
click at [1021, 124] on div "[PERSON_NAME]" at bounding box center [1030, 126] width 112 height 21
click at [522, 264] on icon at bounding box center [517, 259] width 48 height 48
click at [513, 258] on icon at bounding box center [517, 259] width 48 height 48
click at [1212, 131] on button "Play" at bounding box center [1196, 134] width 47 height 27
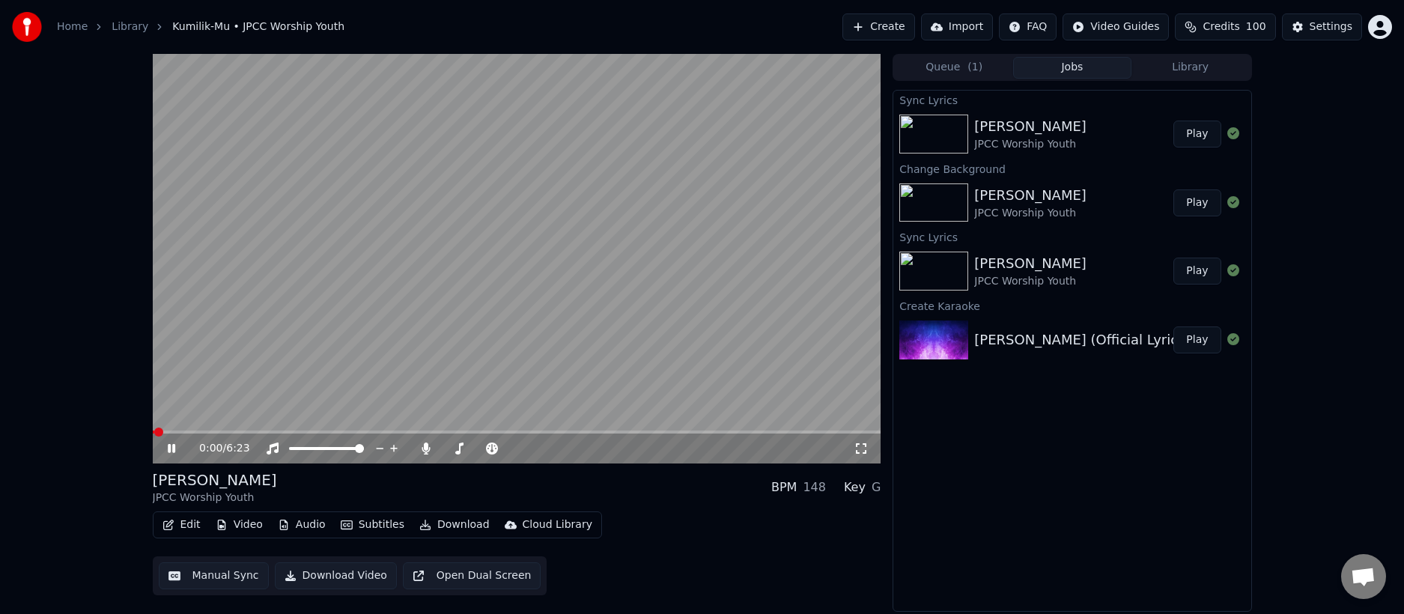
click at [394, 432] on span at bounding box center [517, 432] width 729 height 3
click at [475, 434] on span at bounding box center [517, 432] width 729 height 3
click at [526, 431] on span at bounding box center [517, 432] width 729 height 3
click at [547, 431] on span at bounding box center [517, 432] width 729 height 3
click at [1328, 24] on div "Settings" at bounding box center [1331, 26] width 43 height 15
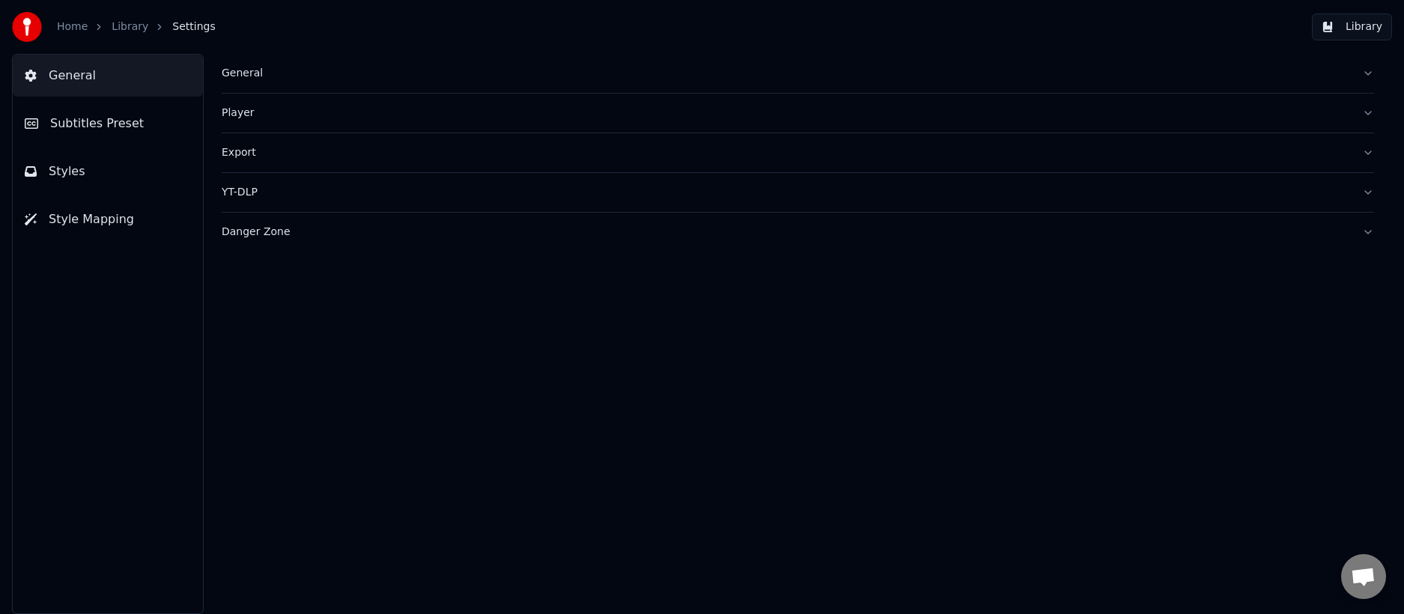
click at [99, 122] on span "Subtitles Preset" at bounding box center [97, 124] width 94 height 18
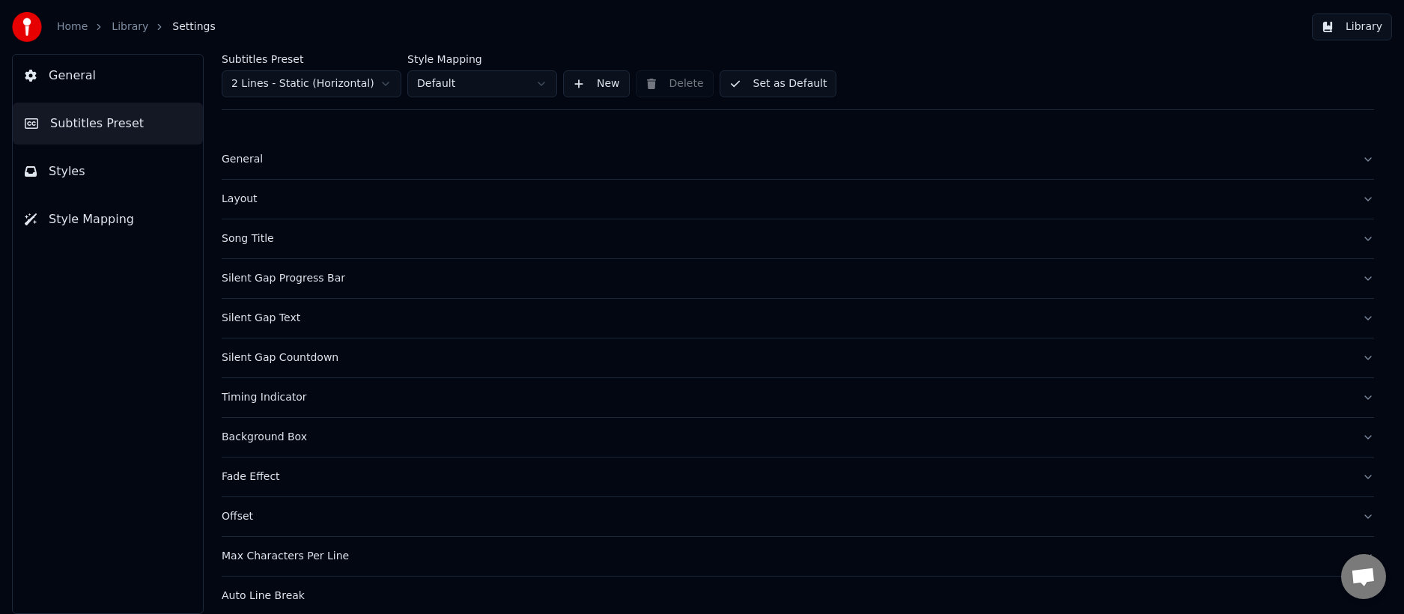
click at [284, 475] on div "Fade Effect" at bounding box center [786, 477] width 1128 height 15
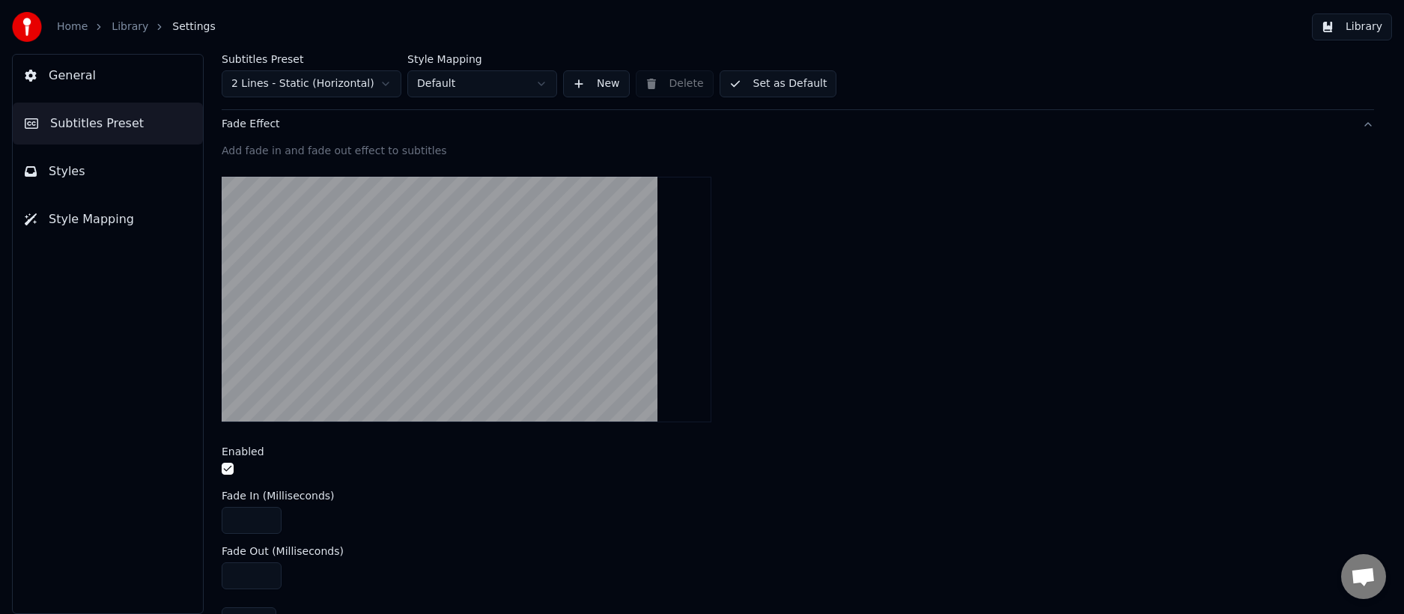
scroll to position [524, 0]
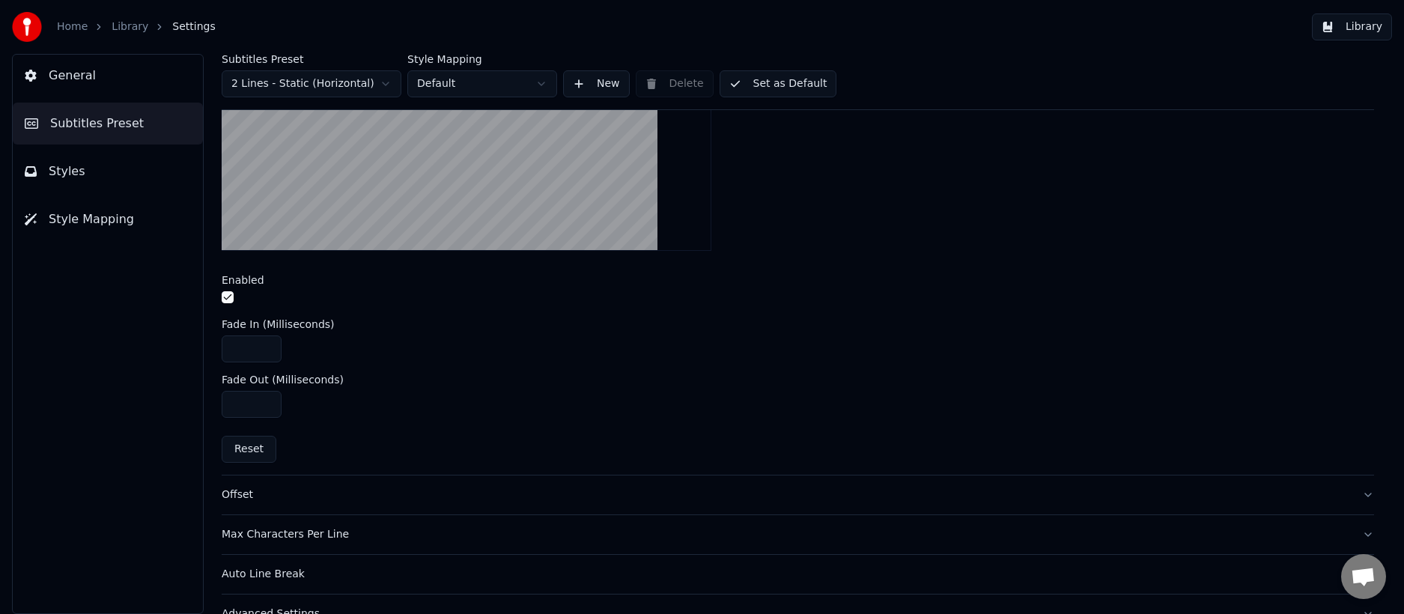
click at [225, 297] on button "button" at bounding box center [228, 297] width 12 height 12
click at [781, 86] on button "Set as Default" at bounding box center [779, 83] width 118 height 27
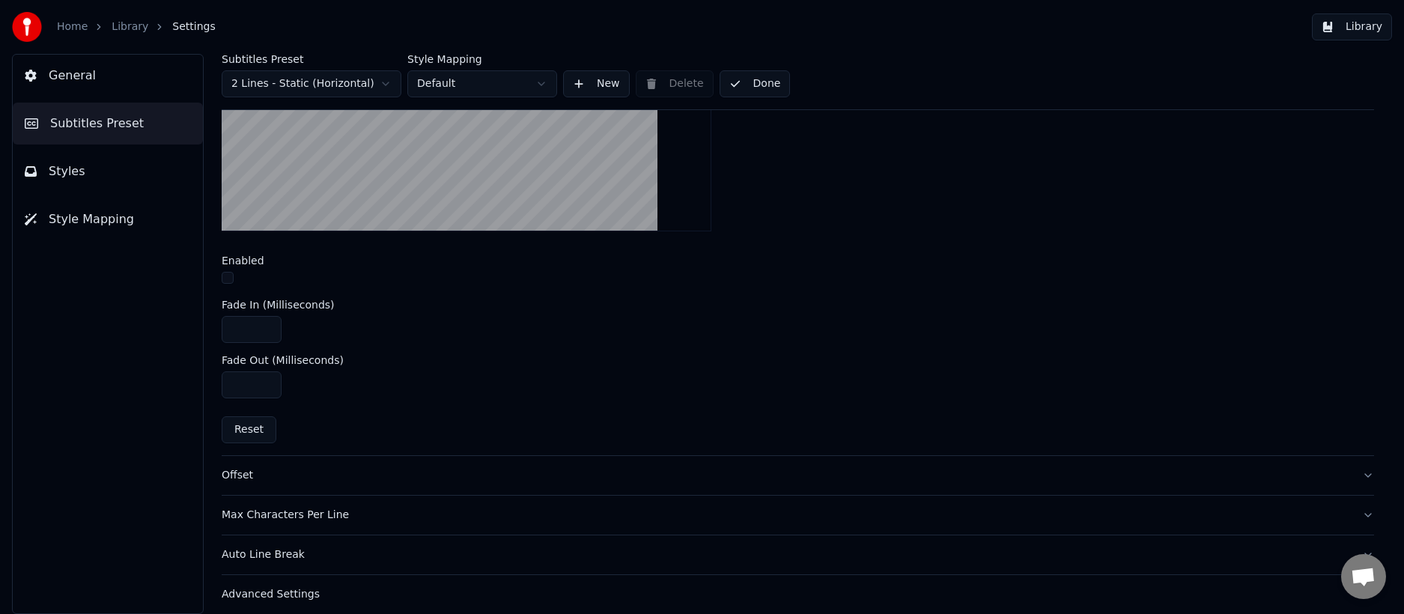
scroll to position [555, 0]
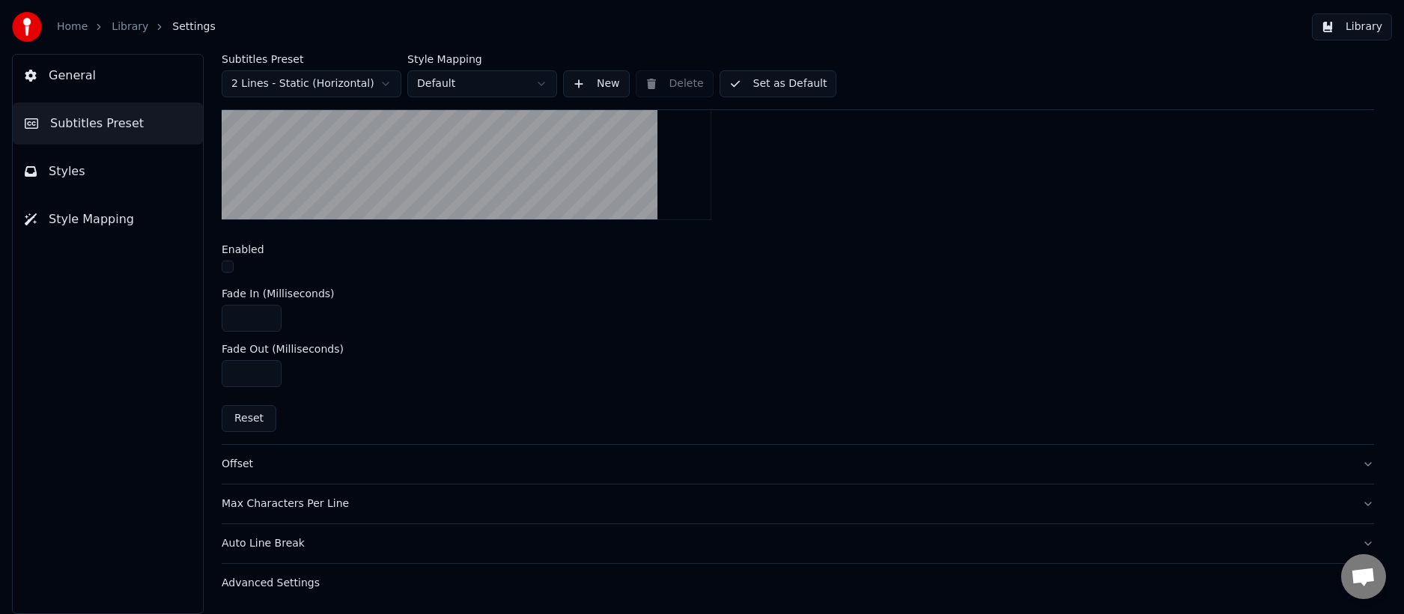
click at [89, 71] on span "General" at bounding box center [72, 76] width 47 height 18
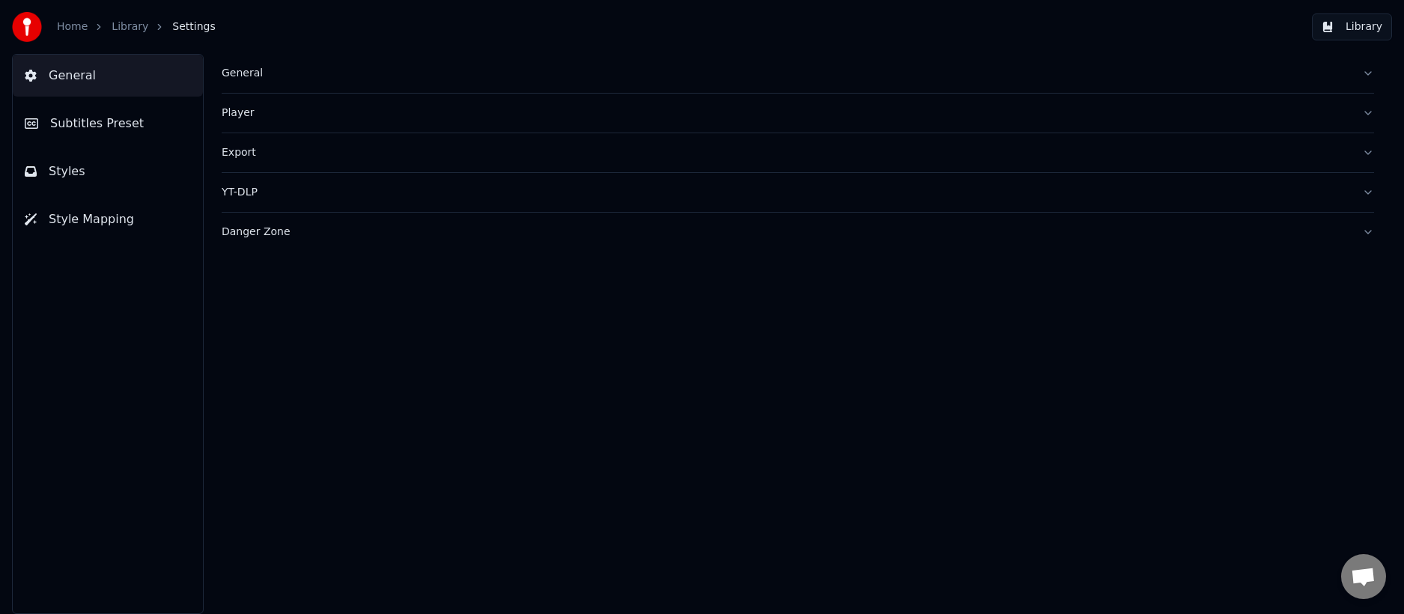
click at [123, 31] on link "Library" at bounding box center [130, 26] width 37 height 15
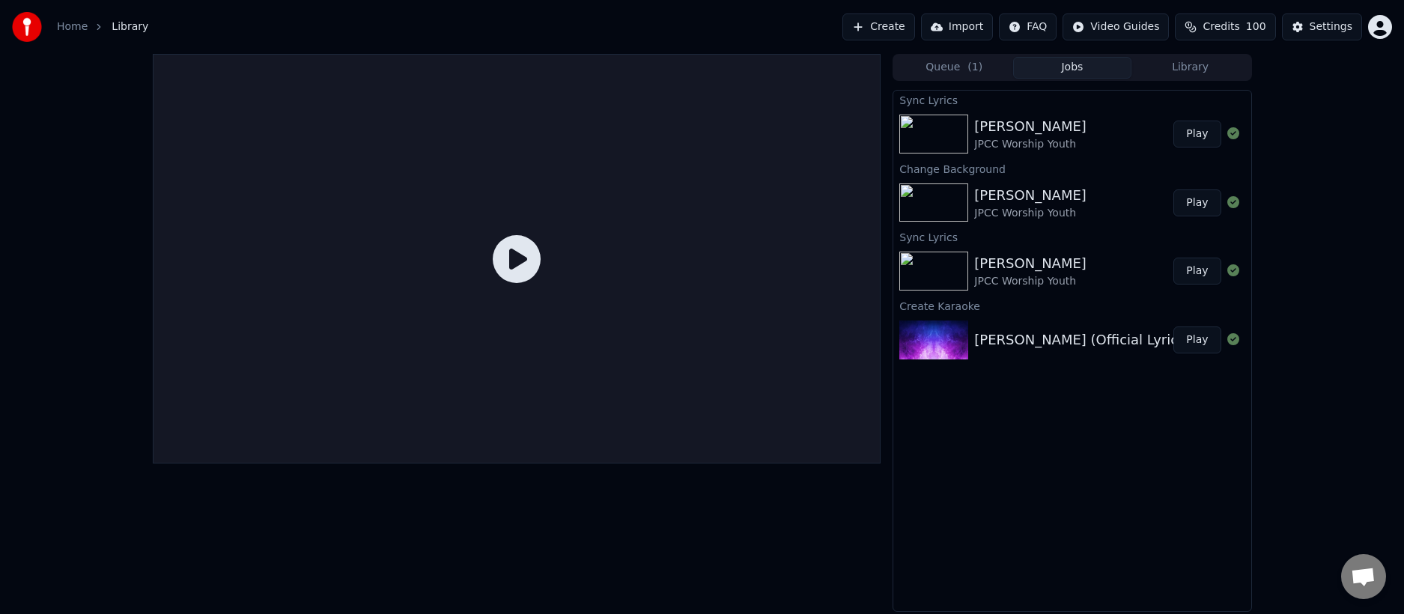
click at [513, 255] on icon at bounding box center [517, 259] width 48 height 48
click at [1197, 135] on button "Play" at bounding box center [1196, 134] width 47 height 27
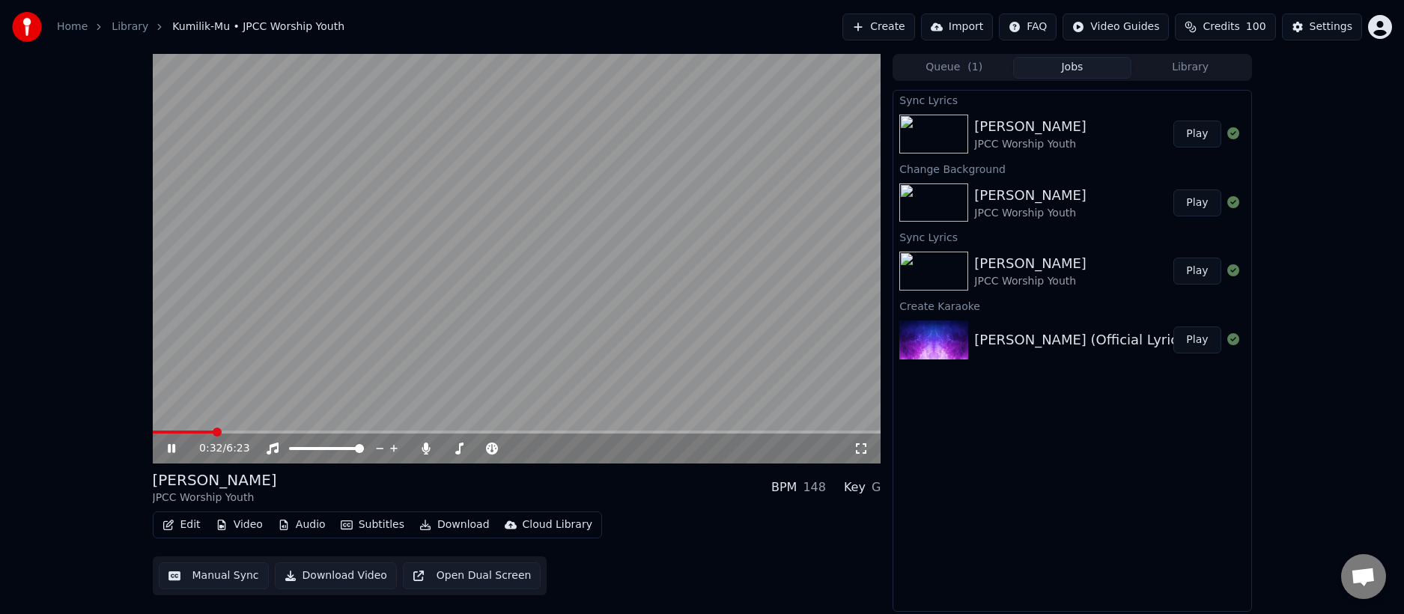
click at [213, 433] on span at bounding box center [517, 432] width 729 height 3
click at [321, 431] on span at bounding box center [517, 432] width 729 height 3
click at [778, 432] on span at bounding box center [517, 432] width 729 height 3
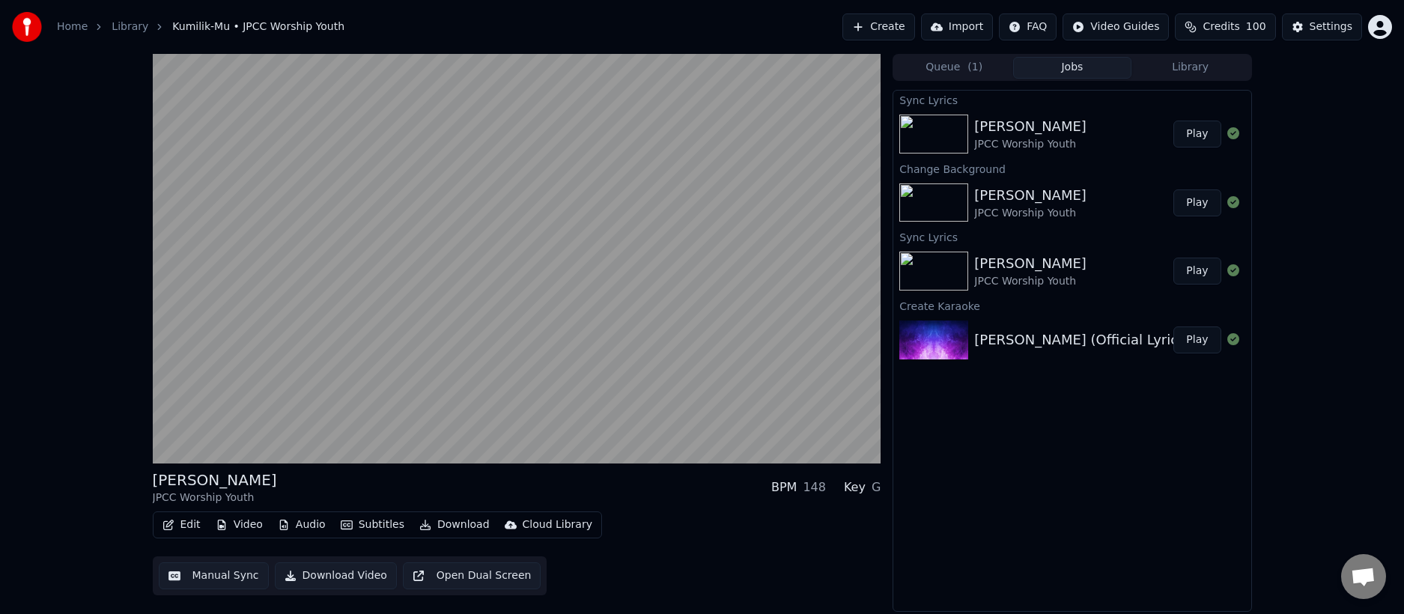
click at [1071, 136] on div "Kumilik-Mu JPCC Worship Youth" at bounding box center [1073, 134] width 199 height 36
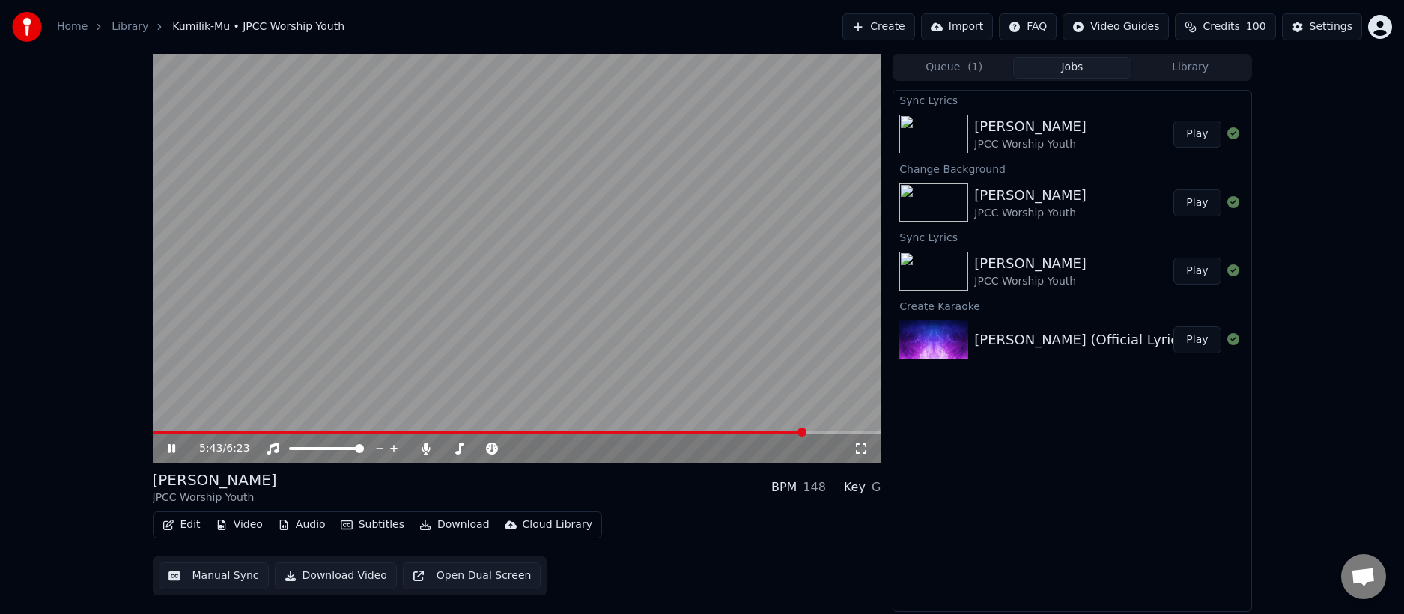
click at [442, 523] on button "Download" at bounding box center [454, 524] width 82 height 21
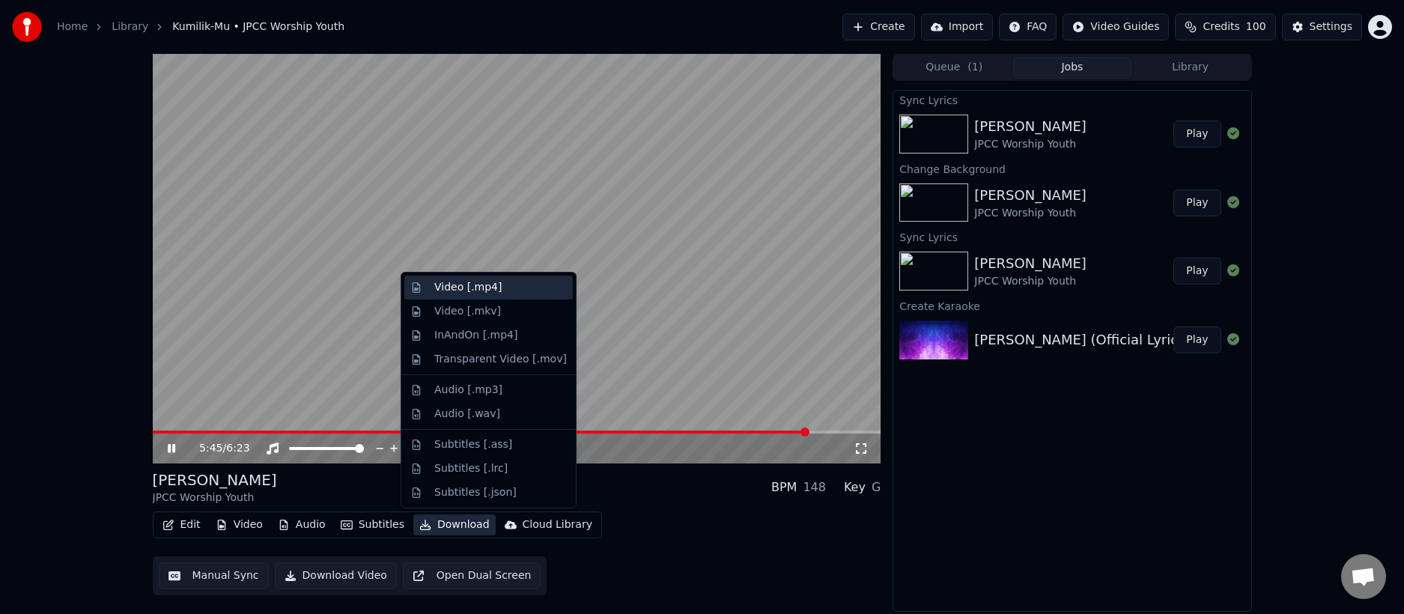
click at [493, 289] on div "Video [.mp4]" at bounding box center [467, 287] width 67 height 15
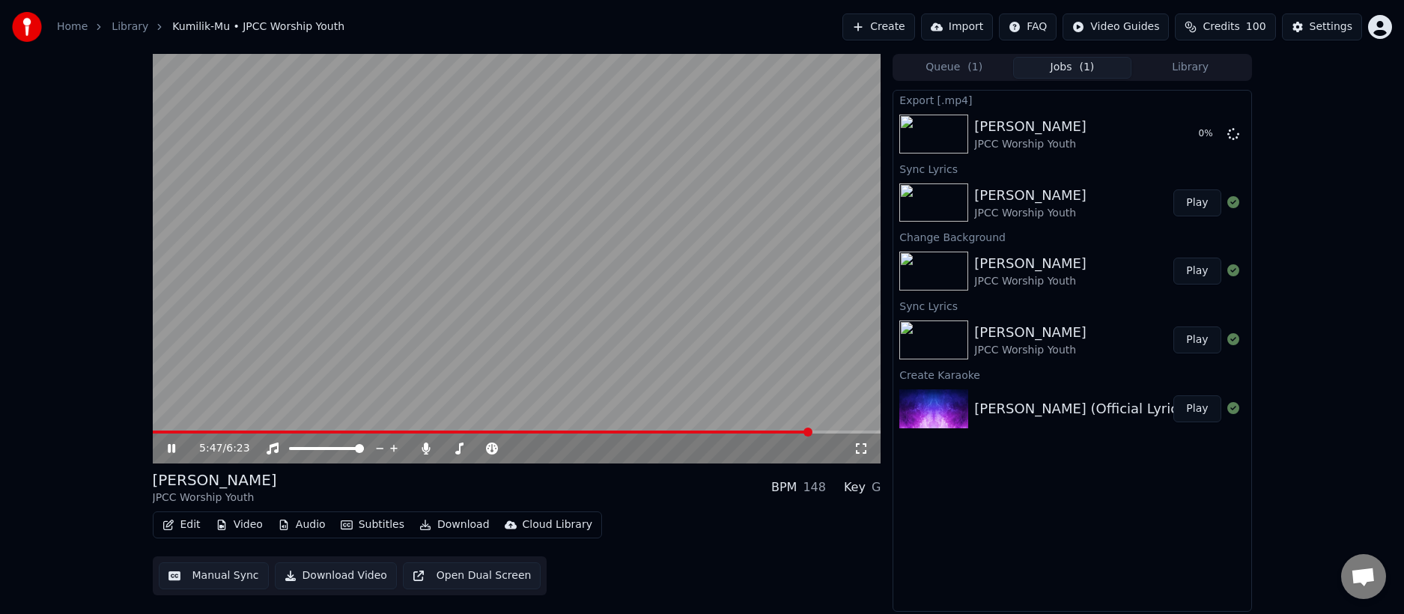
click at [167, 447] on icon at bounding box center [182, 449] width 35 height 12
click at [1202, 137] on button "Show" at bounding box center [1194, 134] width 54 height 27
click at [1093, 559] on div "Export [.mp4] Kumilik-Mu JPCC Worship Youth Show Sync Lyrics Kumilik-Mu JPCC Wo…" at bounding box center [1072, 351] width 359 height 522
